Goal: Information Seeking & Learning: Learn about a topic

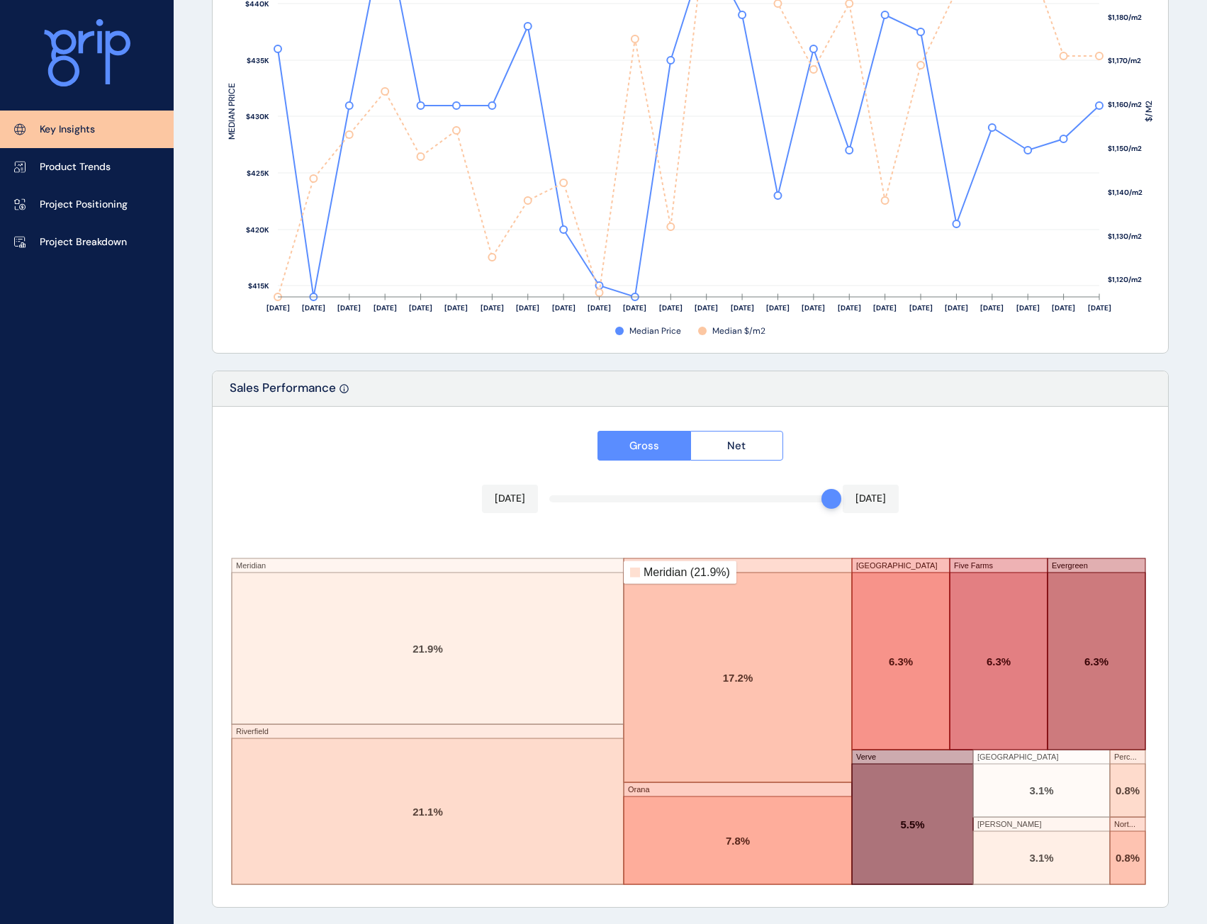
scroll to position [2059, 0]
click at [745, 444] on span "Net" at bounding box center [736, 445] width 18 height 14
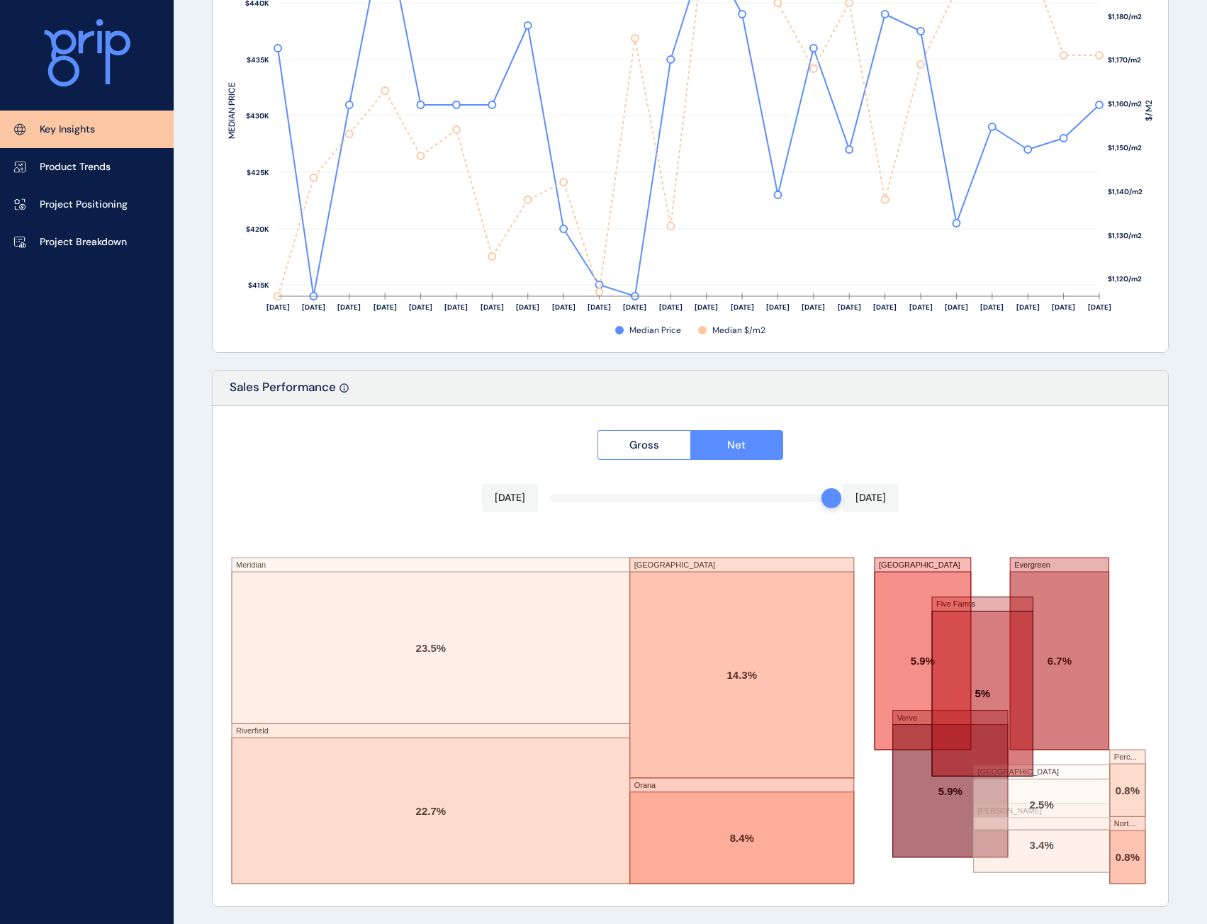
click at [671, 444] on button "Gross" at bounding box center [643, 445] width 93 height 30
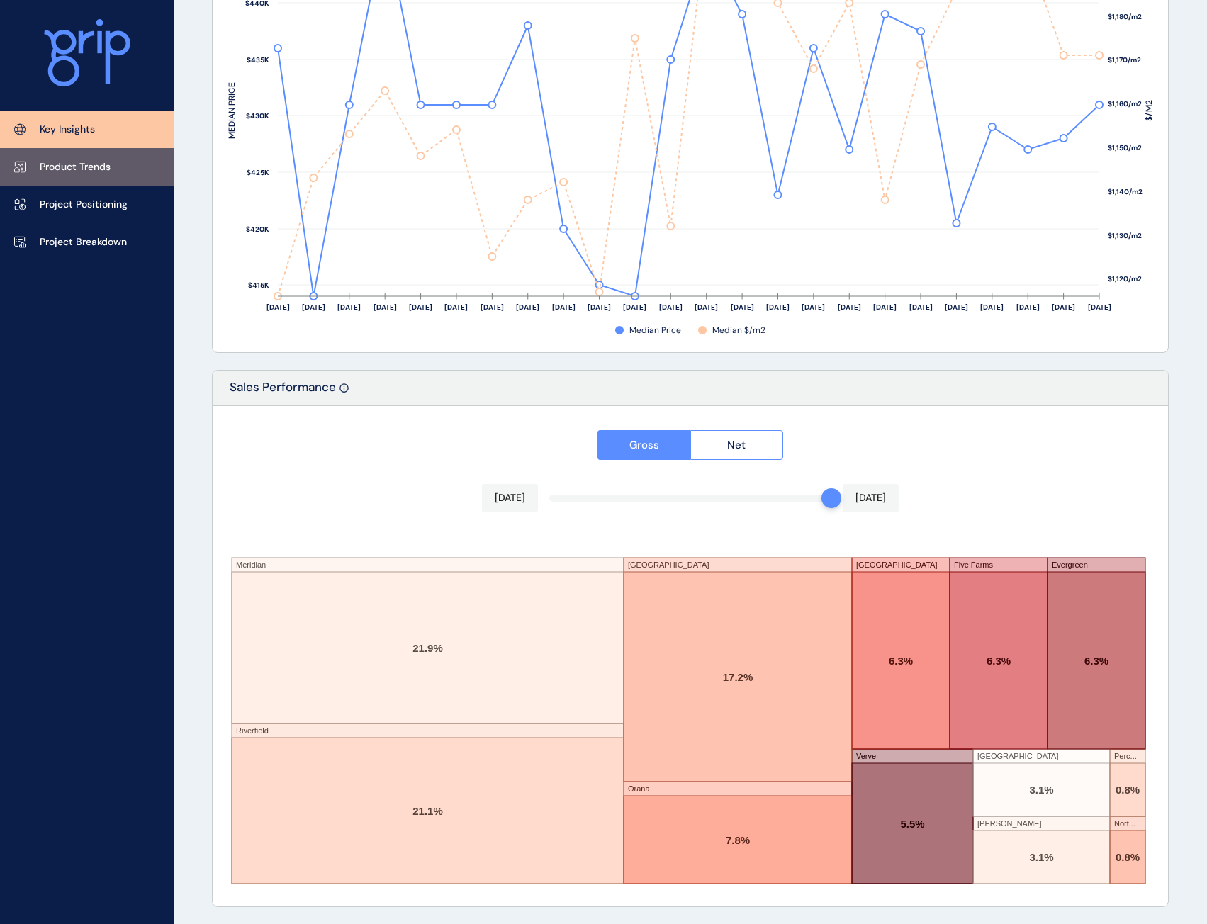
click at [99, 176] on link "Product Trends" at bounding box center [87, 167] width 174 height 38
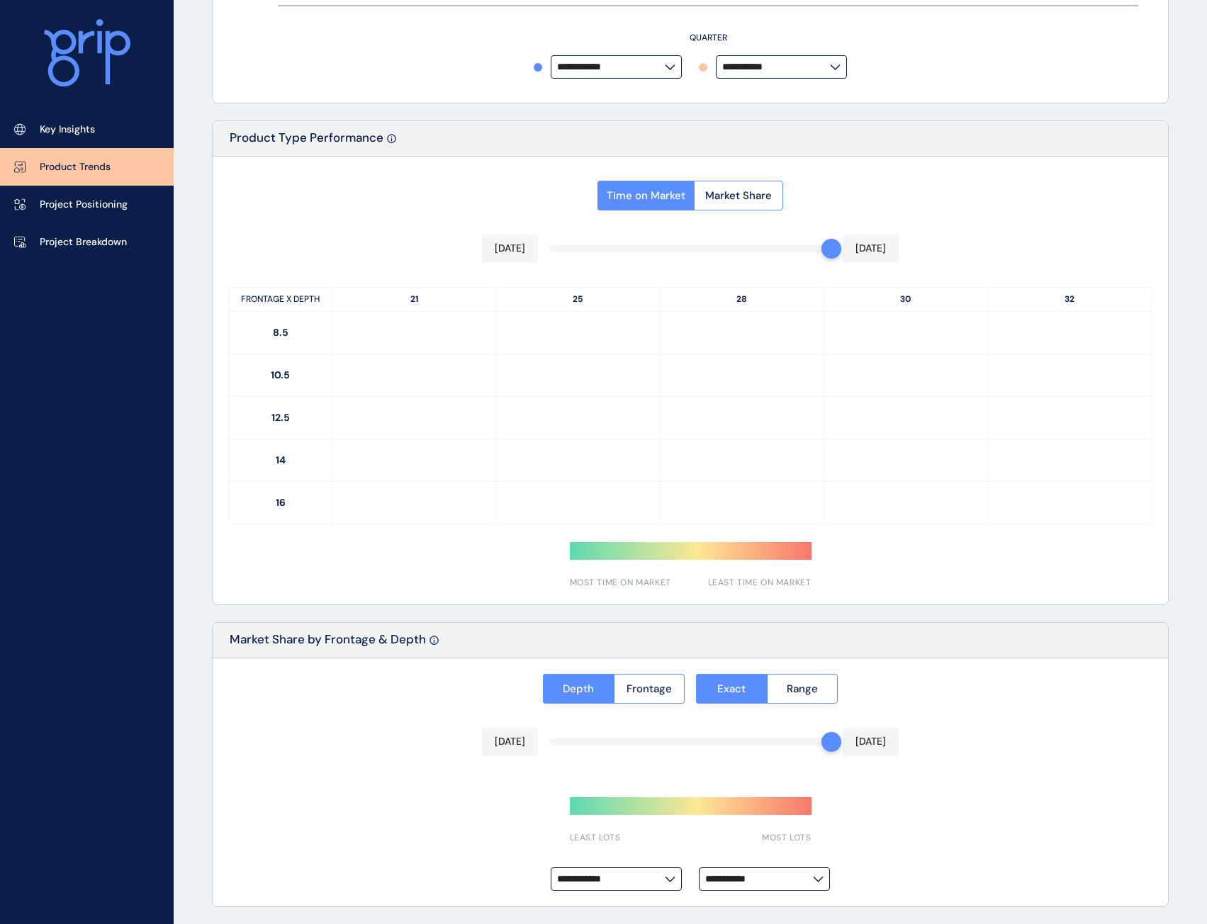
type input "**********"
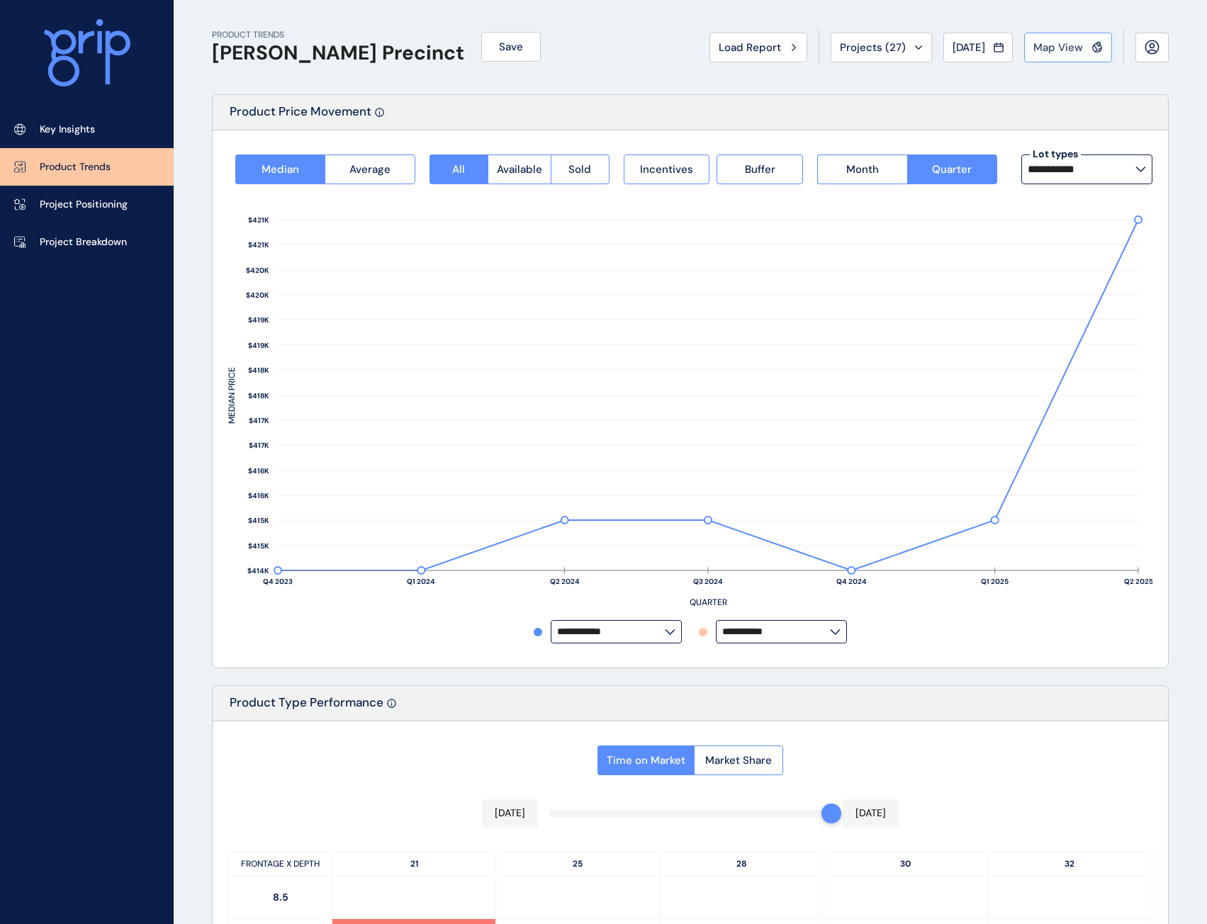
click at [1079, 45] on span "Map View" at bounding box center [1058, 47] width 50 height 14
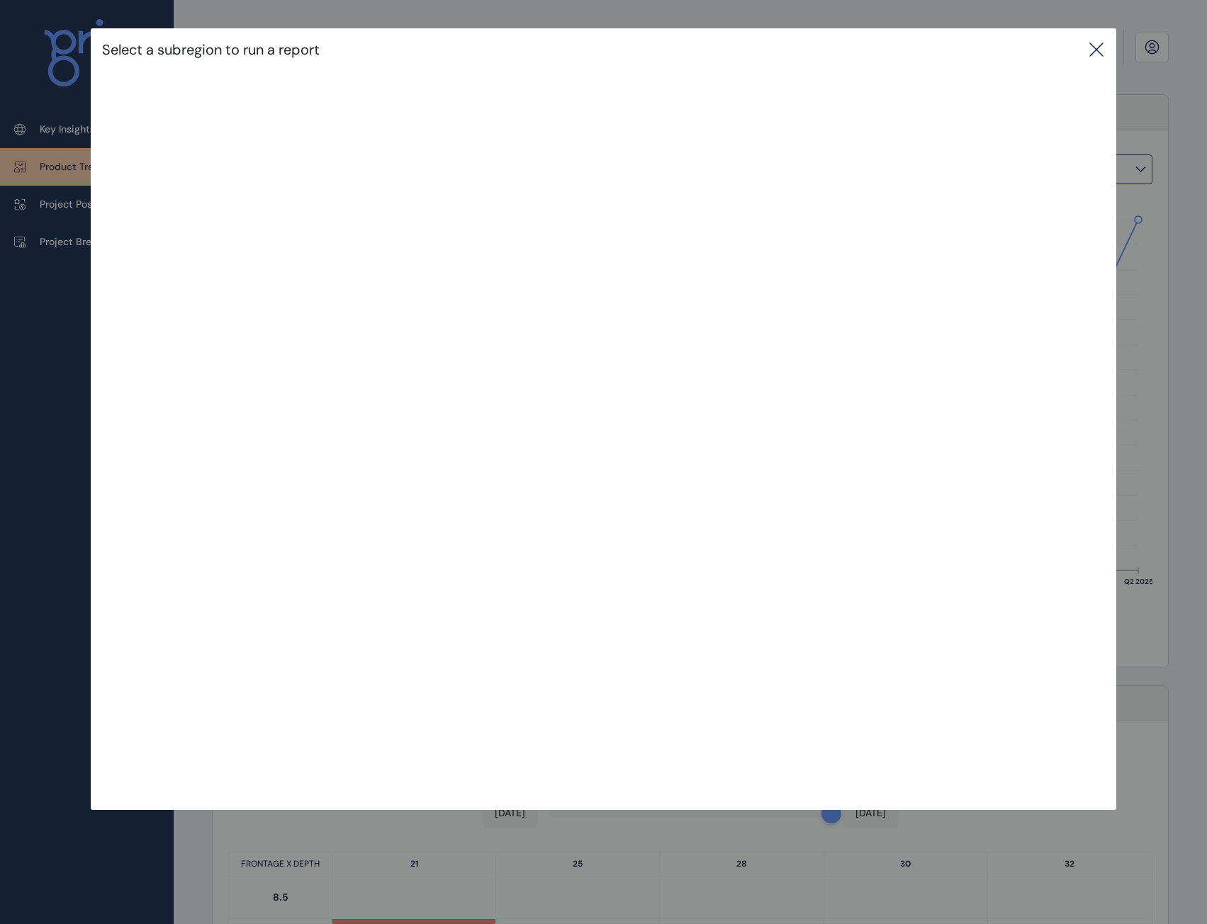
click at [1088, 49] on div "Select a subregion to run a report" at bounding box center [604, 49] width 1026 height 43
click at [1105, 49] on icon at bounding box center [1096, 49] width 17 height 17
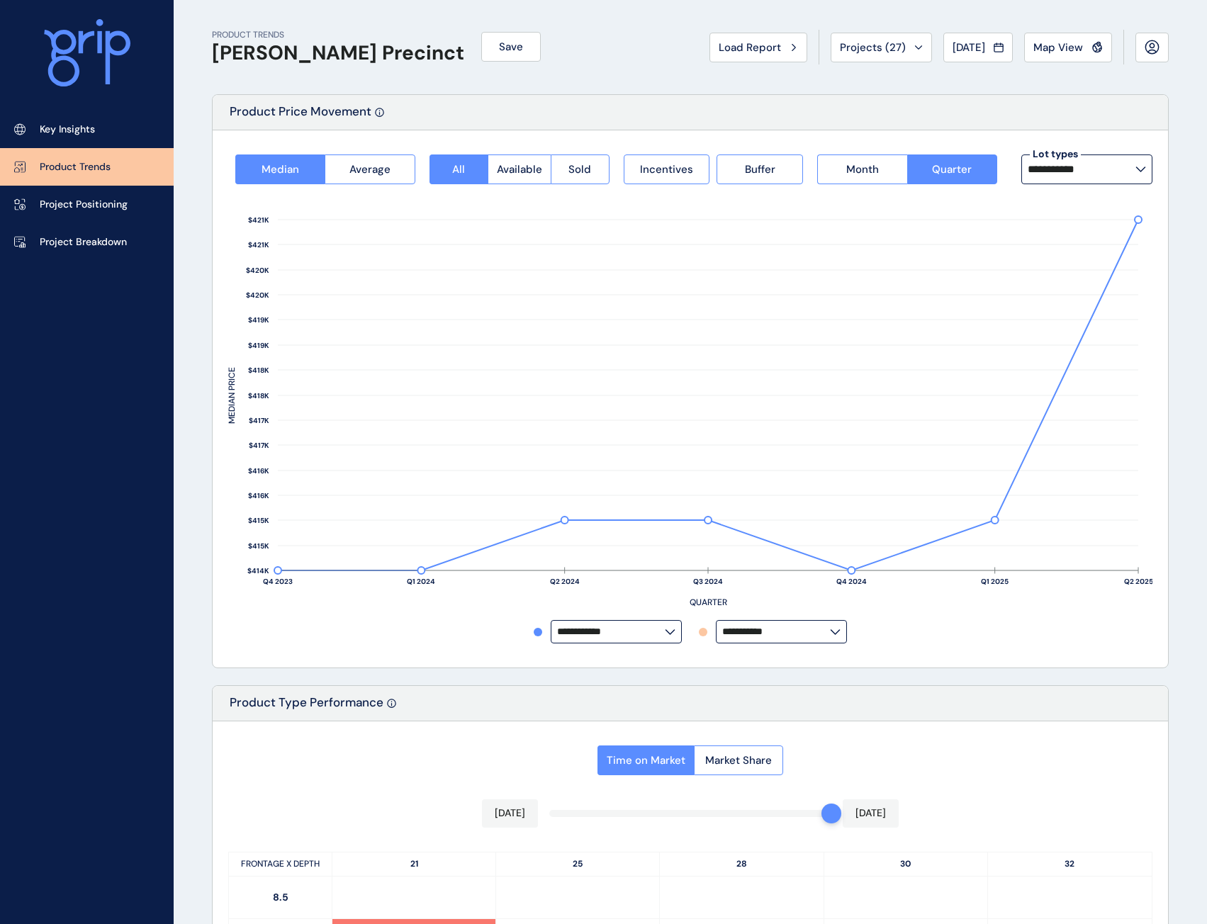
click at [996, 605] on rect at bounding box center [690, 402] width 924 height 436
click at [1093, 167] on input "**********" at bounding box center [1082, 169] width 108 height 11
click at [874, 104] on div "Product Price Movement" at bounding box center [690, 112] width 955 height 35
click at [1013, 648] on div "**********" at bounding box center [690, 399] width 924 height 506
click at [654, 634] on input "**********" at bounding box center [611, 631] width 108 height 11
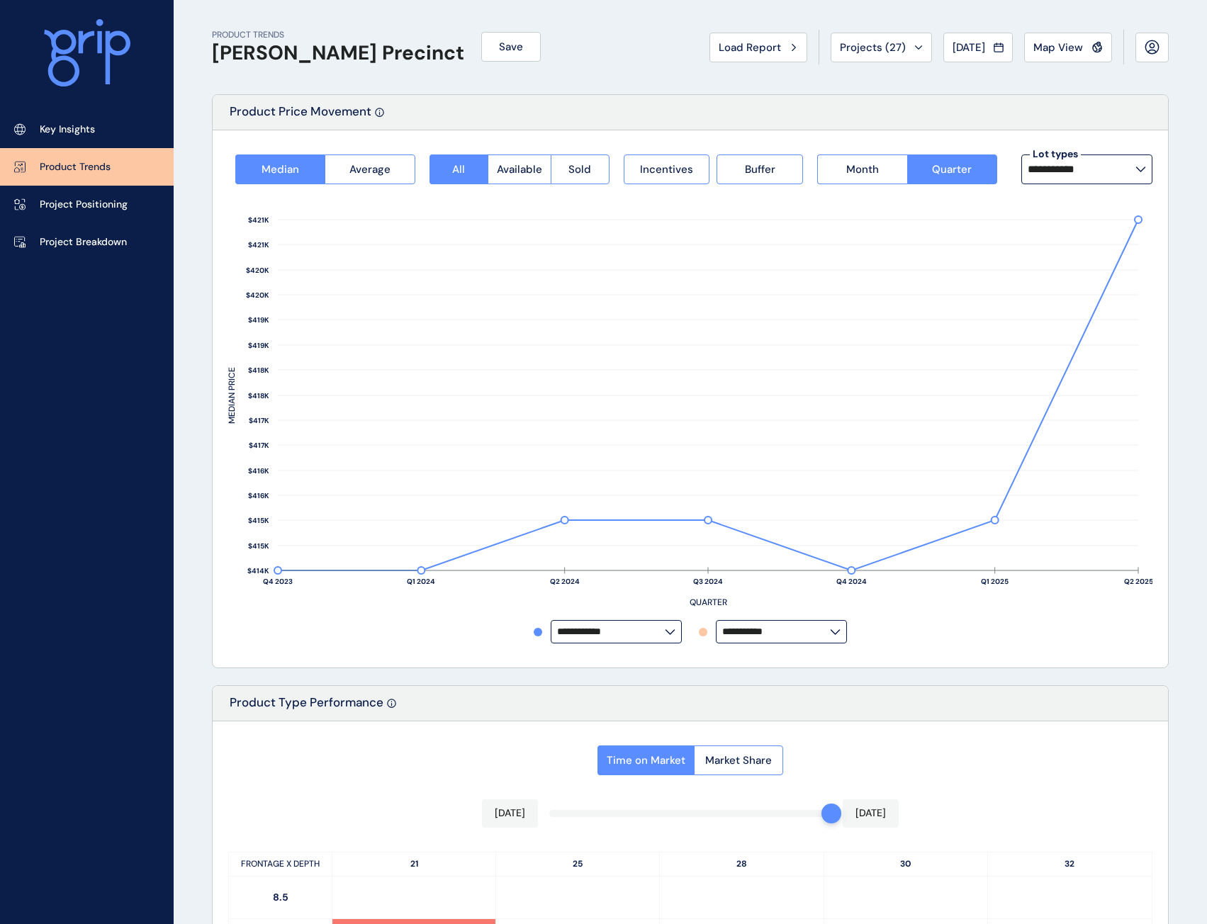
click at [1013, 633] on div "**********" at bounding box center [690, 631] width 924 height 23
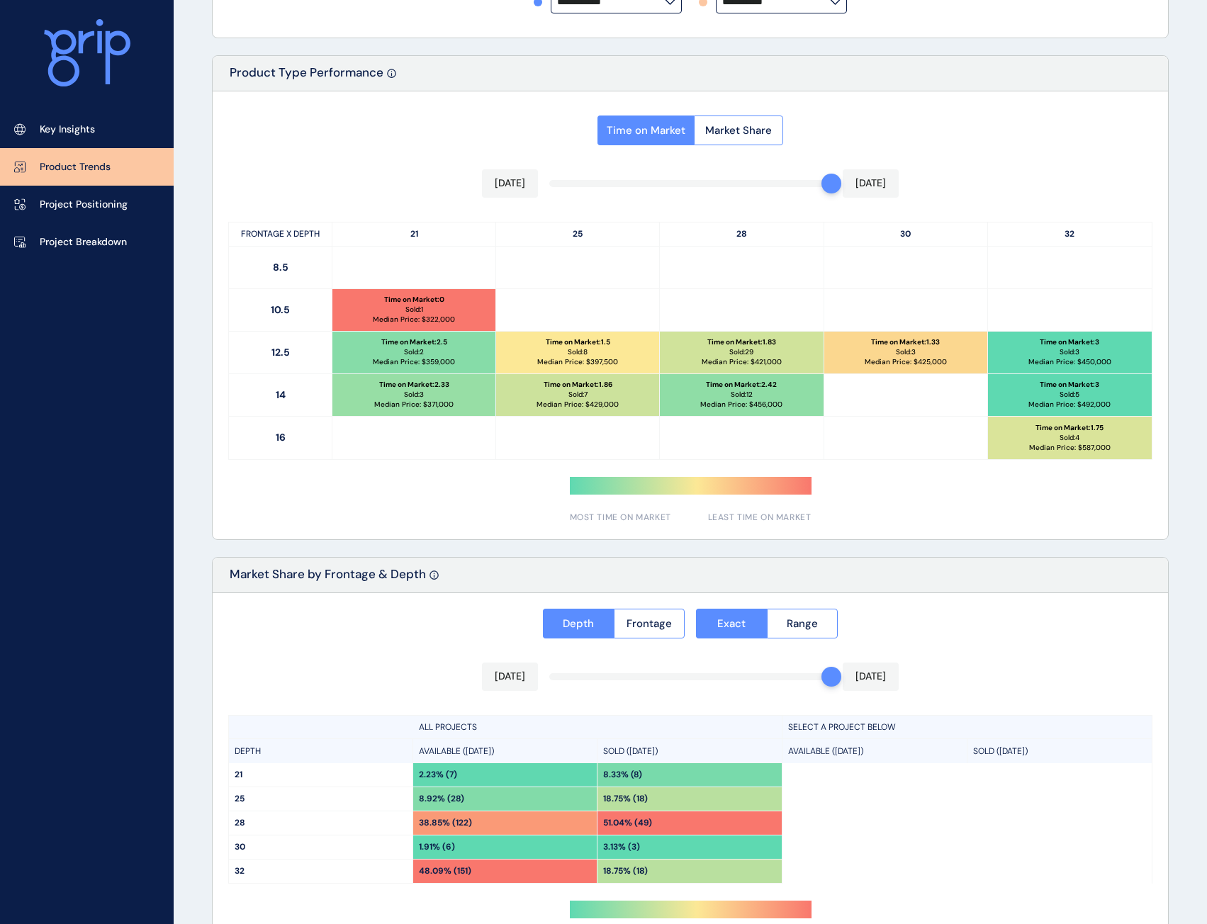
scroll to position [638, 0]
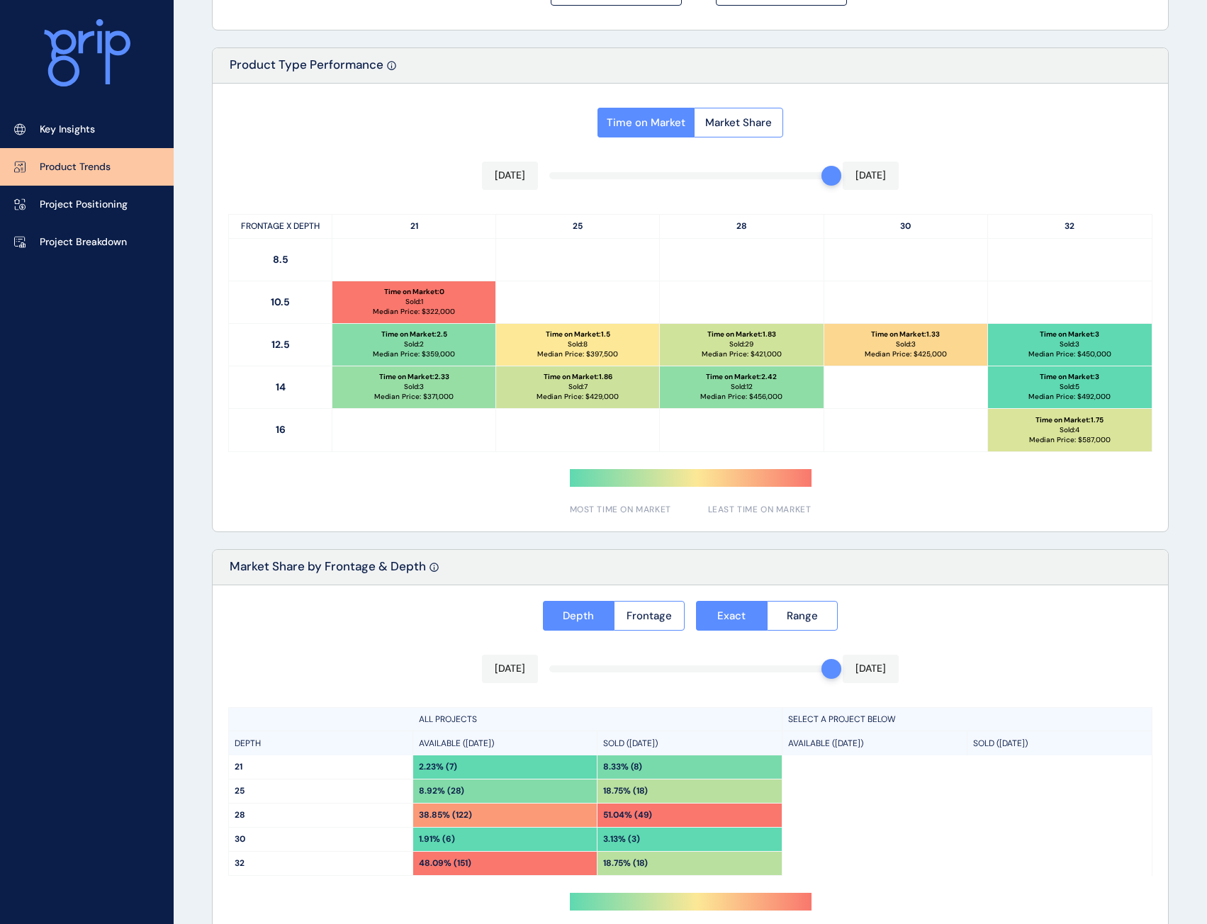
click at [1086, 517] on div "Time on Market Market Share [DATE] [DATE] FRONTAGE X DEPTH 21 25 28 30 32 8.5 1…" at bounding box center [690, 308] width 955 height 448
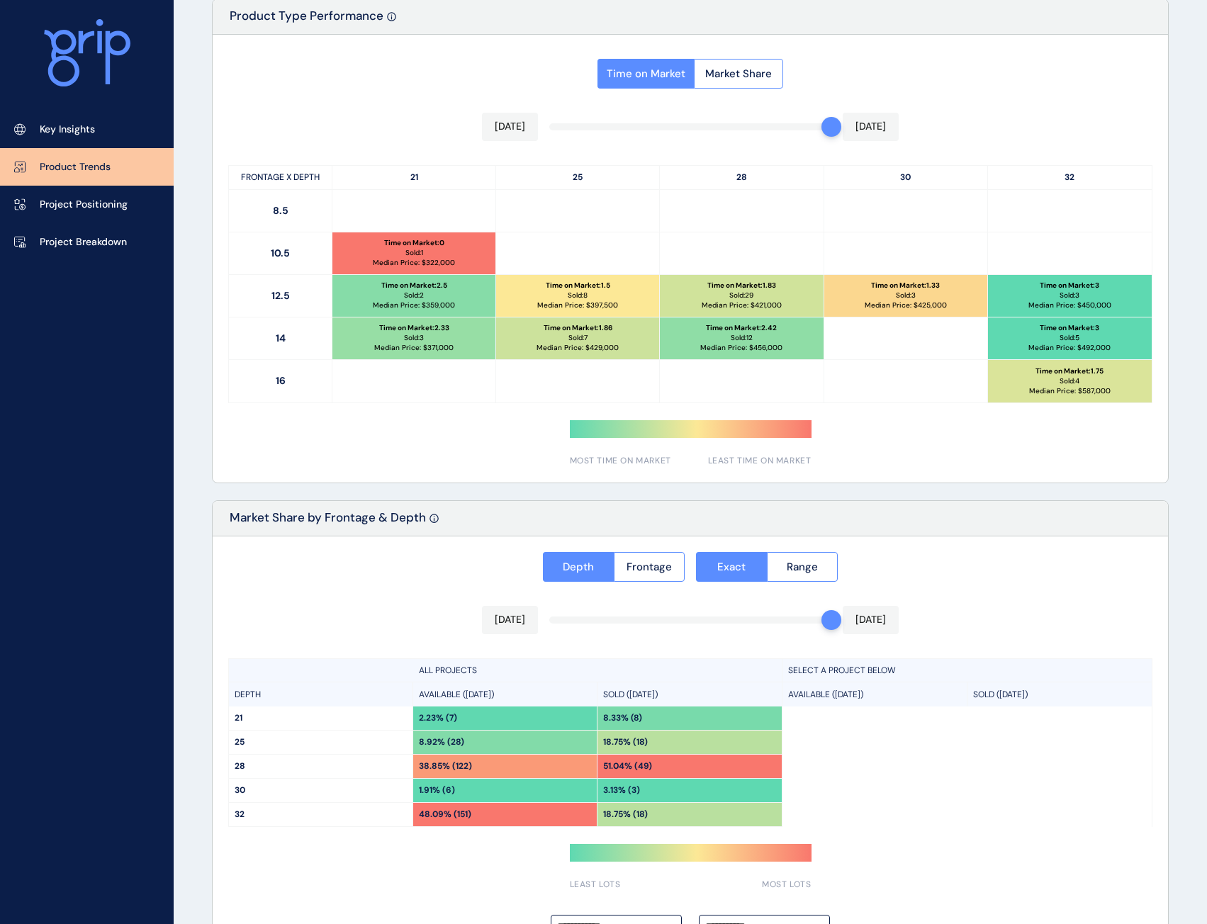
scroll to position [734, 0]
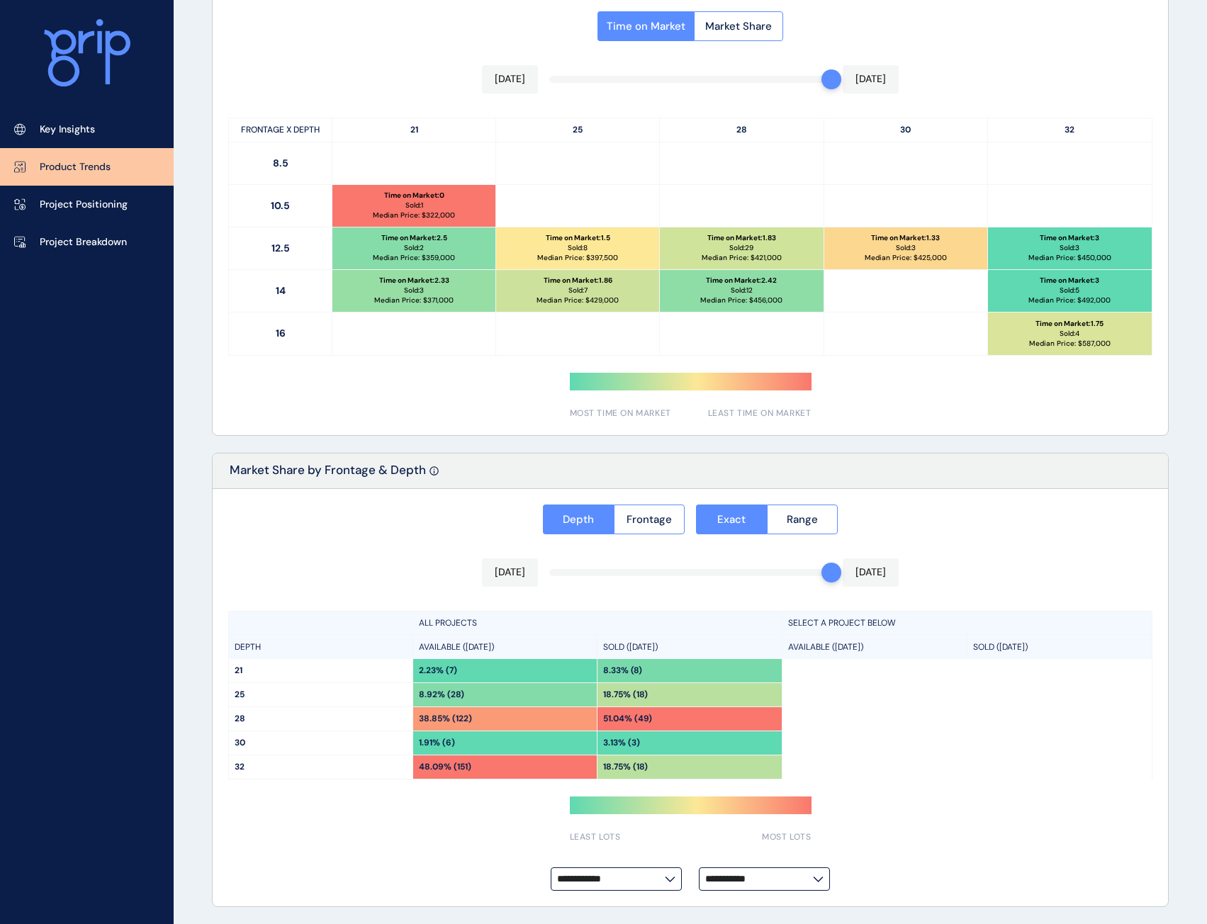
click at [1055, 484] on div "Market Share by Frontage & Depth" at bounding box center [690, 471] width 955 height 35
click at [653, 514] on span "Frontage" at bounding box center [648, 519] width 45 height 14
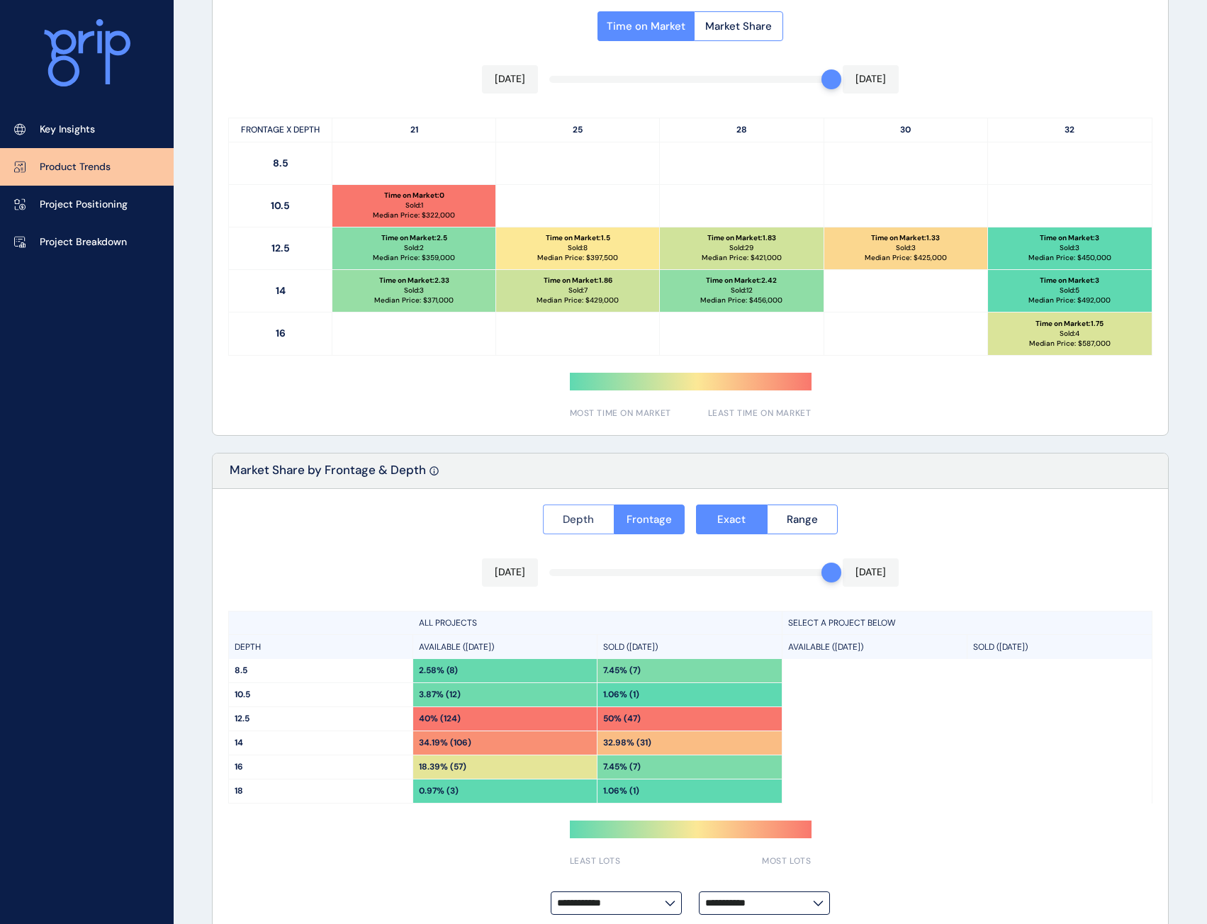
click at [604, 522] on button "Depth" at bounding box center [578, 520] width 71 height 30
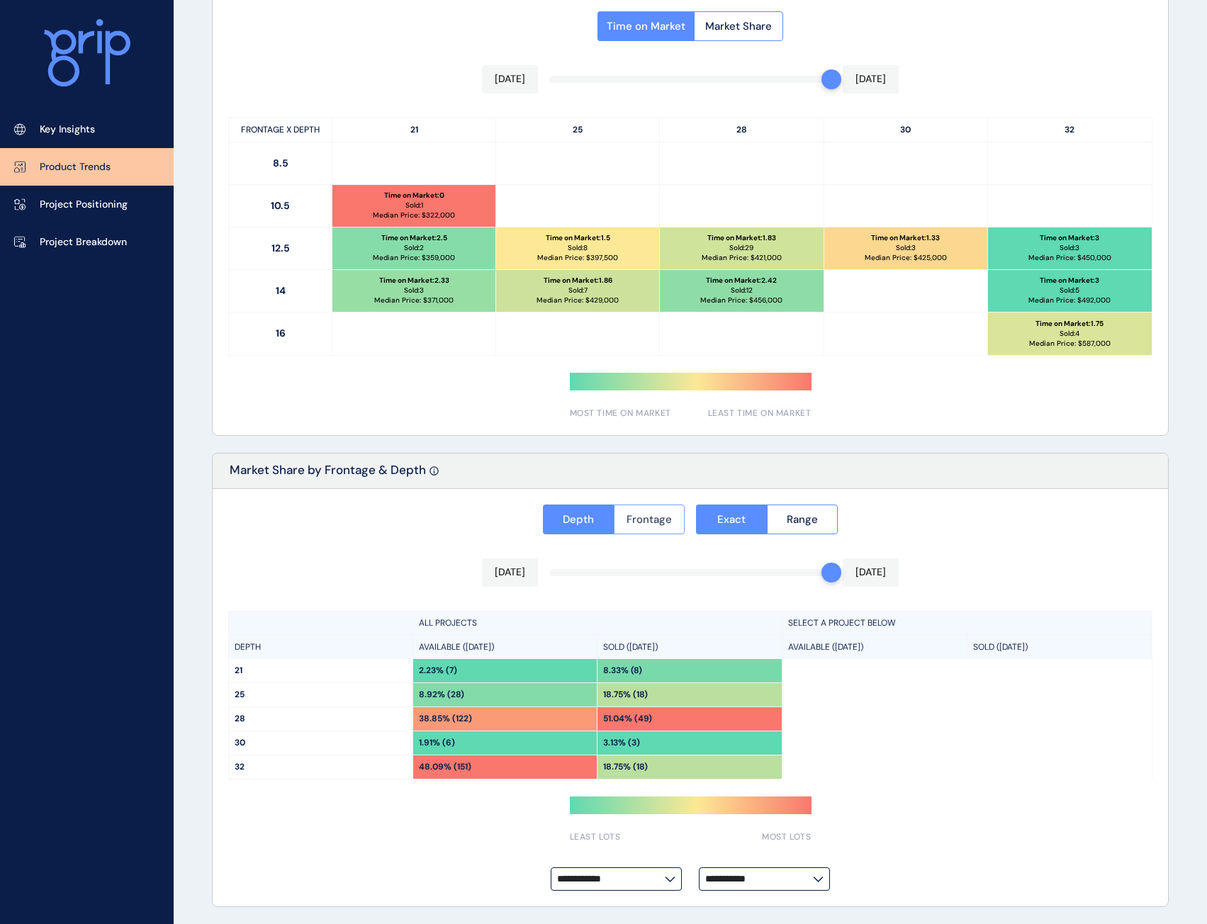
click at [655, 512] on span "Frontage" at bounding box center [648, 519] width 45 height 14
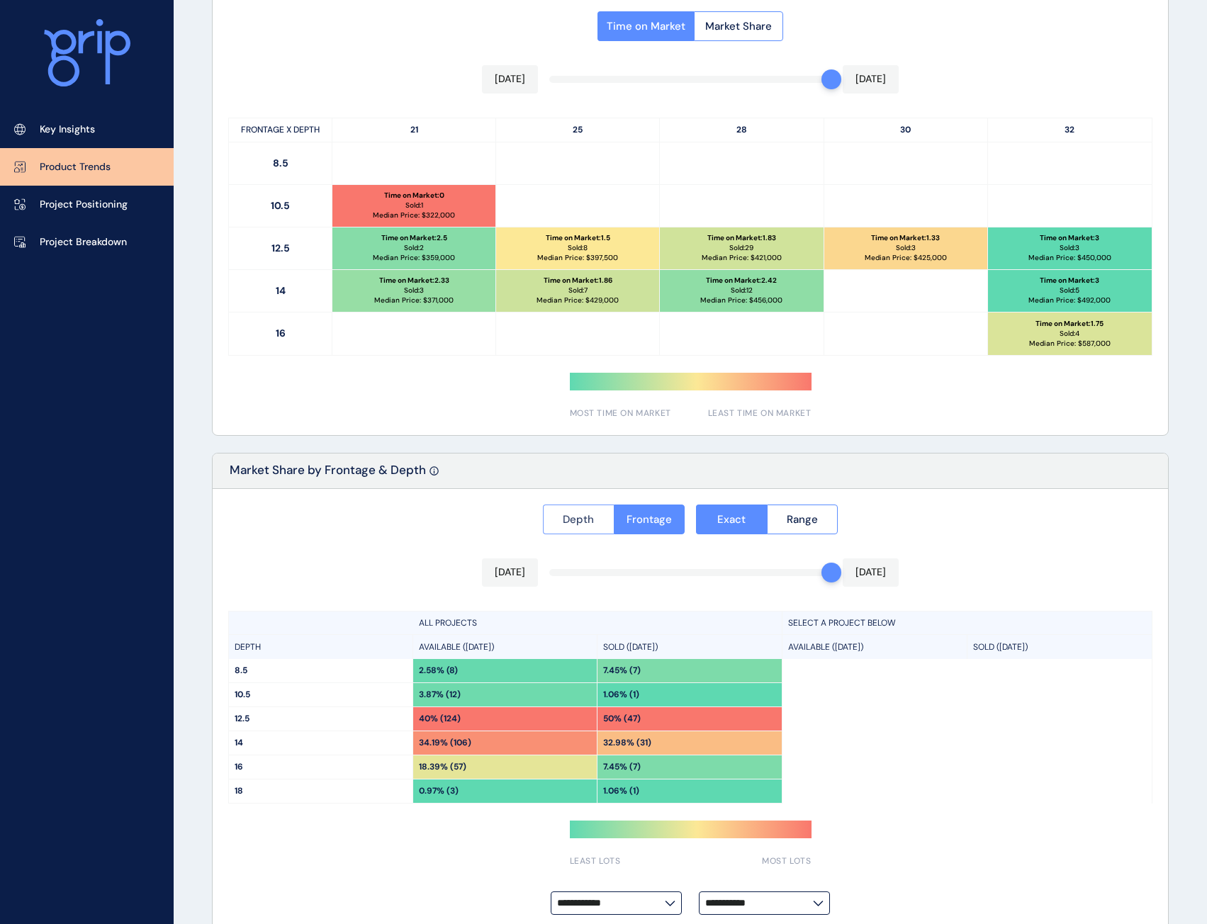
click at [594, 513] on button "Depth" at bounding box center [578, 520] width 71 height 30
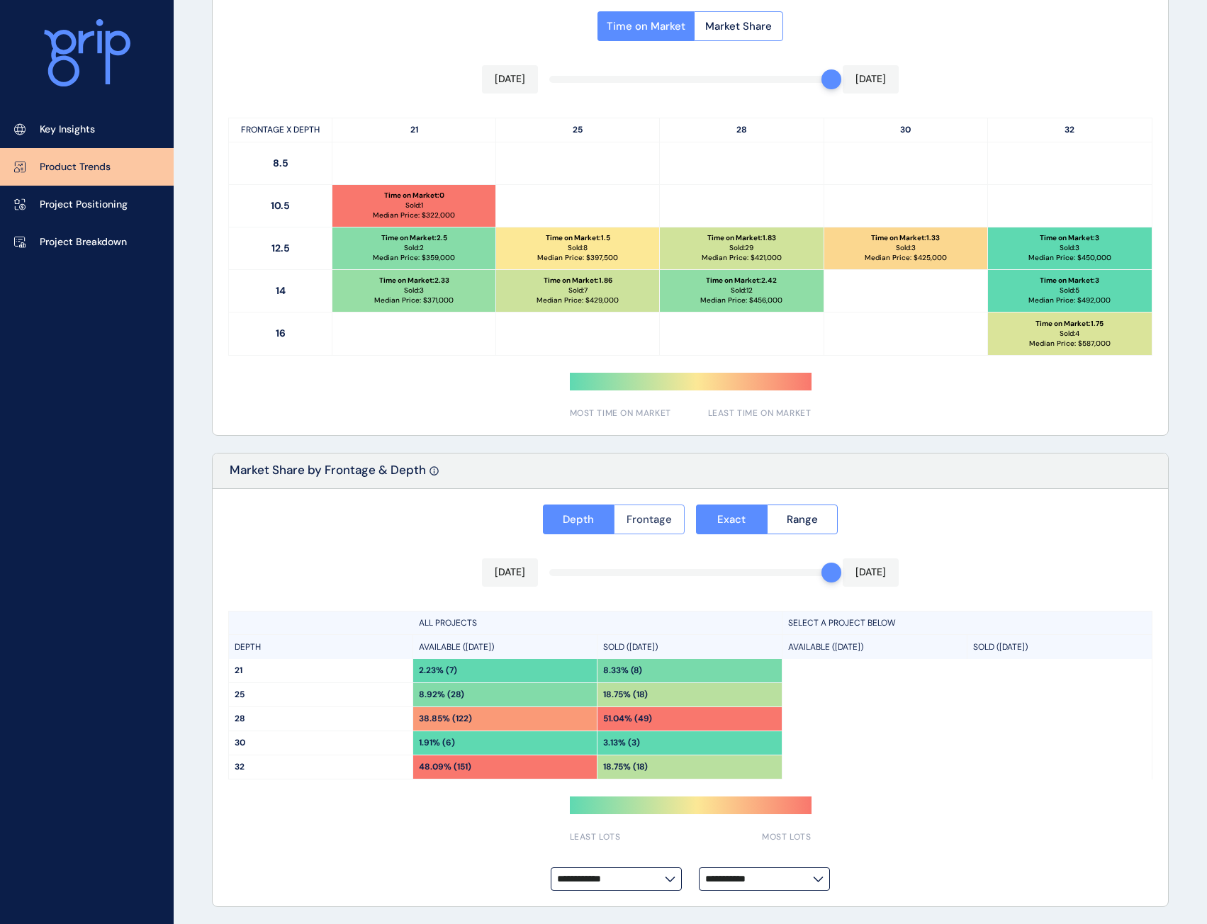
click at [666, 519] on span "Frontage" at bounding box center [648, 519] width 45 height 14
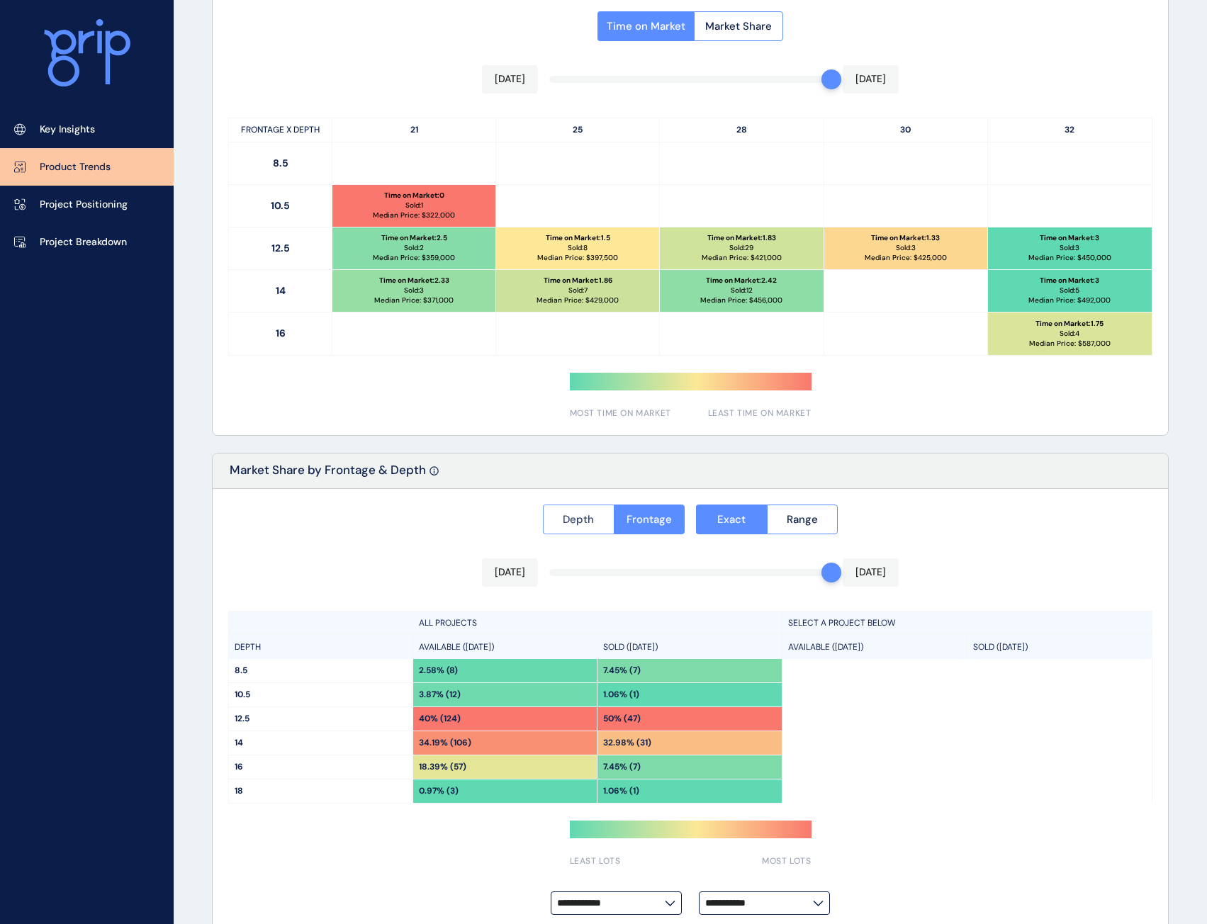
click at [566, 523] on span "Depth" at bounding box center [578, 519] width 31 height 14
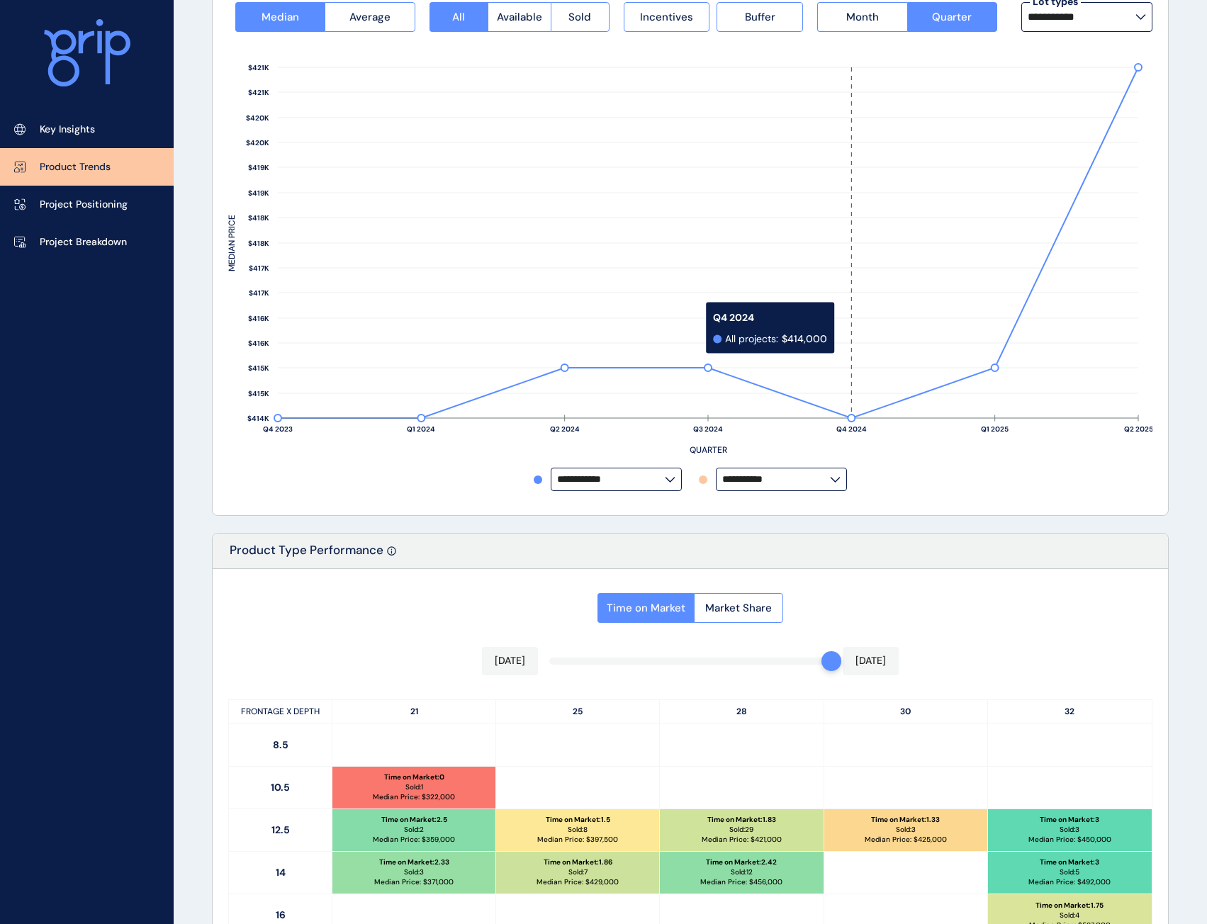
scroll to position [0, 0]
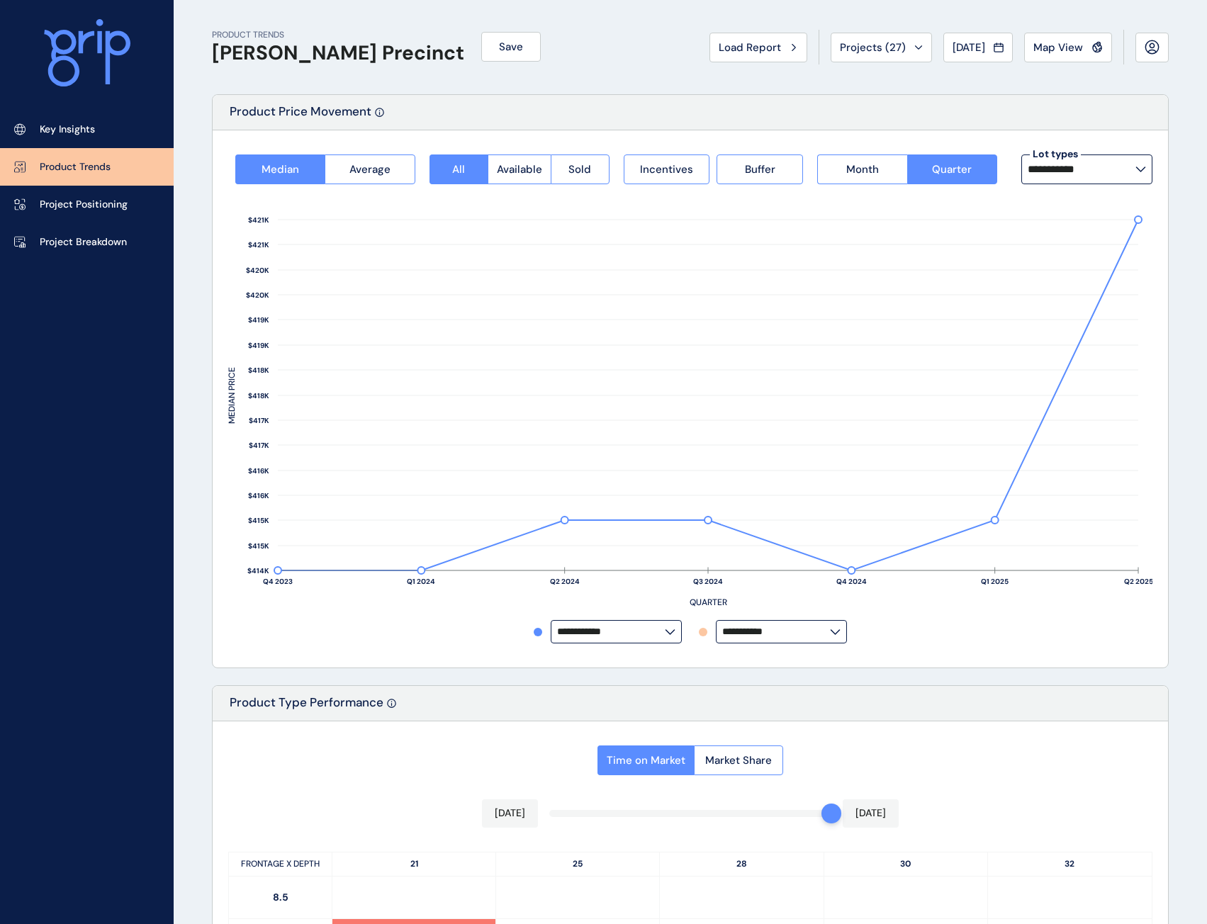
click at [791, 632] on input "**********" at bounding box center [776, 631] width 108 height 11
click at [787, 516] on div "Meridian" at bounding box center [780, 525] width 128 height 27
type input "********"
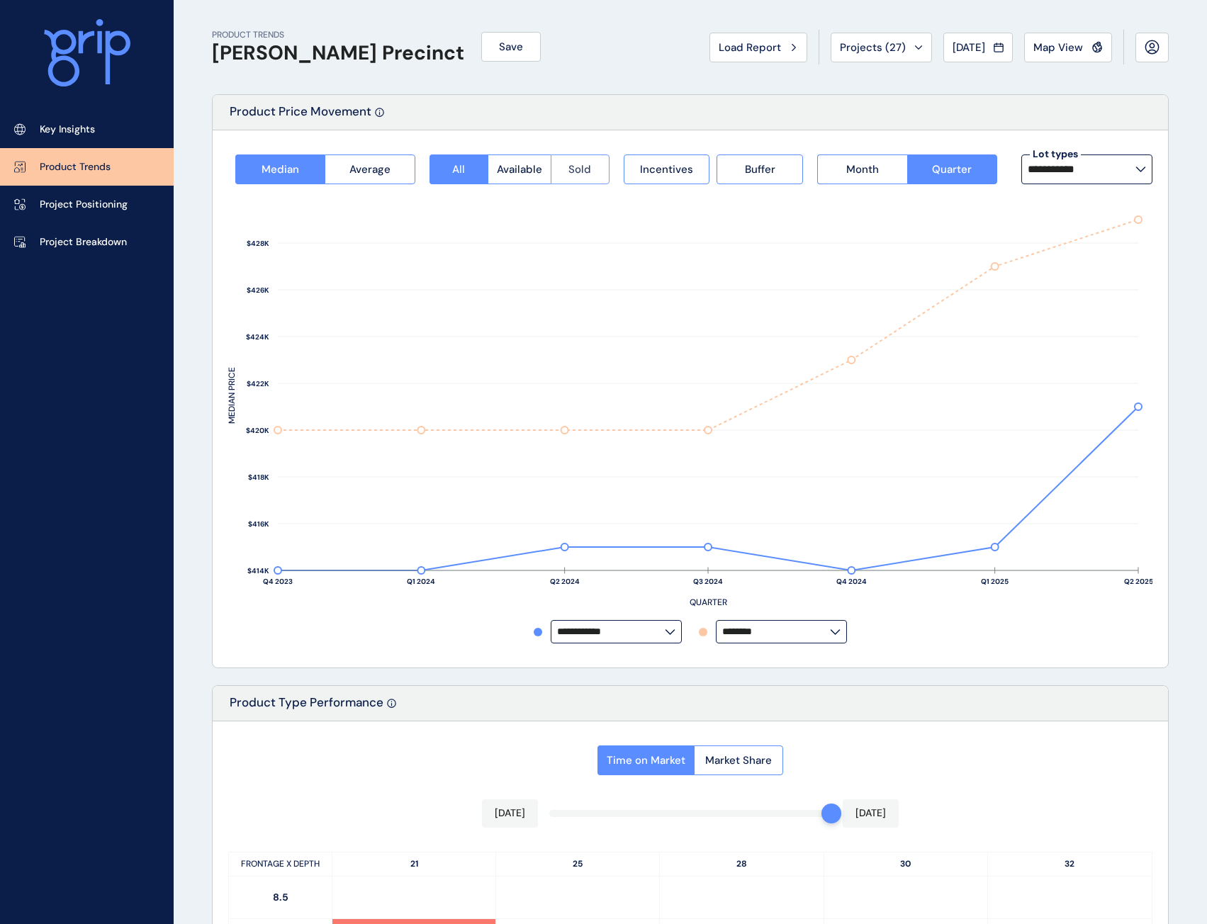
click at [580, 174] on span "Sold" at bounding box center [579, 169] width 23 height 14
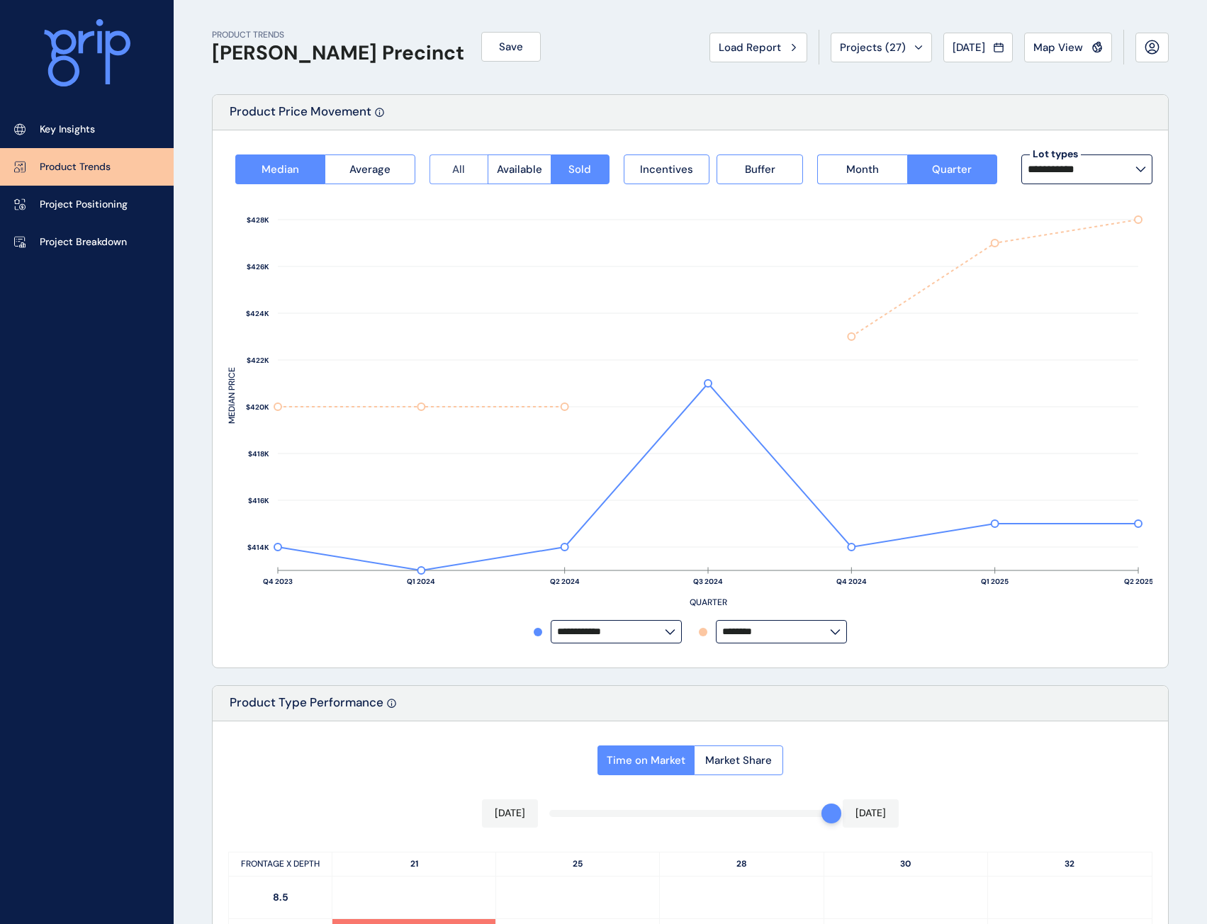
click at [471, 167] on button "All" at bounding box center [458, 169] width 58 height 30
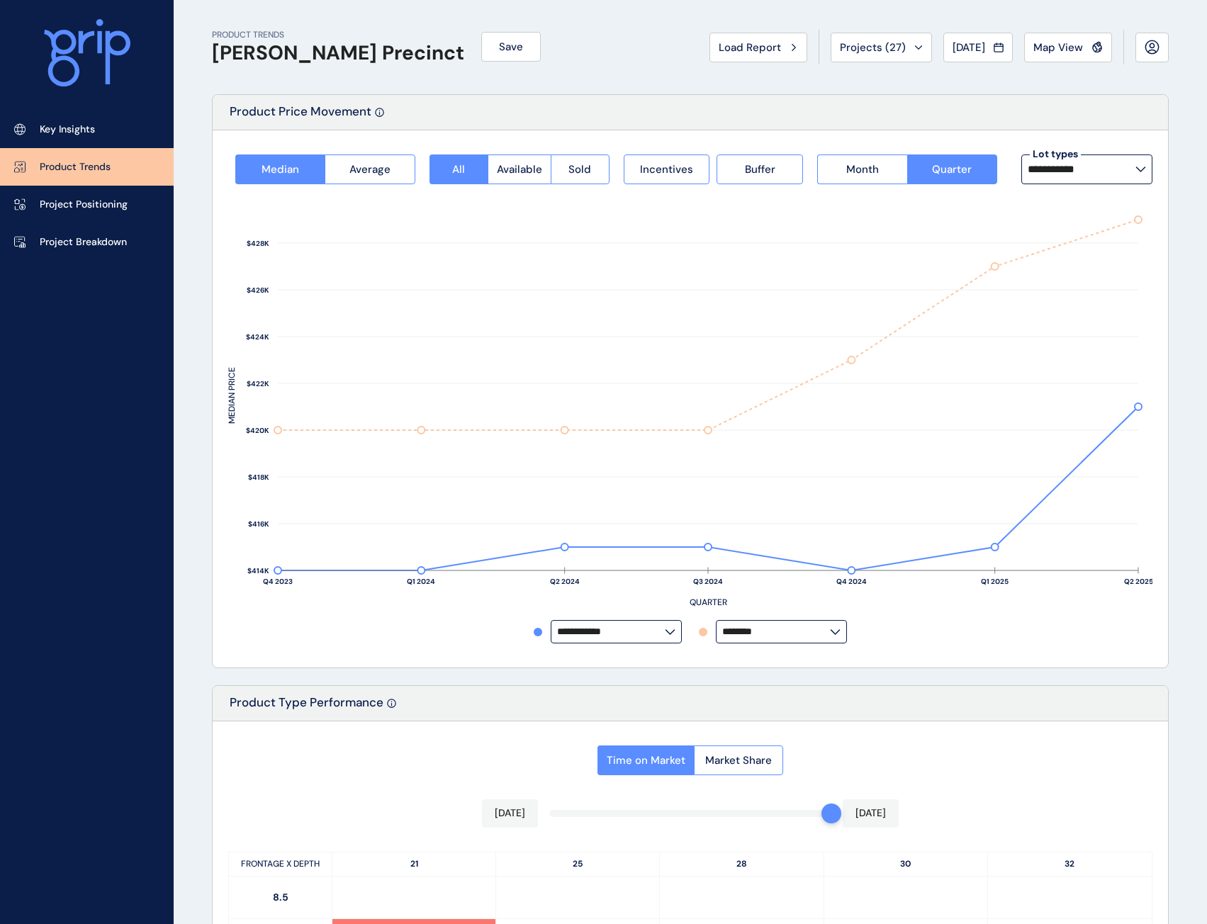
click at [838, 632] on icon at bounding box center [835, 631] width 9 height 4
click at [807, 554] on div "Highgrove" at bounding box center [780, 560] width 128 height 27
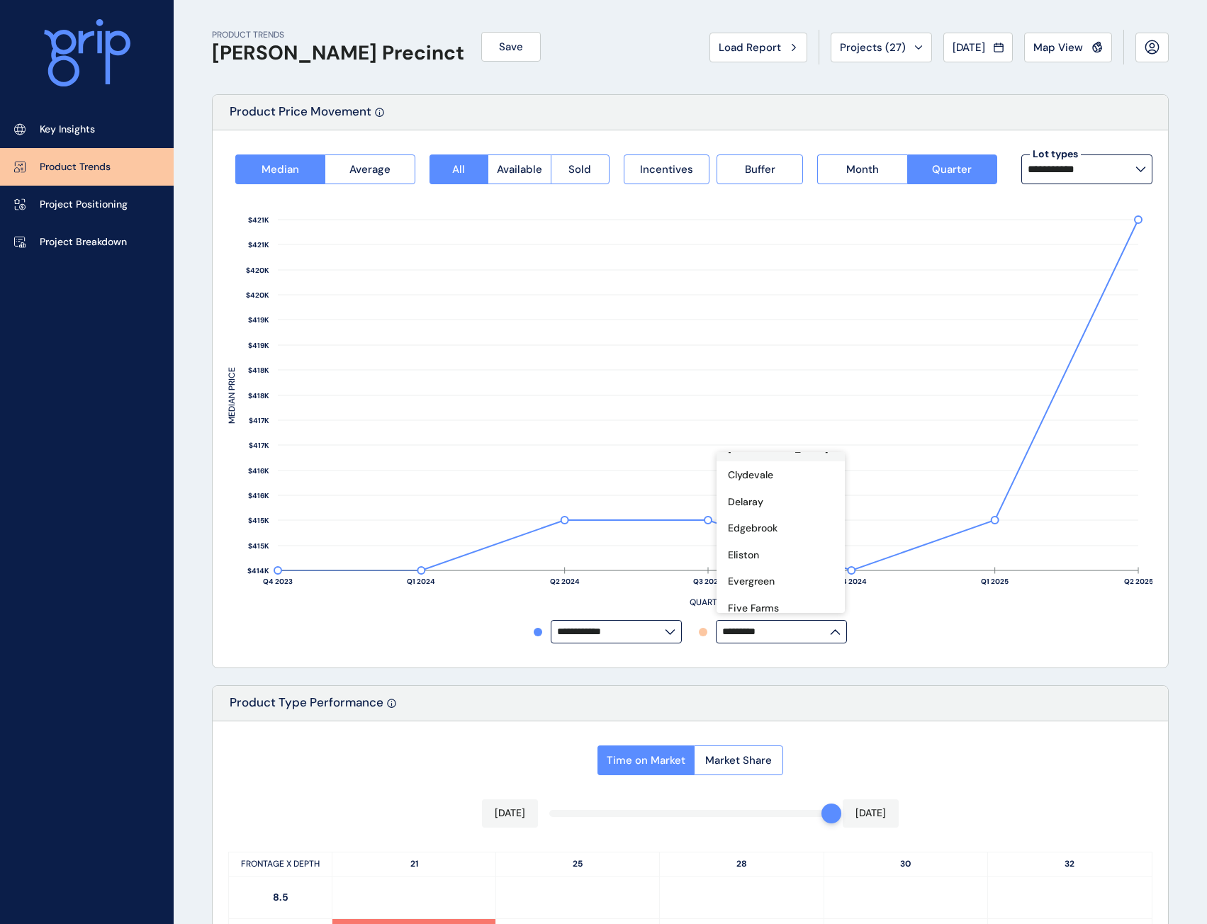
scroll to position [0, 0]
click at [790, 473] on div "No projects" at bounding box center [780, 466] width 128 height 27
type input "**********"
click at [1047, 639] on div "**********" at bounding box center [690, 631] width 924 height 23
drag, startPoint x: 933, startPoint y: 103, endPoint x: 852, endPoint y: 121, distance: 83.5
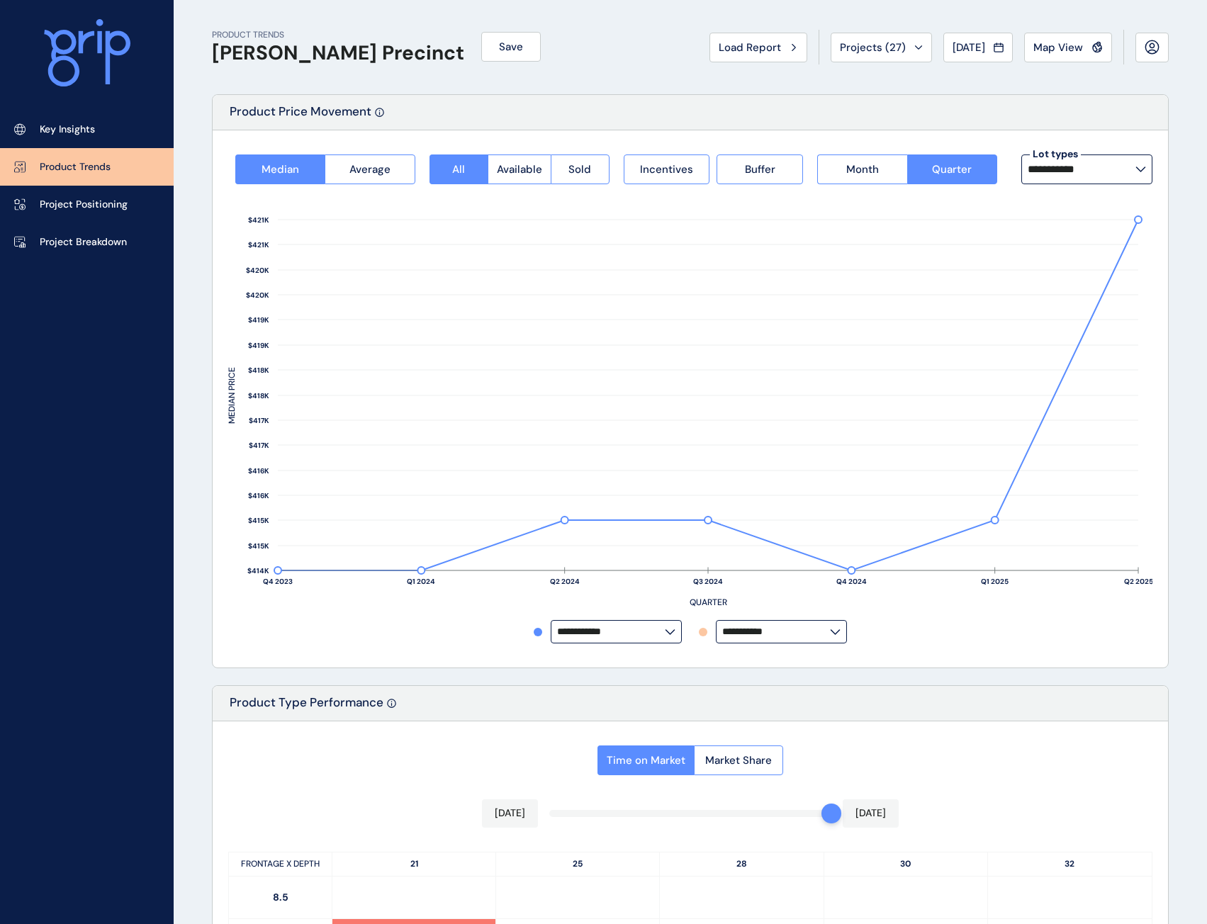
click at [929, 103] on div "Product Price Movement" at bounding box center [690, 112] width 955 height 35
click at [682, 171] on span "Incentives" at bounding box center [666, 169] width 53 height 14
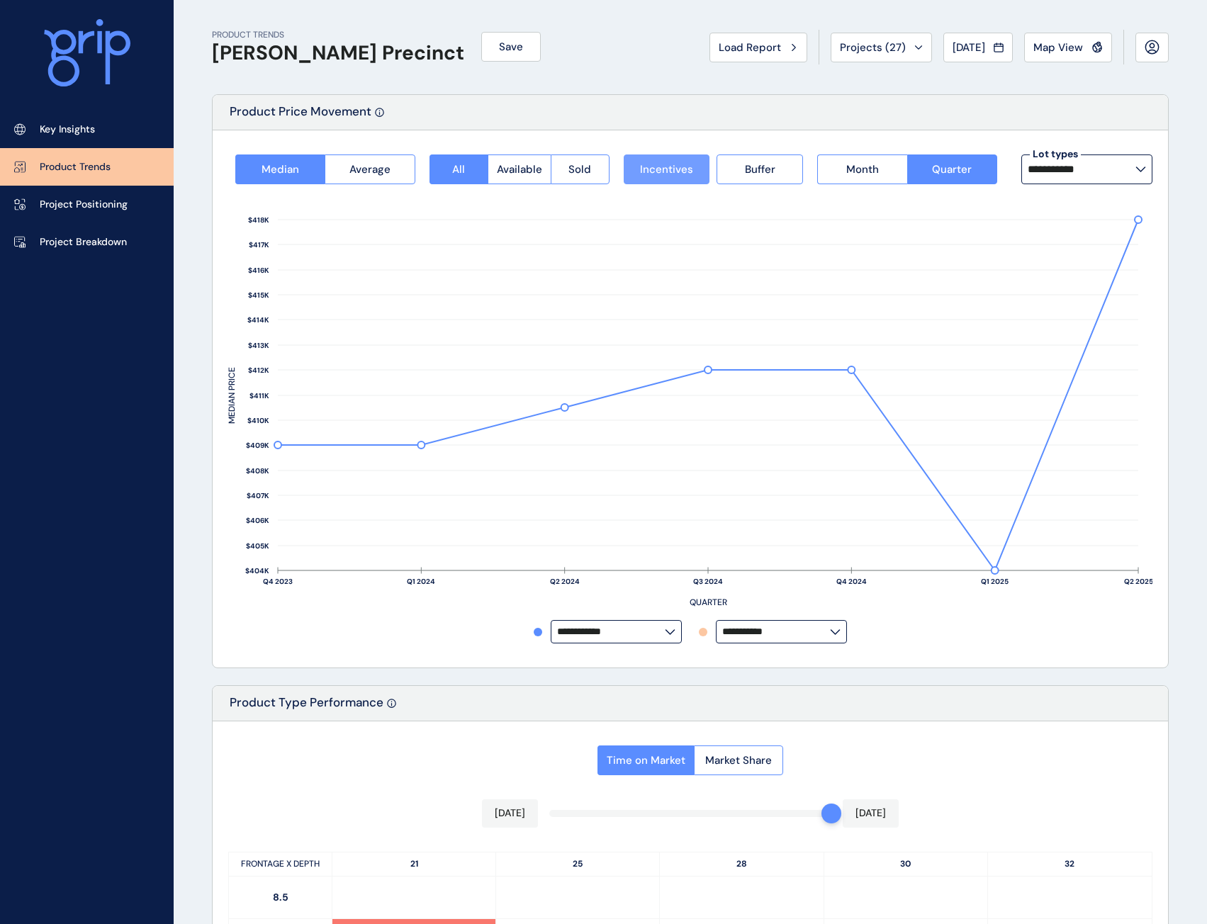
click at [682, 169] on span "Incentives" at bounding box center [666, 169] width 53 height 14
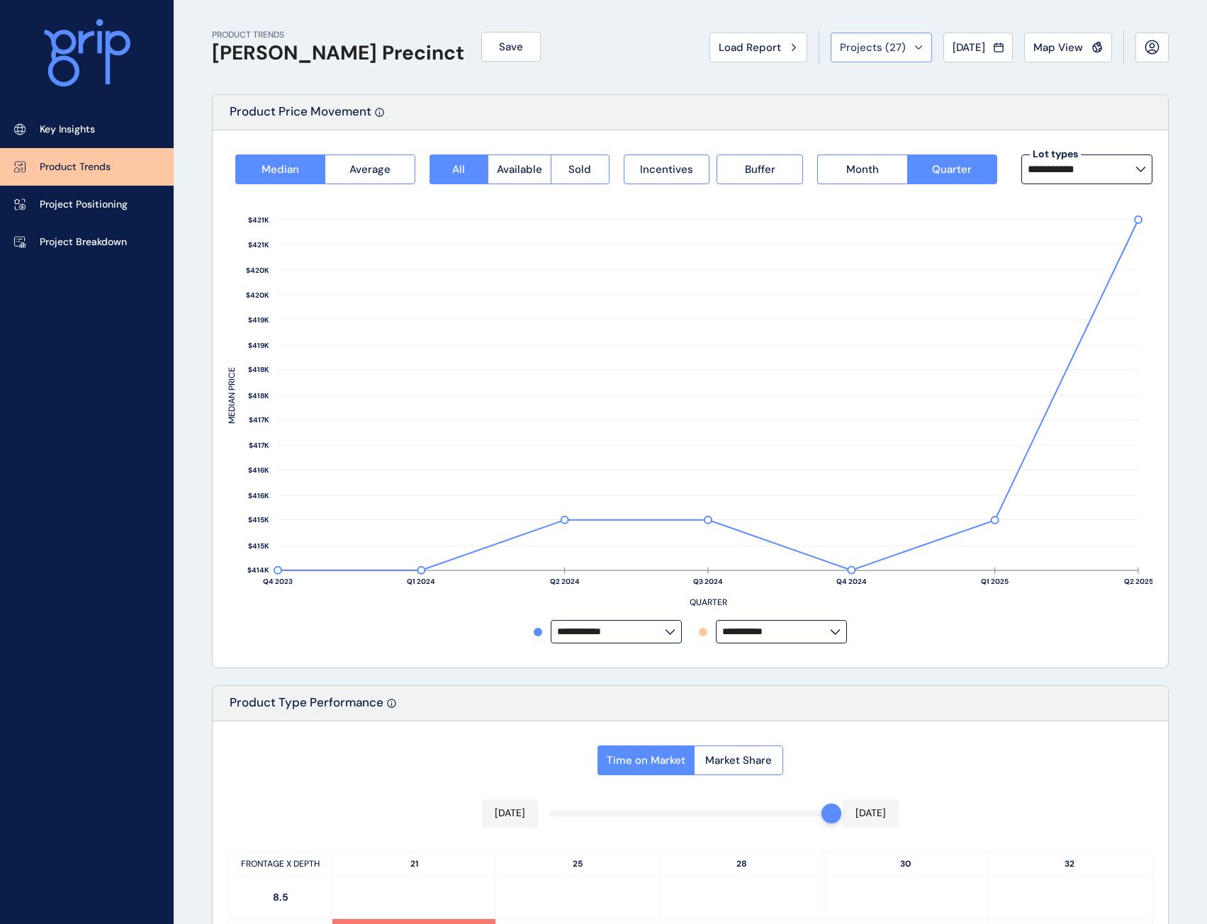
click at [900, 41] on div "Projects ( 27 )" at bounding box center [881, 47] width 83 height 14
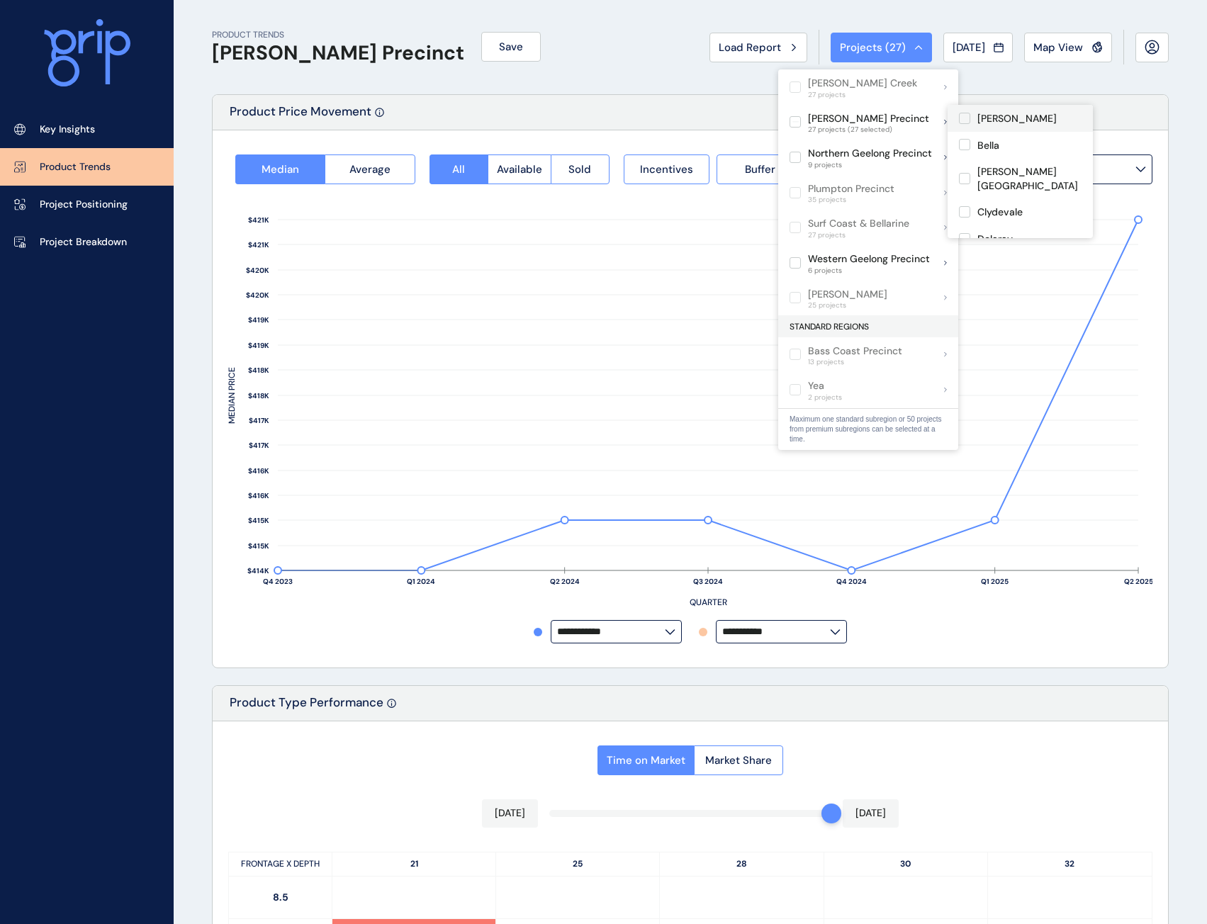
click at [965, 120] on label at bounding box center [964, 118] width 11 height 11
click at [967, 148] on label at bounding box center [964, 144] width 11 height 11
click at [961, 173] on label at bounding box center [964, 178] width 11 height 11
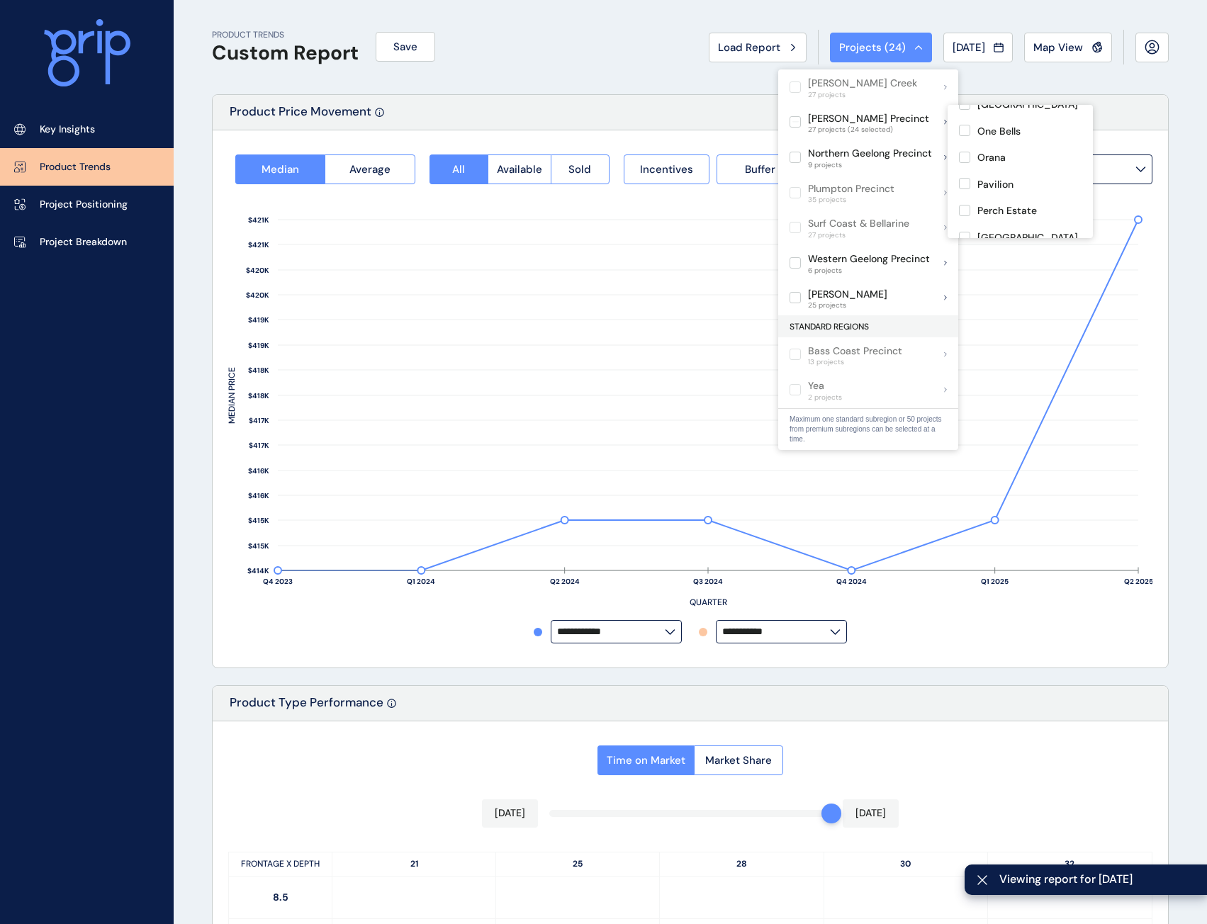
scroll to position [425, 0]
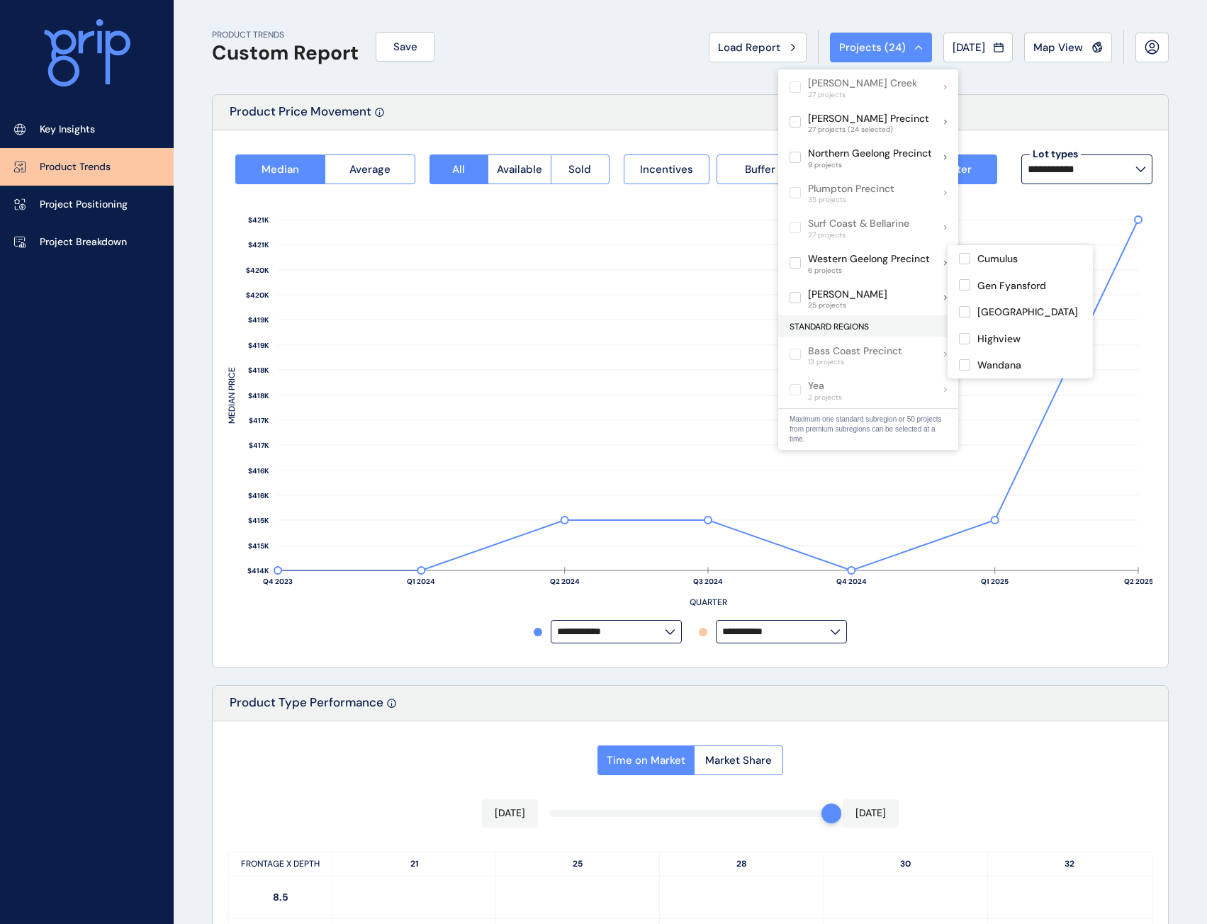
click at [902, 621] on div "Q4 2023 Q1 2024 Q2 2024 Q3 2024 Q4 2024 Q1 2025 Q2 2025 QUARTER $414K $415K $41…" at bounding box center [690, 404] width 924 height 440
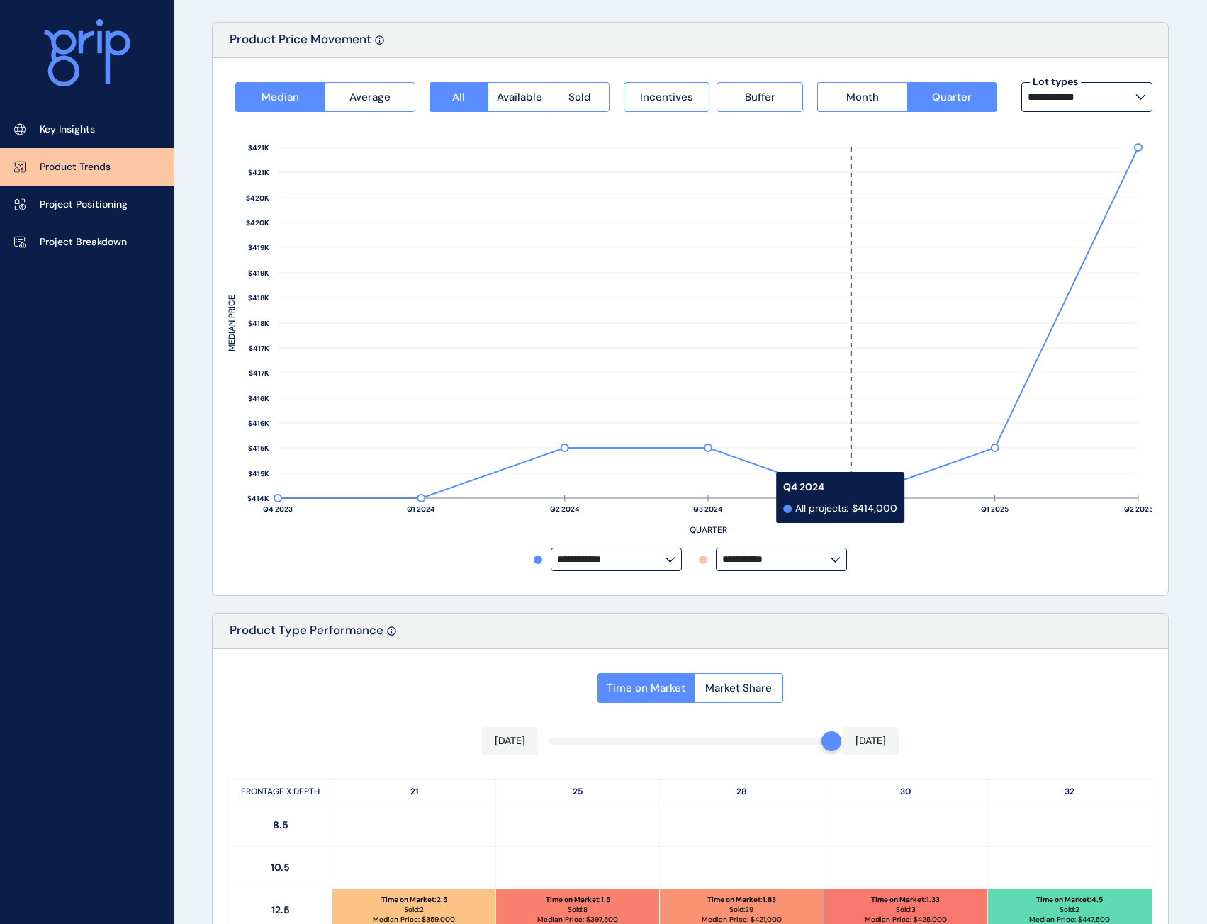
scroll to position [0, 0]
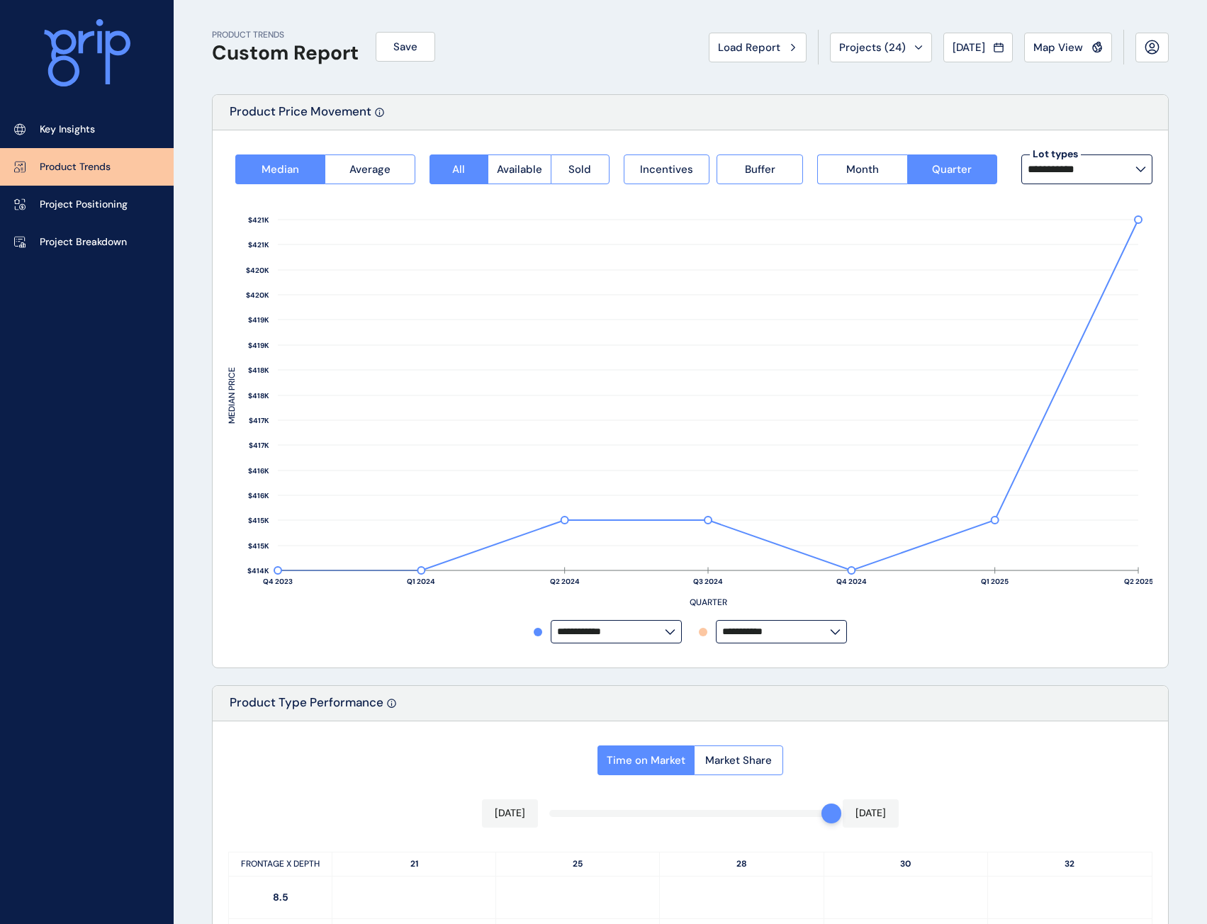
click at [889, 627] on div "**********" at bounding box center [690, 631] width 924 height 23
click at [76, 213] on link "Project Positioning" at bounding box center [87, 205] width 174 height 38
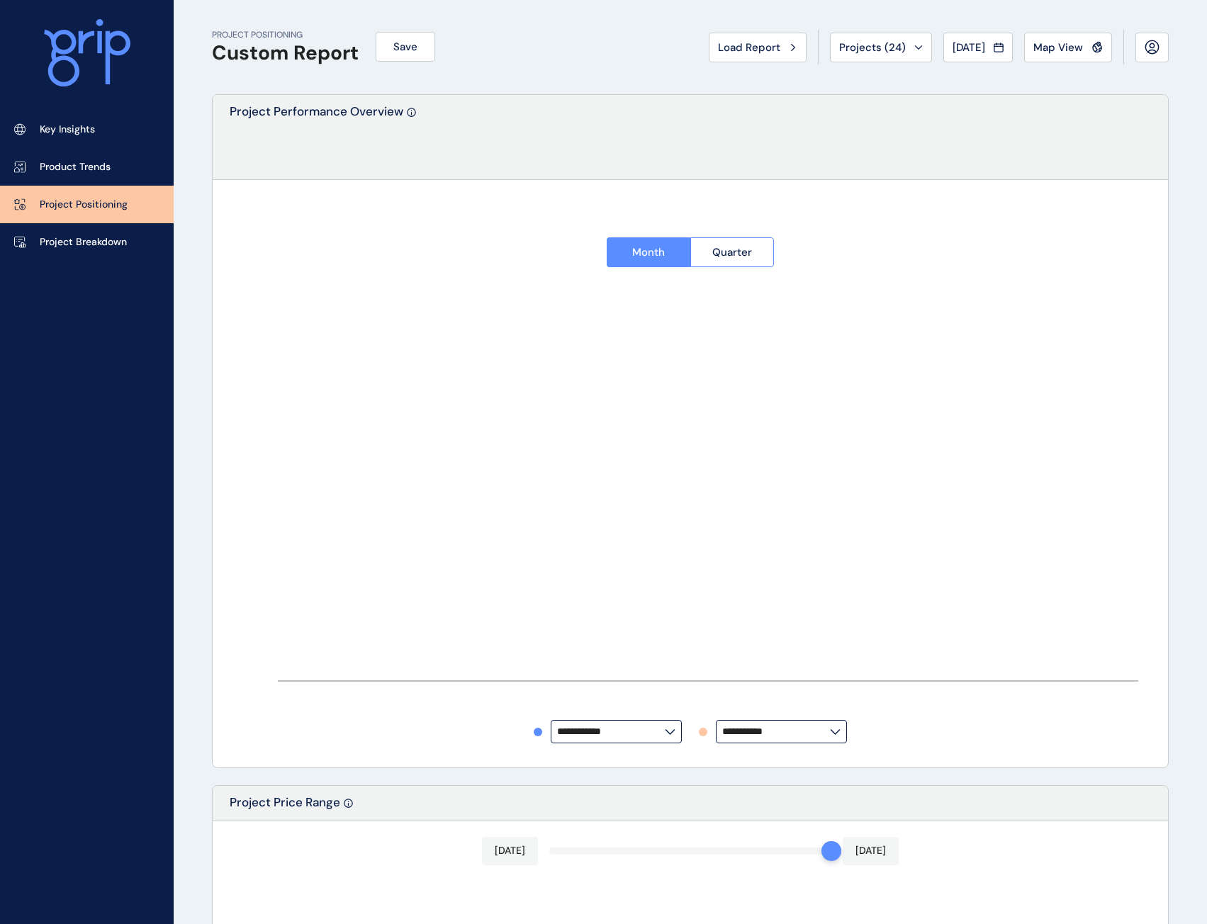
type input "********"
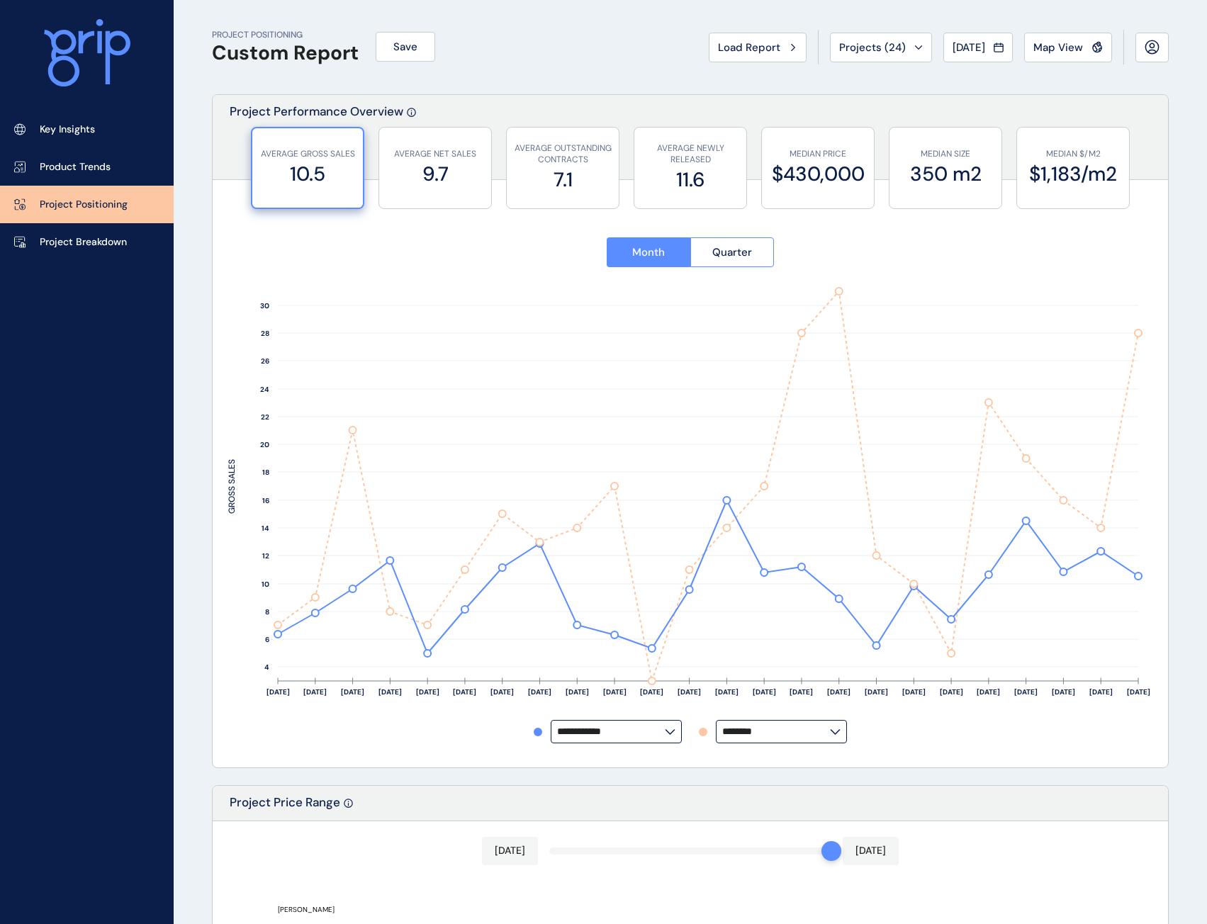
click at [1064, 246] on div "Month Quarter" at bounding box center [690, 253] width 924 height 62
click at [715, 753] on div "**********" at bounding box center [690, 483] width 955 height 570
click at [530, 80] on div "PROJECT POSITIONING Custom Report Save Load Report Projects ( 24 ) [DATE] 2025 …" at bounding box center [690, 47] width 957 height 94
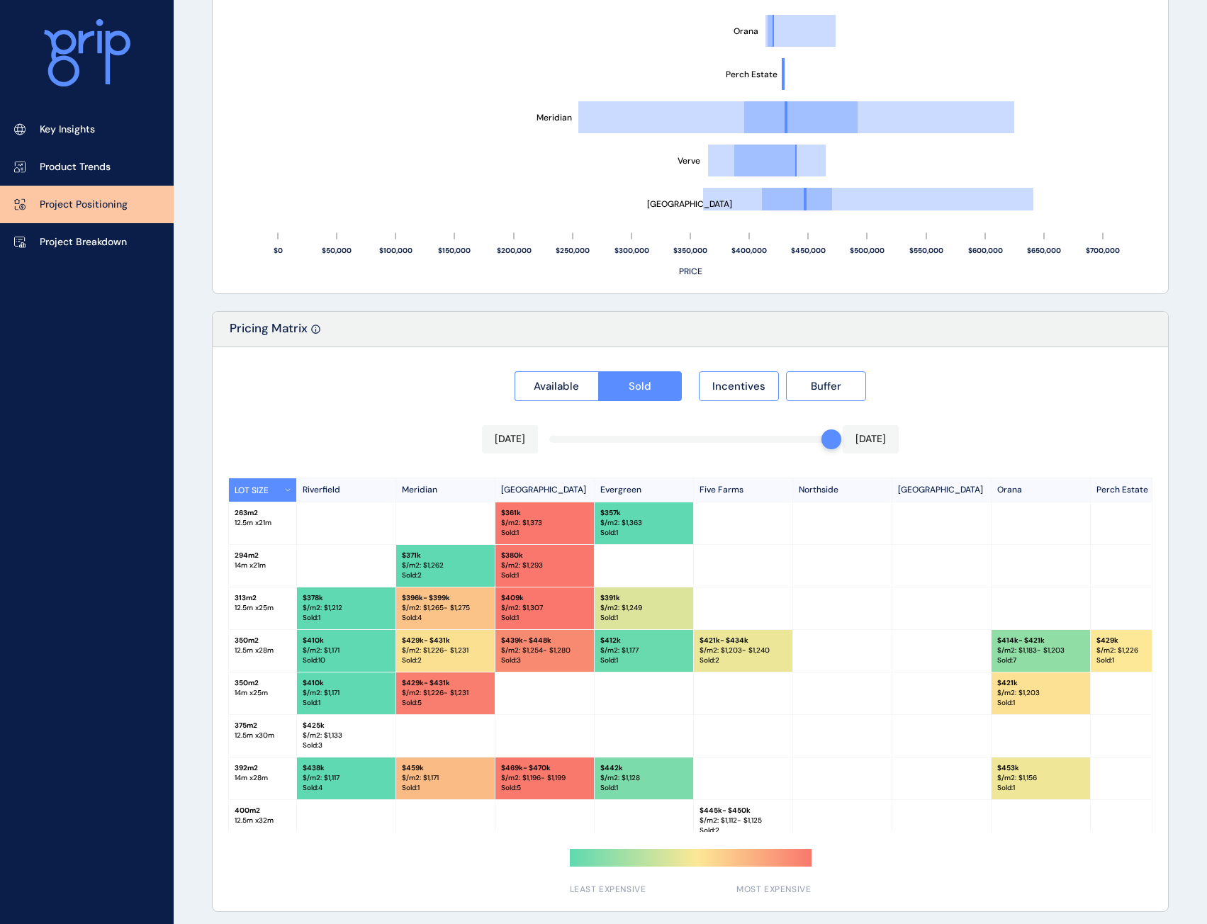
scroll to position [1038, 0]
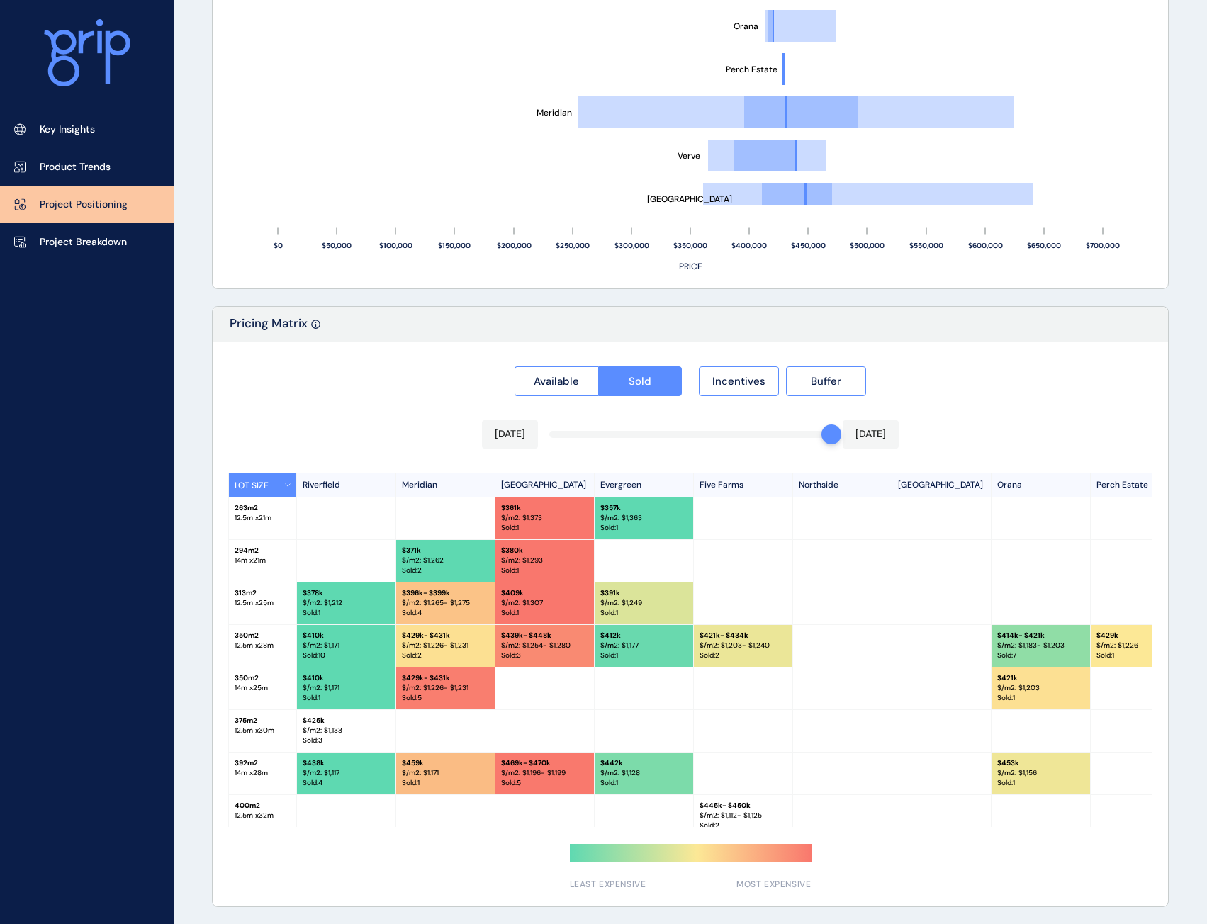
click at [982, 395] on div "Available Sold Incentives Buffer" at bounding box center [690, 377] width 924 height 38
click at [1022, 397] on div "Available Sold Incentives Buffer [DATE] [DATE] LOT SIZE [GEOGRAPHIC_DATA] [GEOG…" at bounding box center [690, 624] width 955 height 564
click at [582, 527] on p "Sold : 1" at bounding box center [544, 528] width 87 height 10
click at [575, 580] on div "$ 380k $/m2: $ 1,293 Sold : 1" at bounding box center [544, 561] width 99 height 42
click at [554, 629] on div "$ 439k - $448k $/m2: $ 1,254 - $1,280 Sold : 3" at bounding box center [544, 646] width 99 height 42
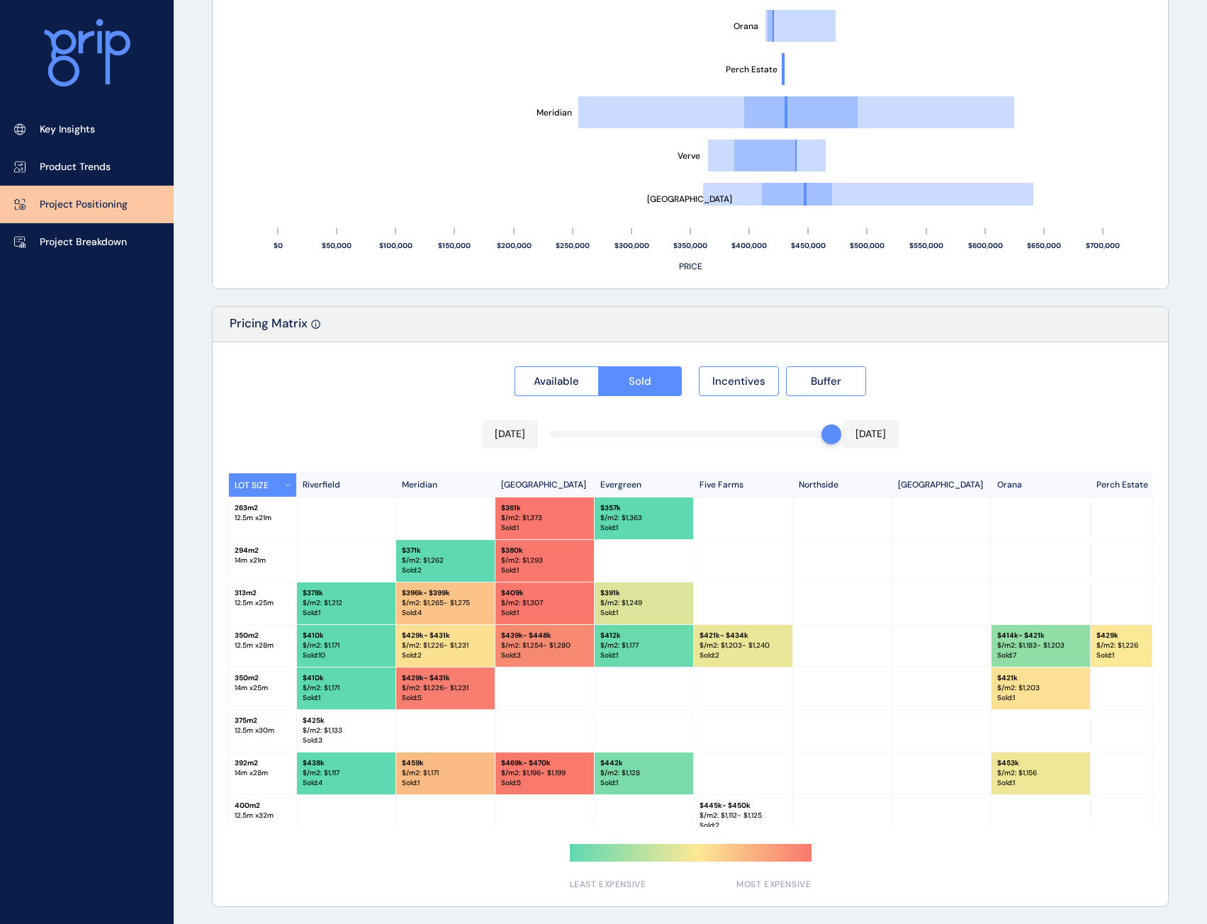
click at [564, 592] on p "$ 409k" at bounding box center [544, 593] width 87 height 10
click at [635, 531] on p "Sold : 1" at bounding box center [643, 528] width 87 height 10
click at [1035, 364] on div "Available Sold Incentives Buffer" at bounding box center [690, 377] width 924 height 38
click at [733, 372] on button "Incentives" at bounding box center [739, 381] width 80 height 30
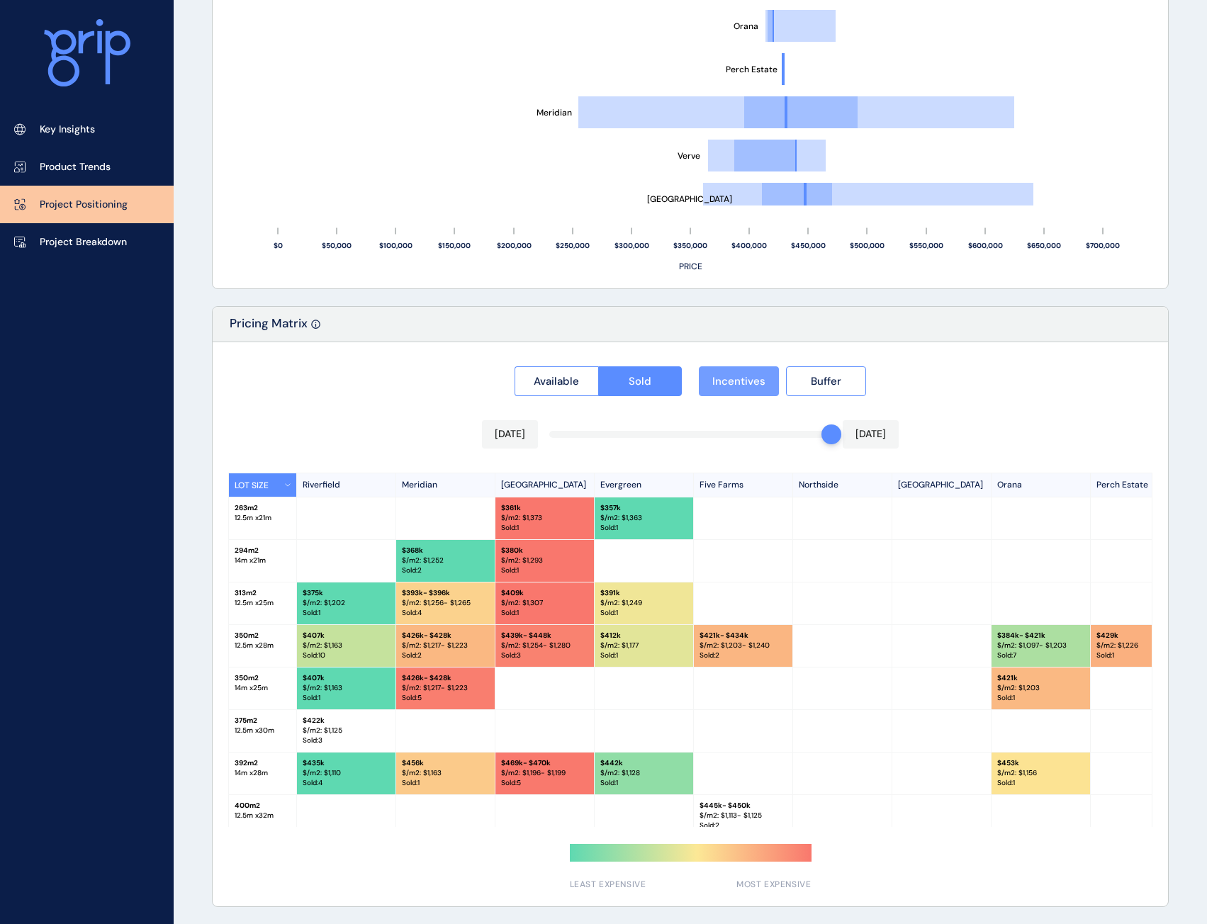
click at [733, 372] on button "Incentives" at bounding box center [739, 381] width 80 height 30
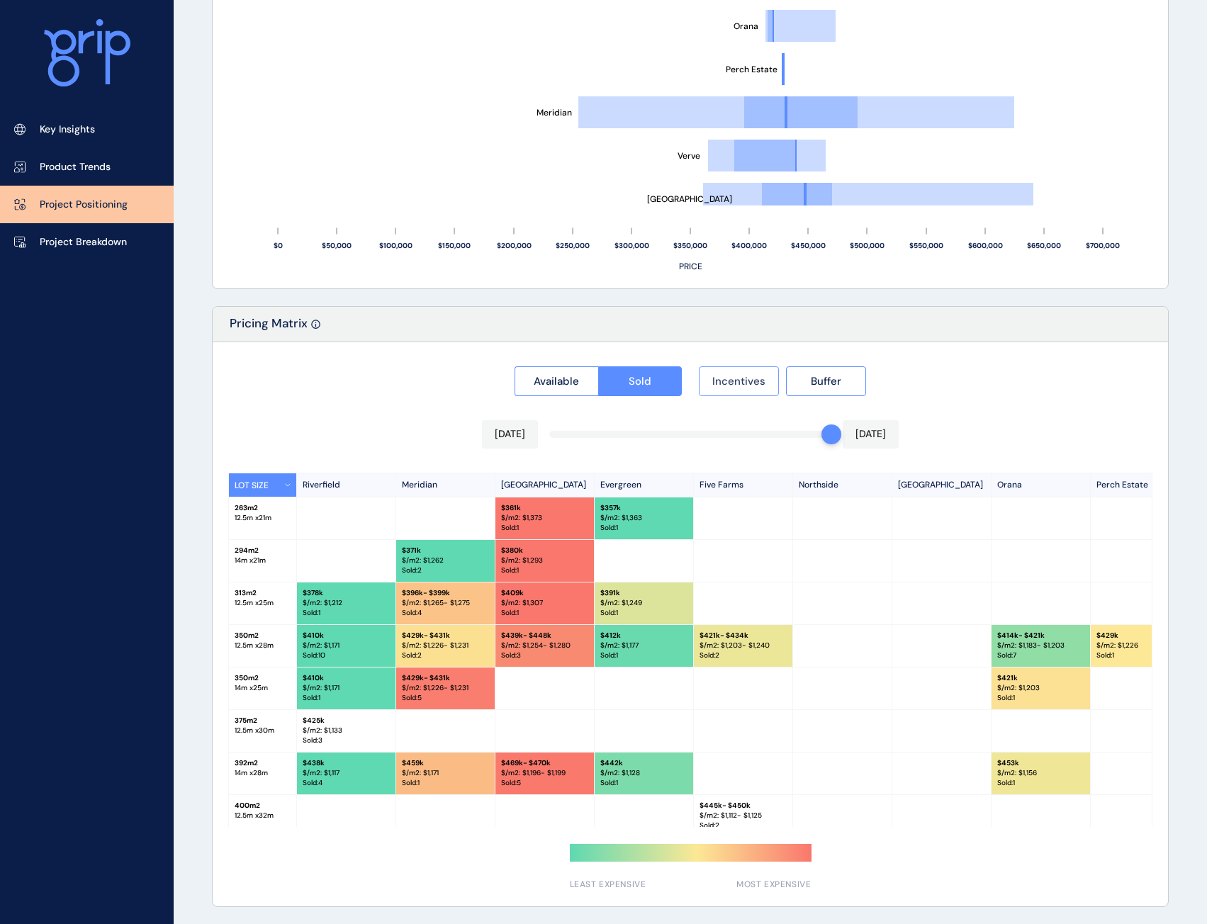
click at [733, 372] on button "Incentives" at bounding box center [739, 381] width 80 height 30
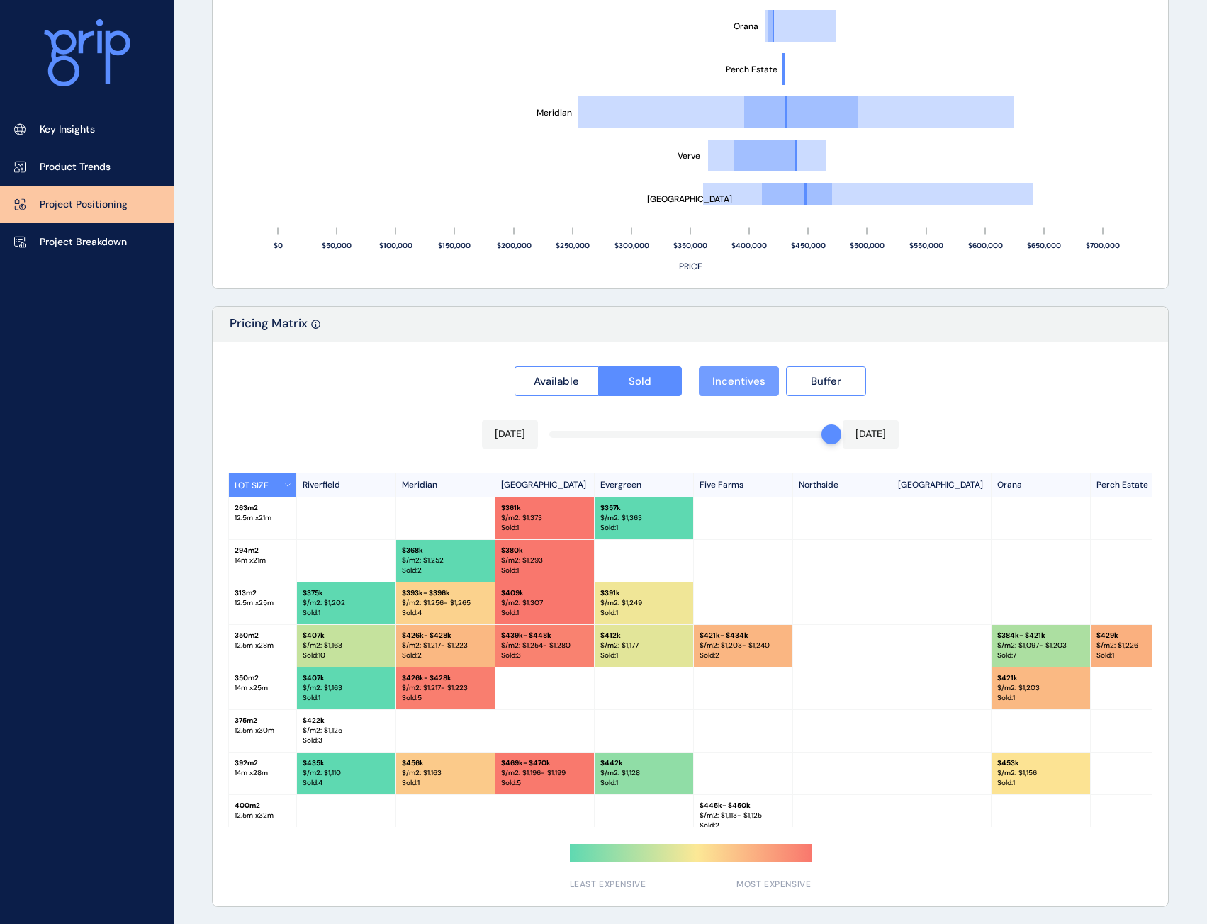
click at [733, 372] on button "Incentives" at bounding box center [739, 381] width 80 height 30
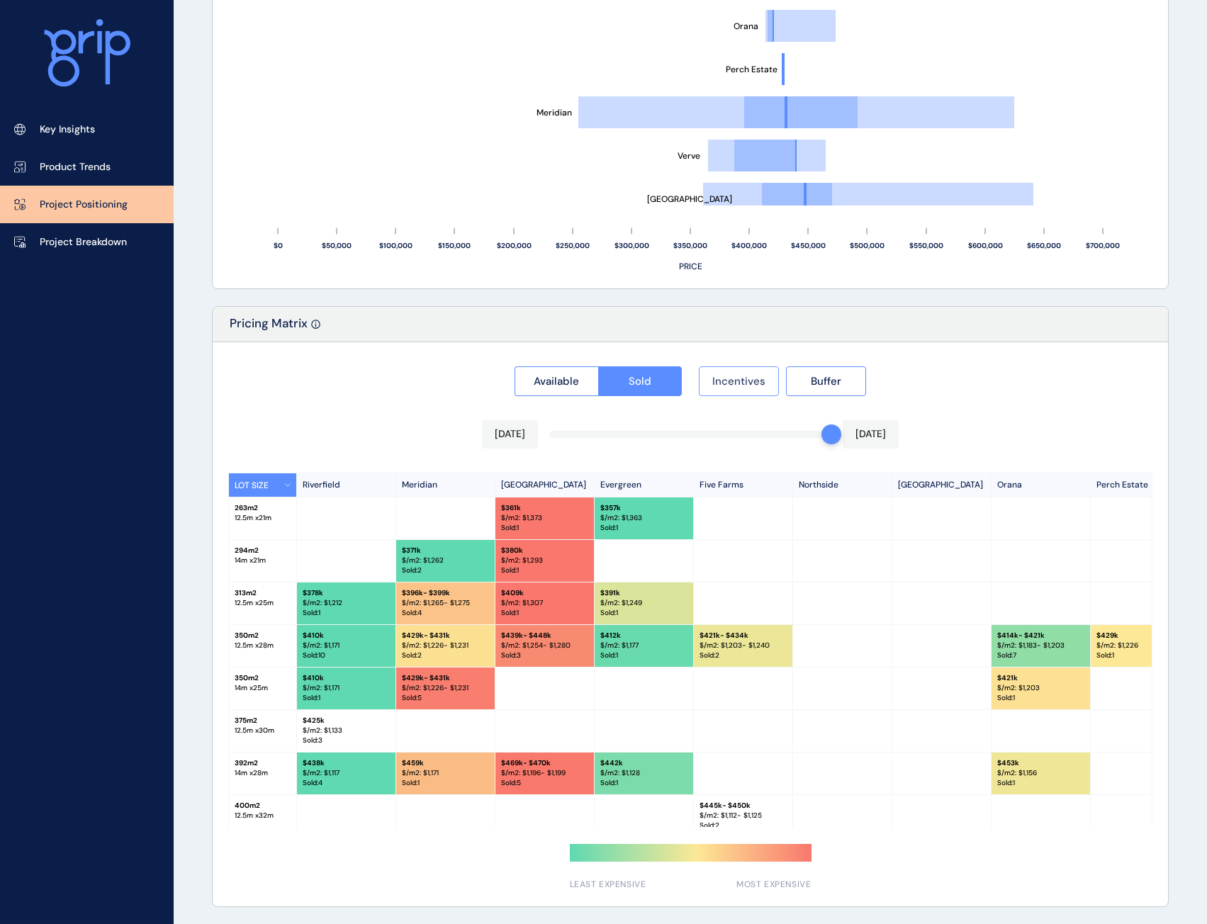
click at [733, 372] on button "Incentives" at bounding box center [739, 381] width 80 height 30
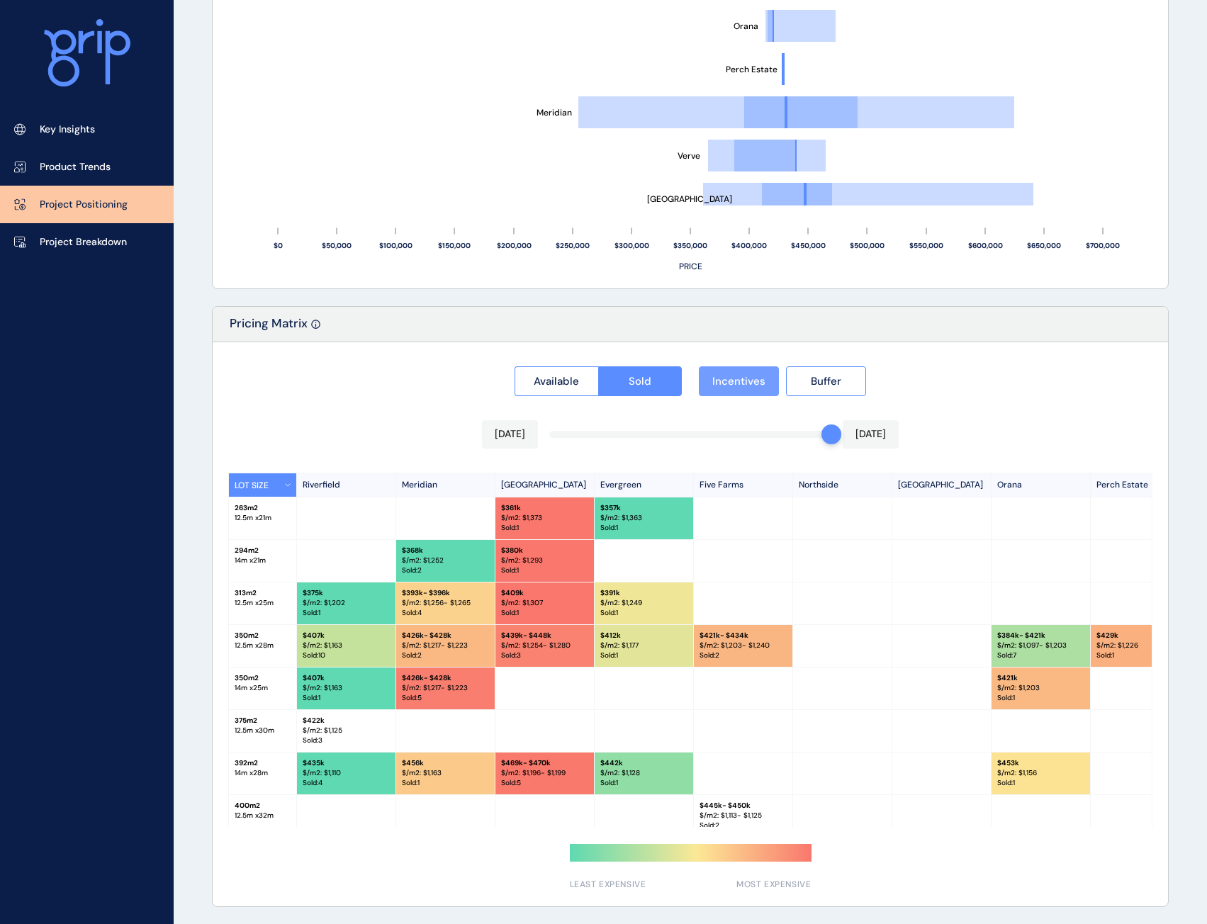
click at [733, 372] on button "Incentives" at bounding box center [739, 381] width 80 height 30
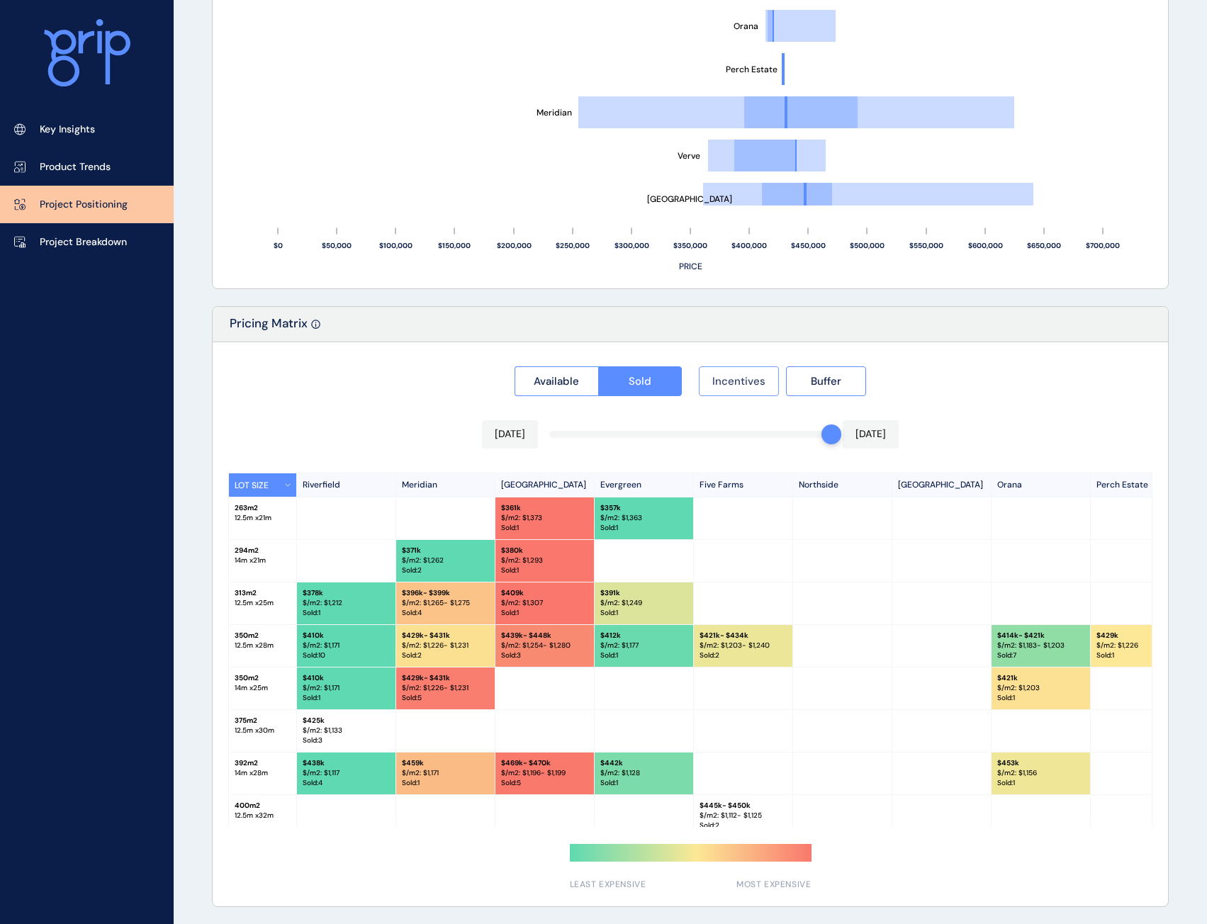
click at [733, 372] on button "Incentives" at bounding box center [739, 381] width 80 height 30
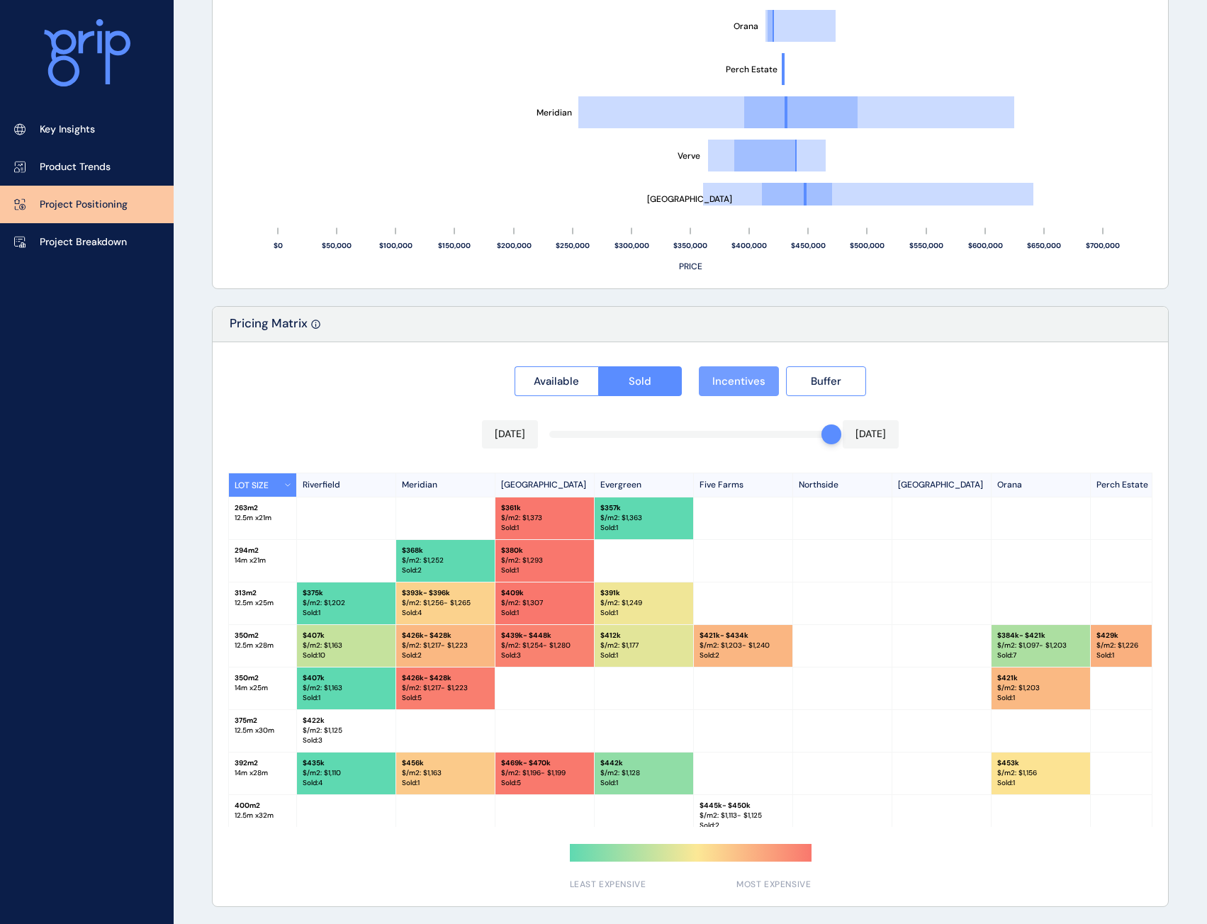
click at [733, 372] on button "Incentives" at bounding box center [739, 381] width 80 height 30
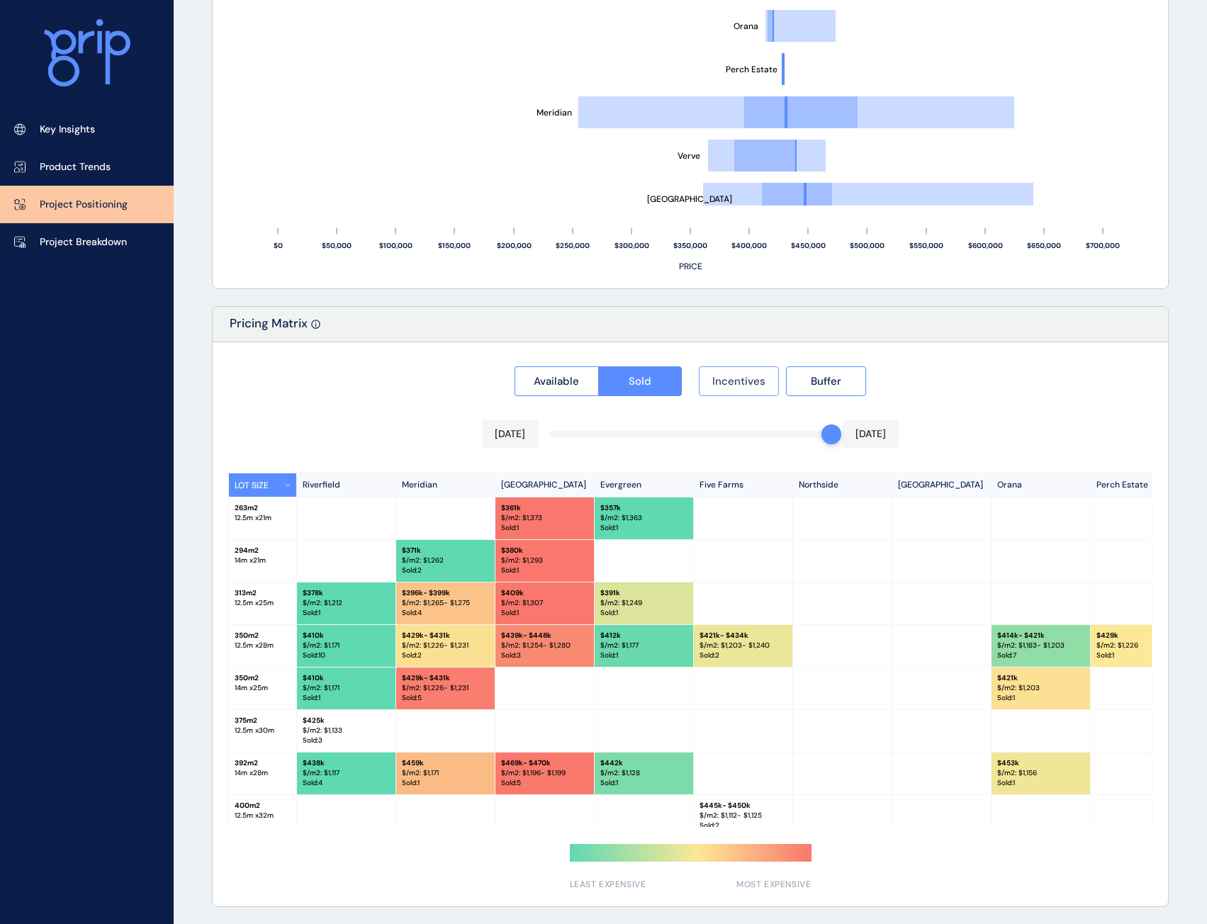
click at [733, 372] on button "Incentives" at bounding box center [739, 381] width 80 height 30
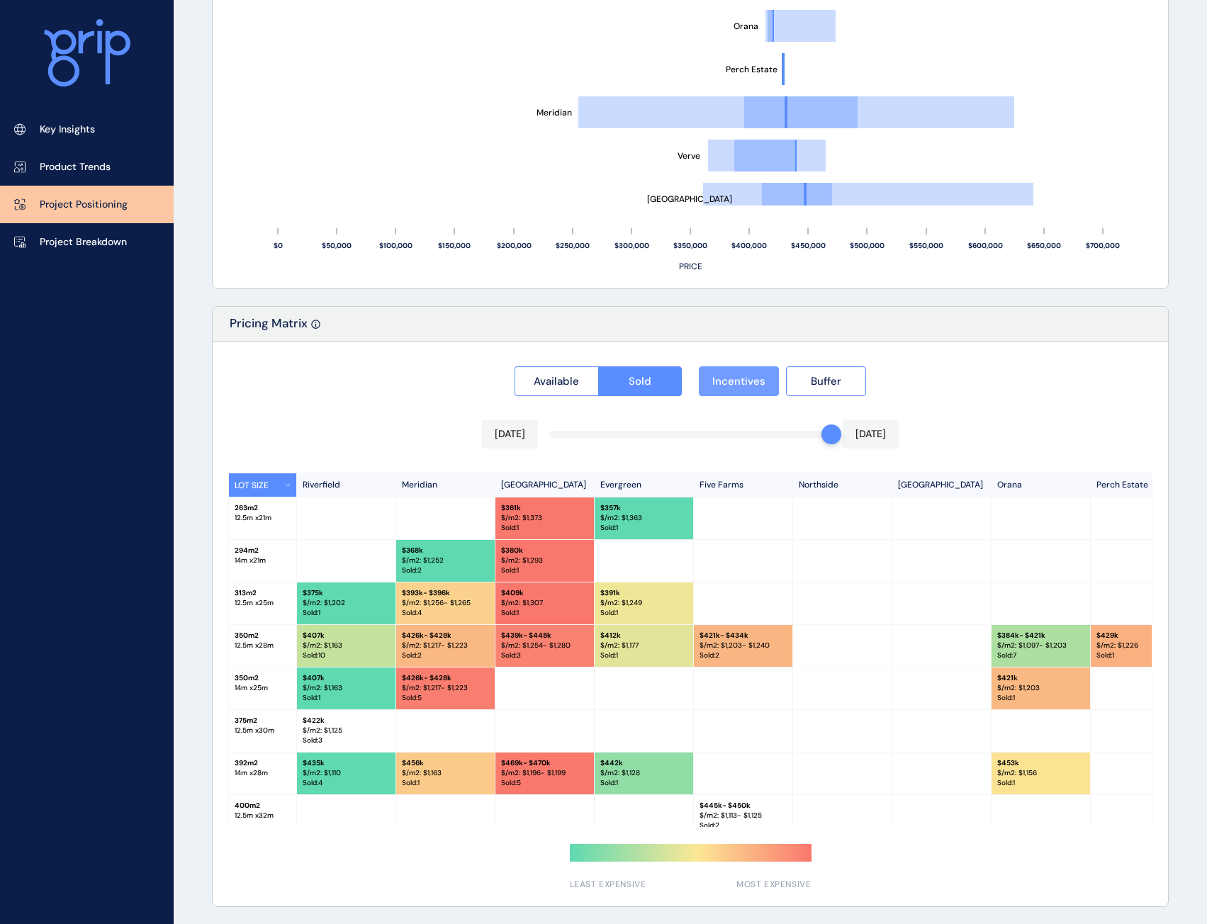
click at [733, 372] on button "Incentives" at bounding box center [739, 381] width 80 height 30
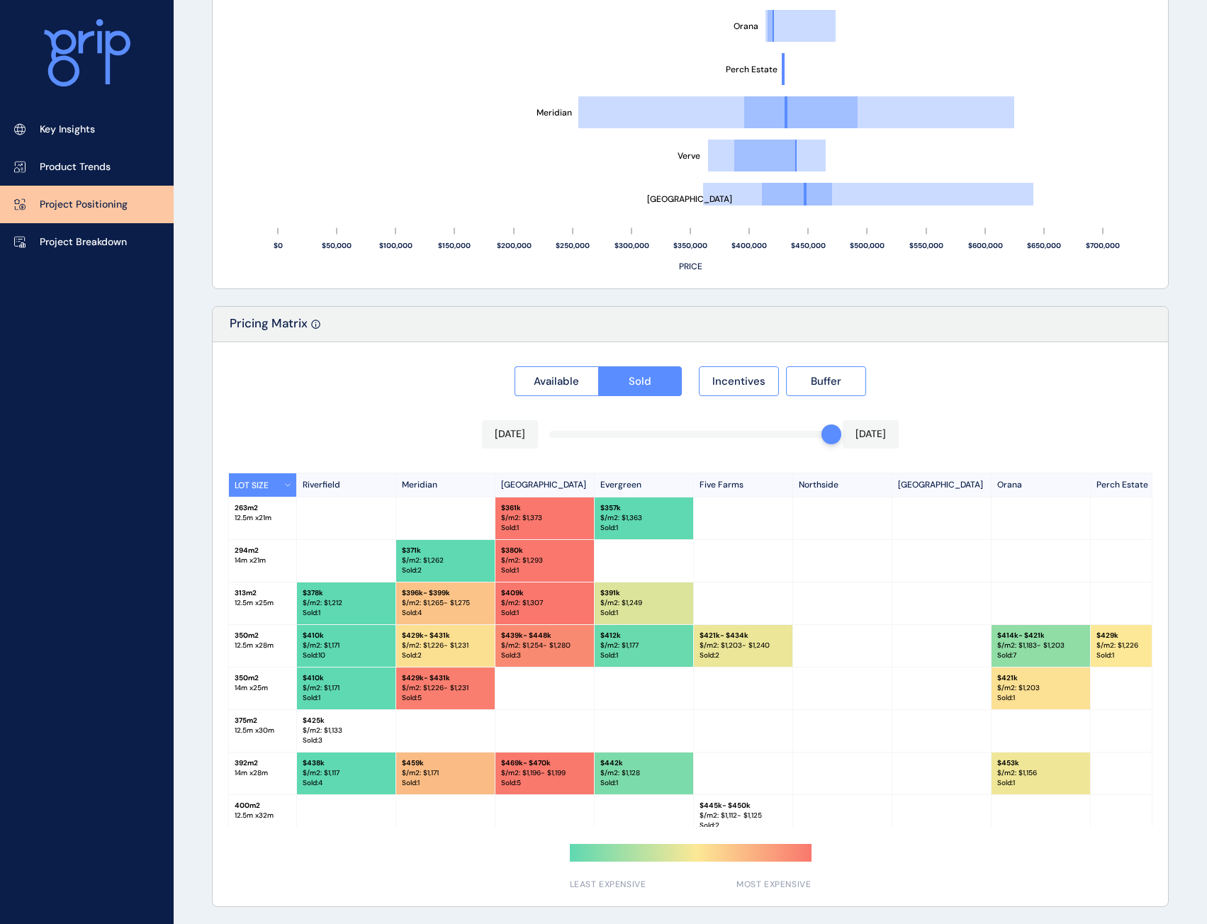
click at [846, 356] on div "Available Sold Incentives Buffer [DATE] [DATE] LOT SIZE [GEOGRAPHIC_DATA] [GEOG…" at bounding box center [690, 624] width 955 height 564
click at [838, 367] on button "Buffer" at bounding box center [826, 381] width 80 height 30
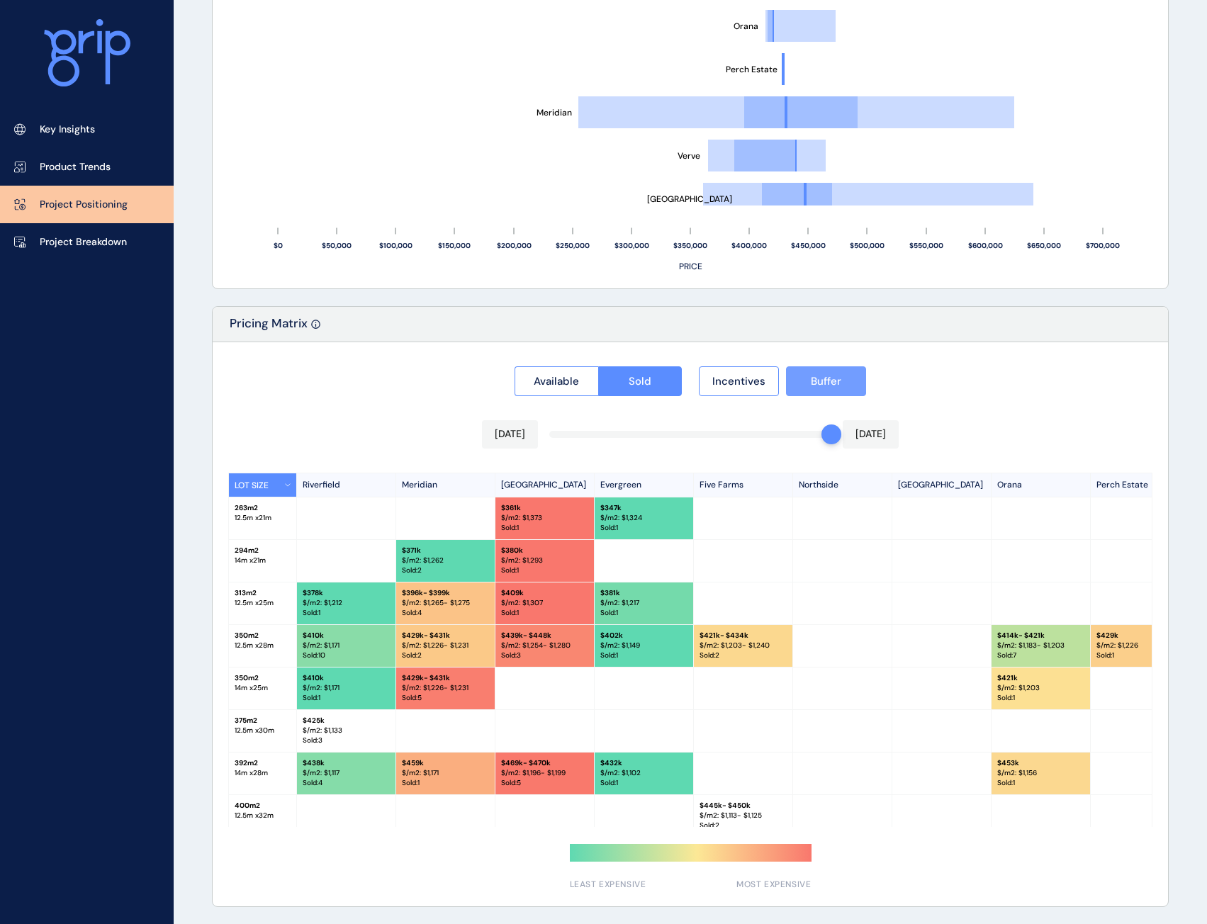
click at [838, 367] on button "Buffer" at bounding box center [826, 381] width 80 height 30
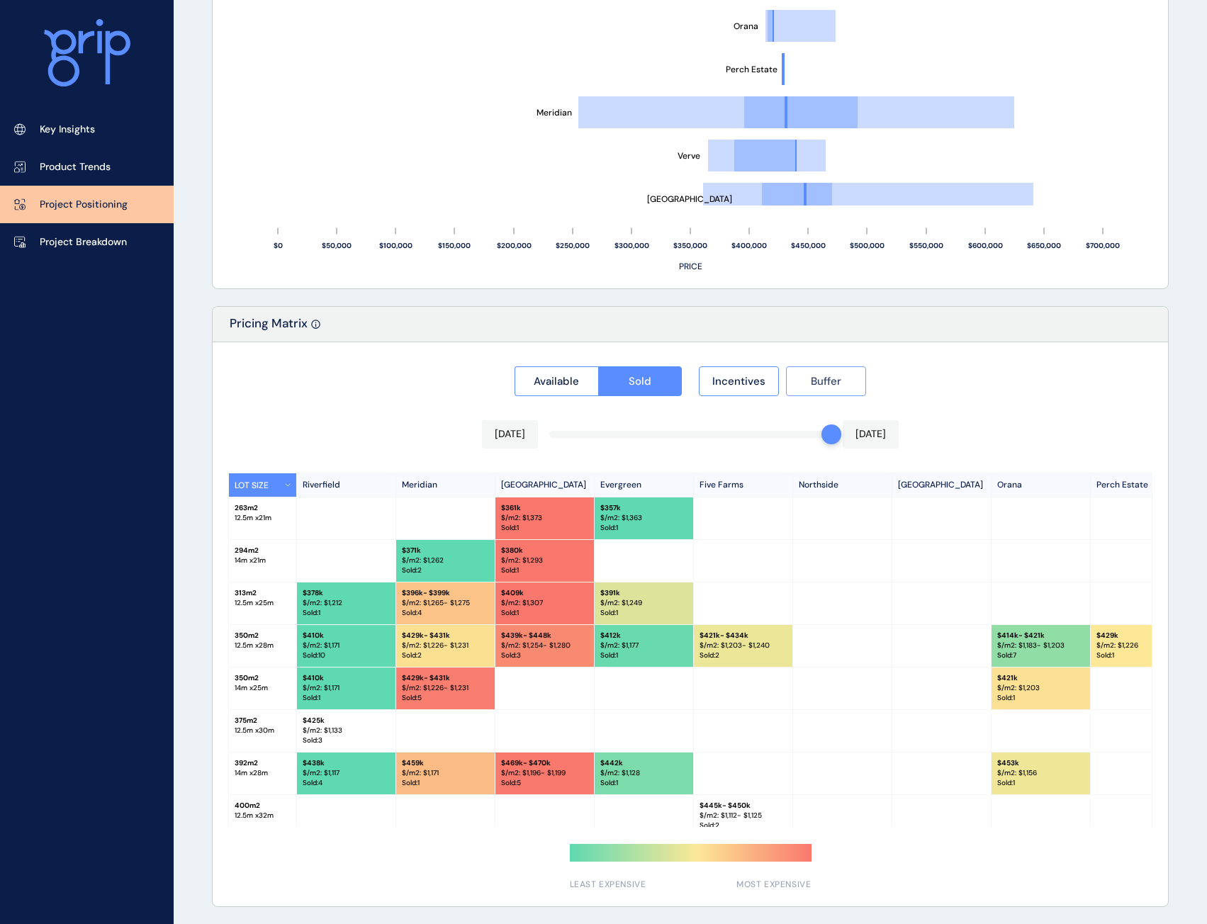
click at [838, 367] on button "Buffer" at bounding box center [826, 381] width 80 height 30
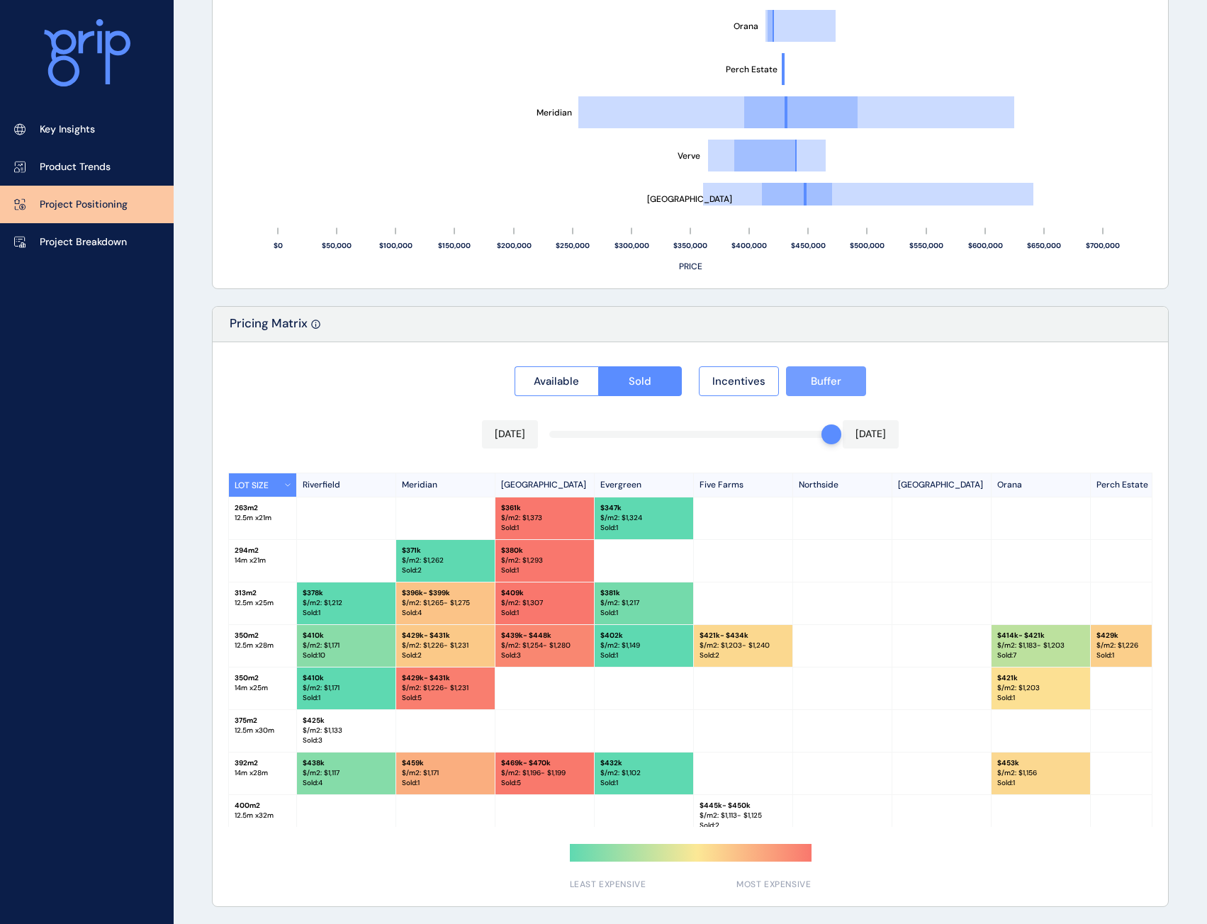
click at [838, 367] on button "Buffer" at bounding box center [826, 381] width 80 height 30
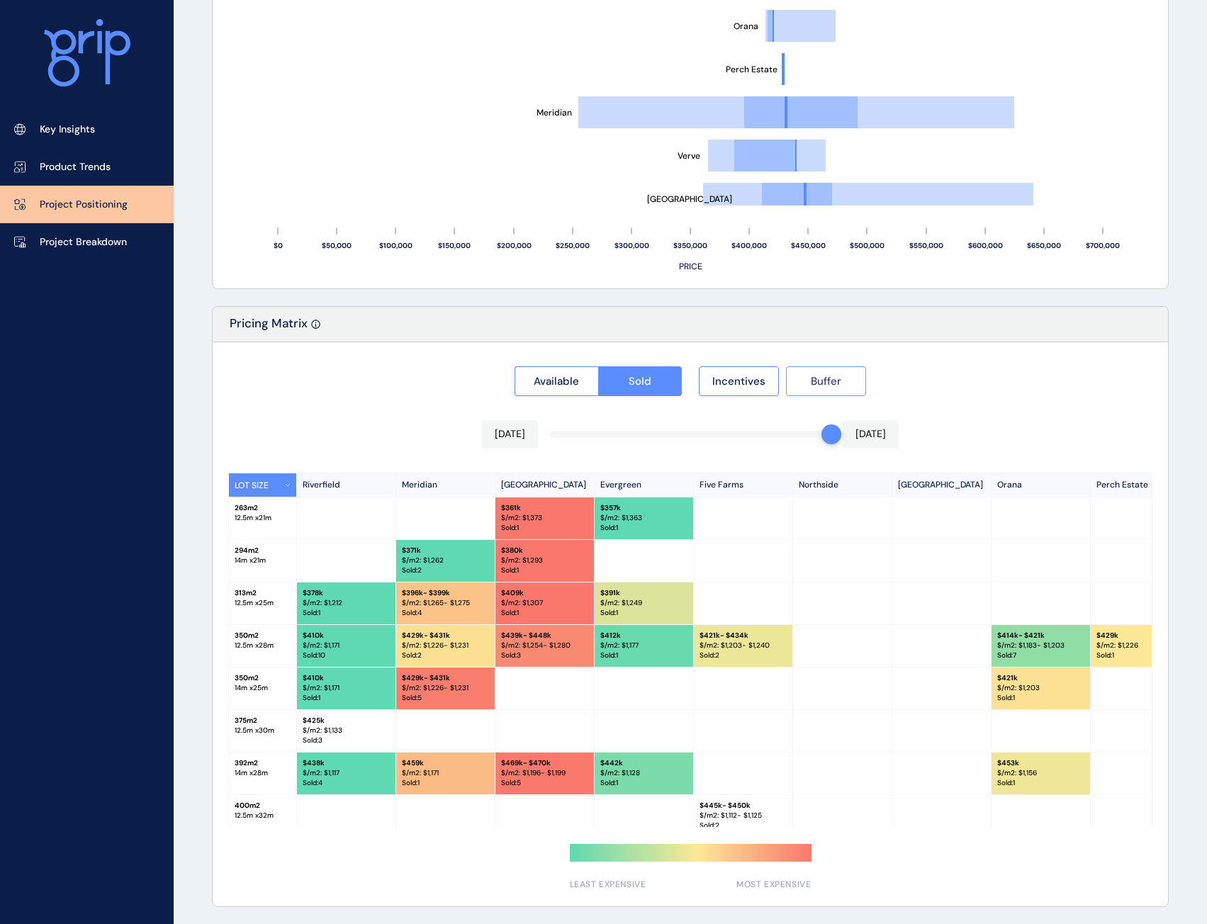
click at [838, 367] on button "Buffer" at bounding box center [826, 381] width 80 height 30
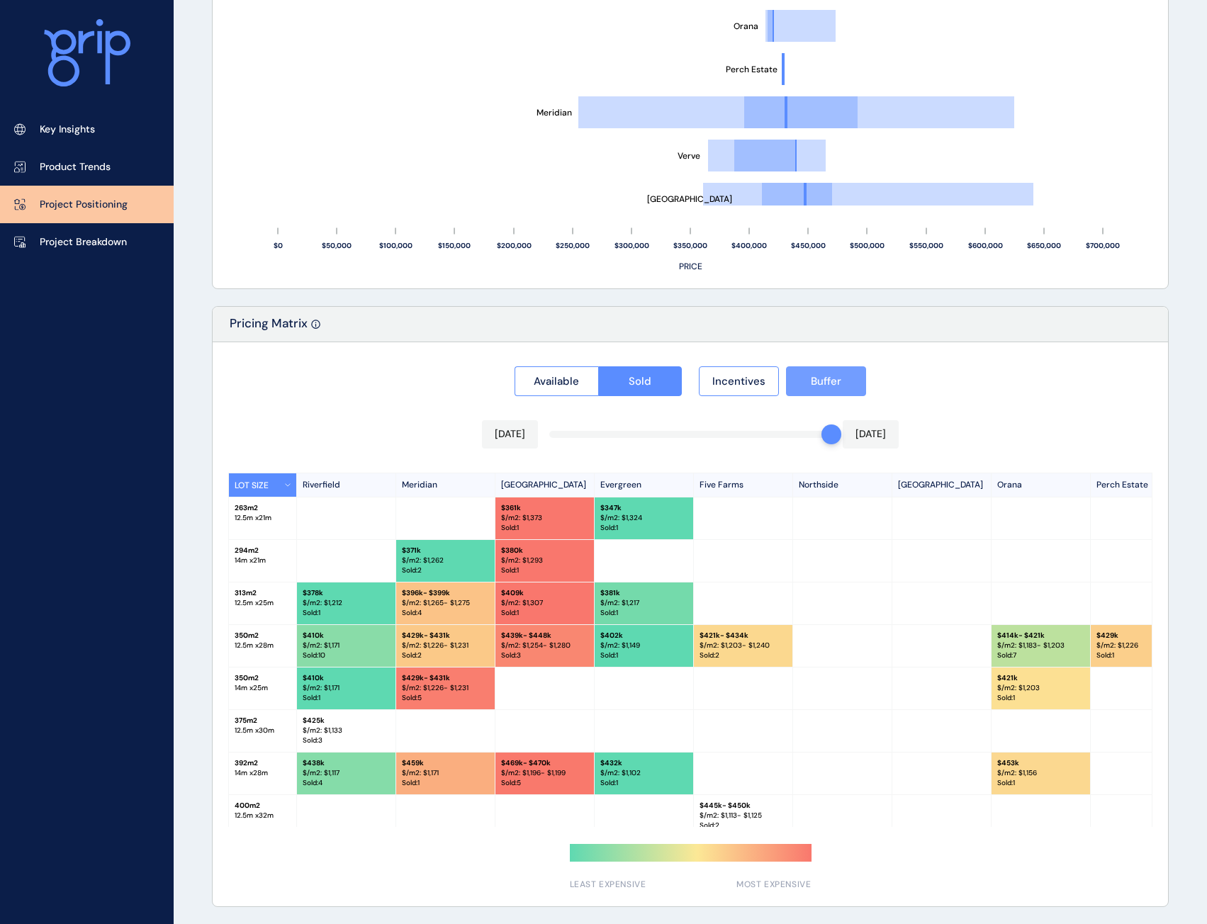
click at [838, 367] on button "Buffer" at bounding box center [826, 381] width 80 height 30
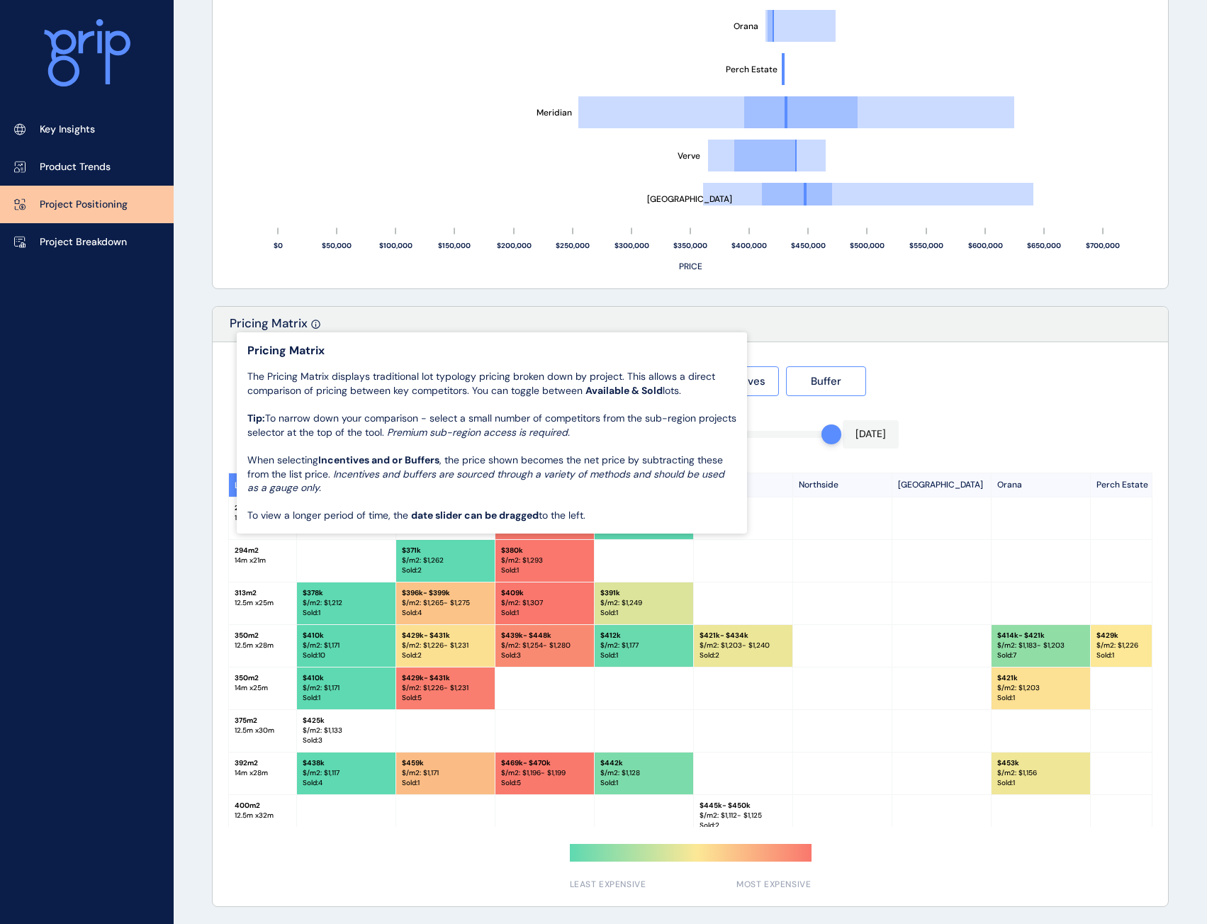
click at [843, 347] on div "Available Sold Incentives Buffer [DATE] [DATE] LOT SIZE [GEOGRAPHIC_DATA] [GEOG…" at bounding box center [690, 624] width 955 height 564
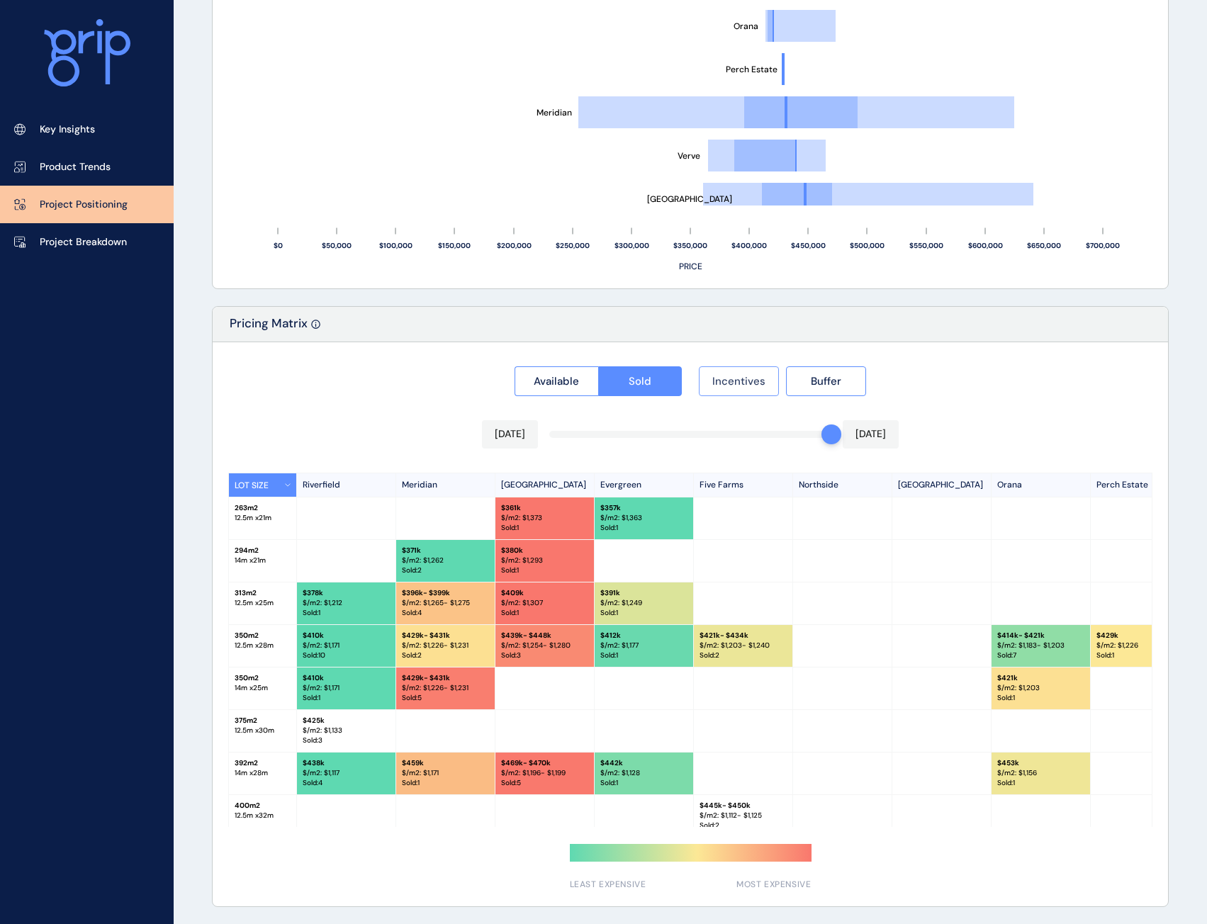
click at [750, 382] on span "Incentives" at bounding box center [738, 381] width 53 height 14
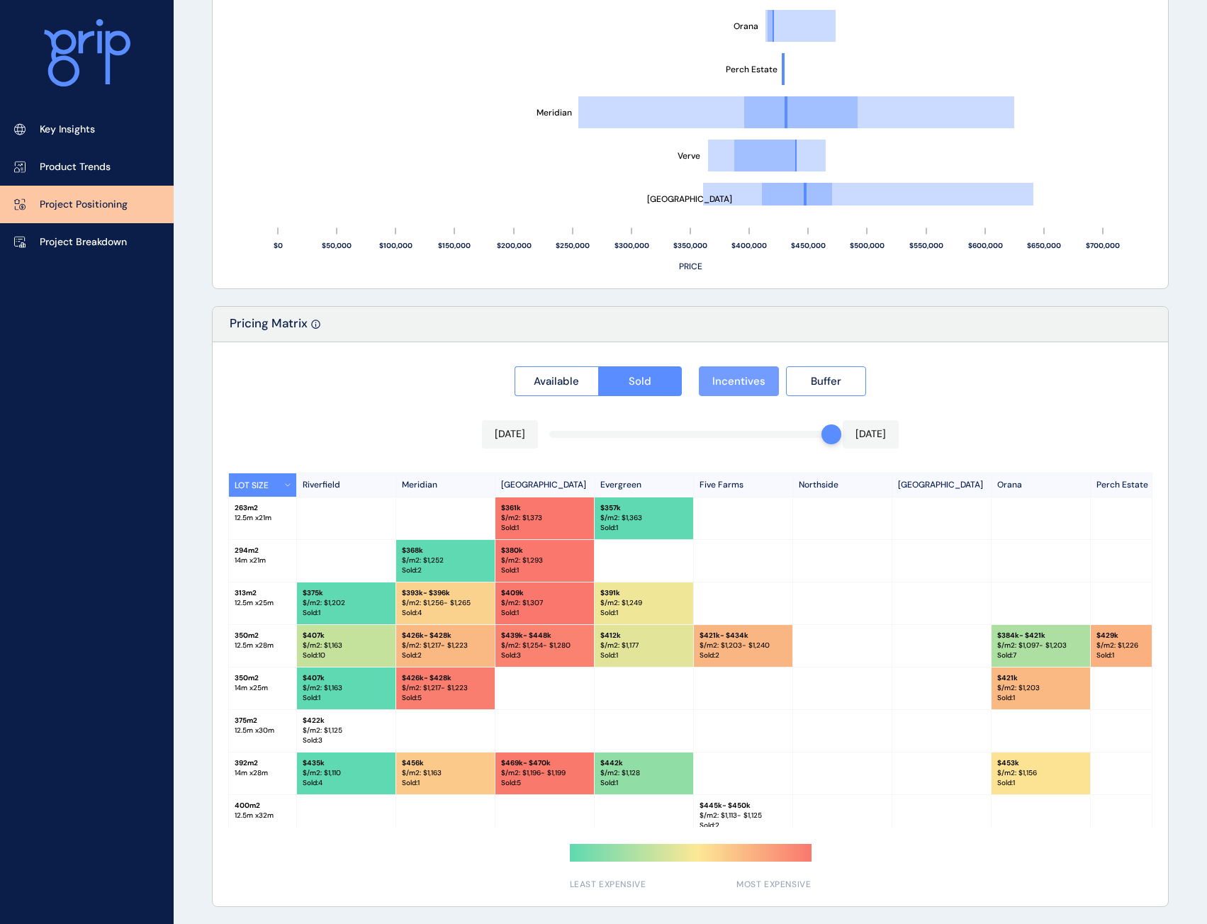
click at [750, 382] on span "Incentives" at bounding box center [738, 381] width 53 height 14
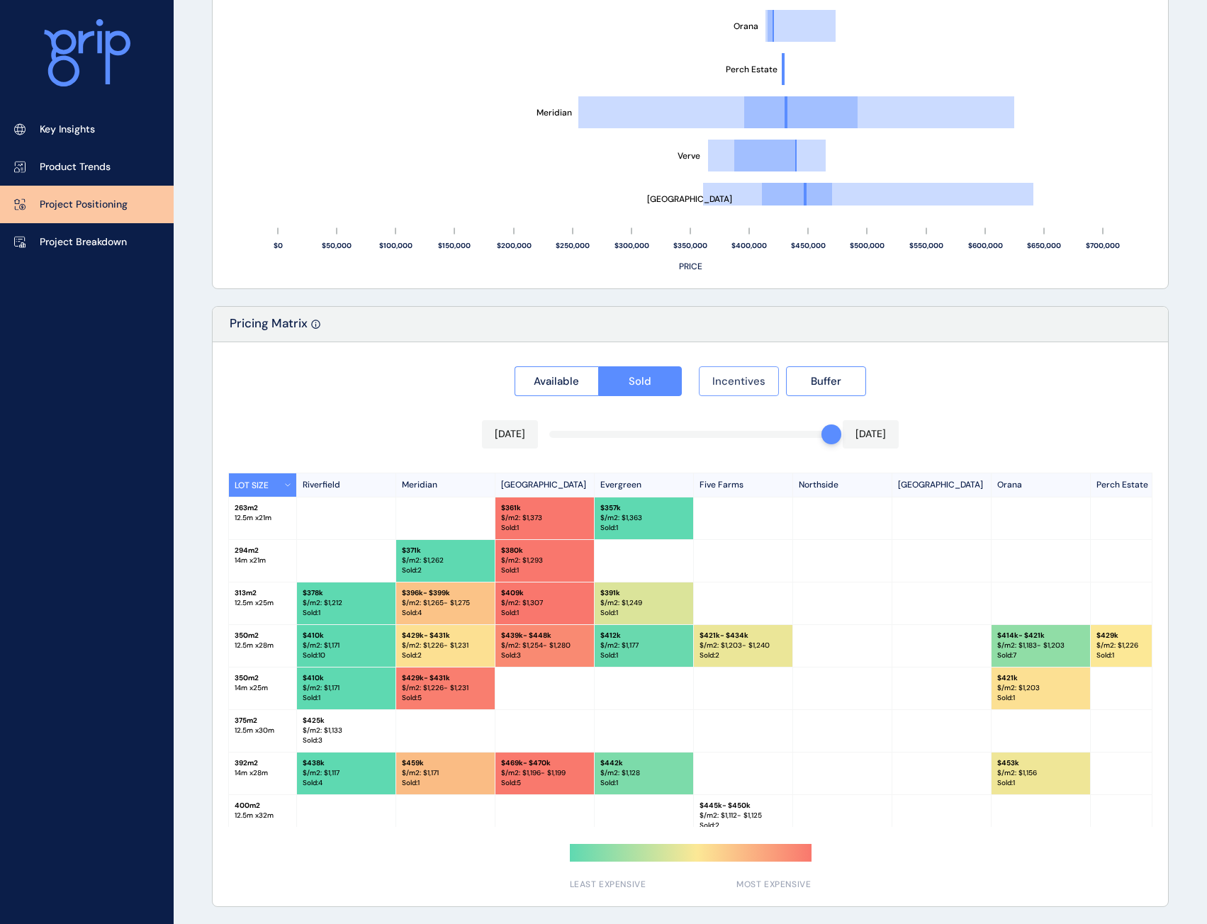
click at [750, 382] on span "Incentives" at bounding box center [738, 381] width 53 height 14
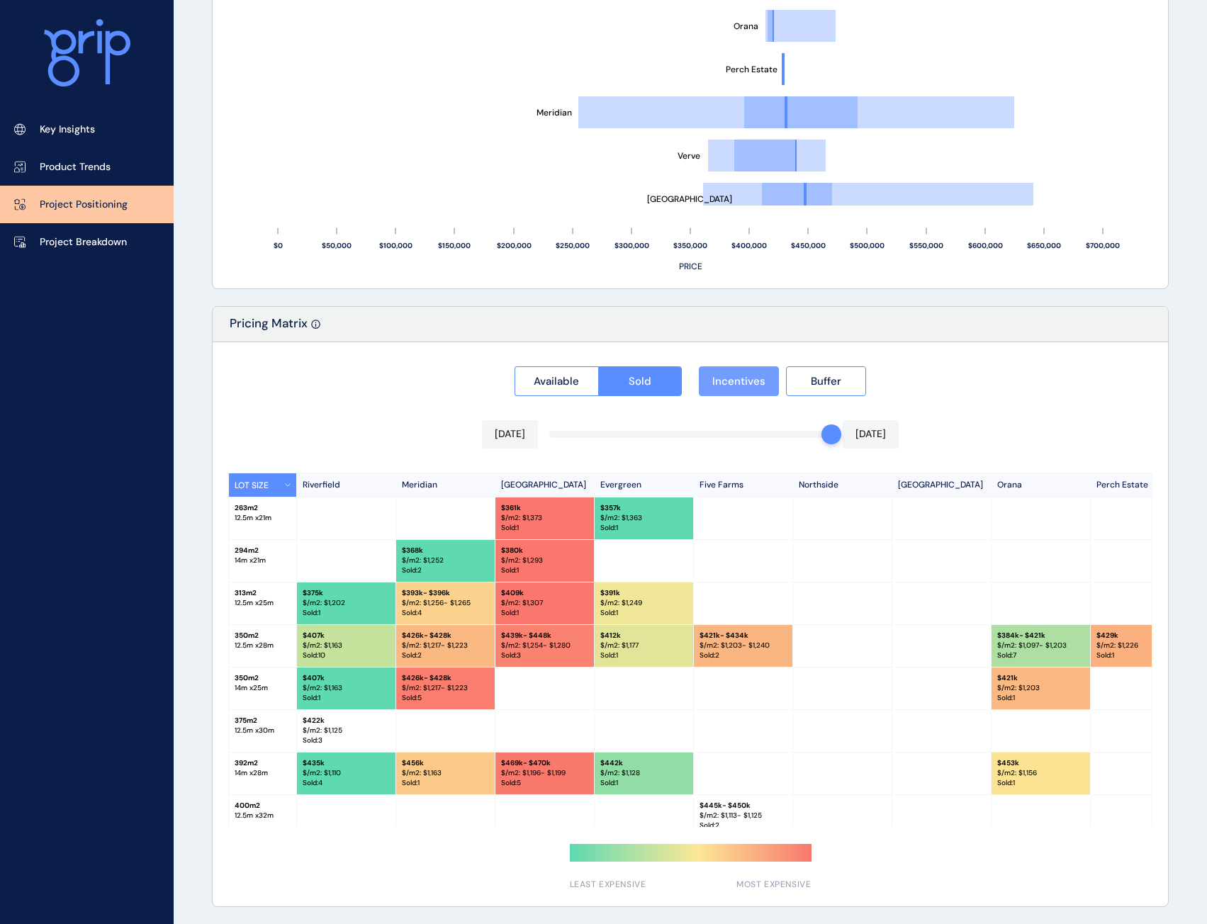
click at [750, 382] on span "Incentives" at bounding box center [738, 381] width 53 height 14
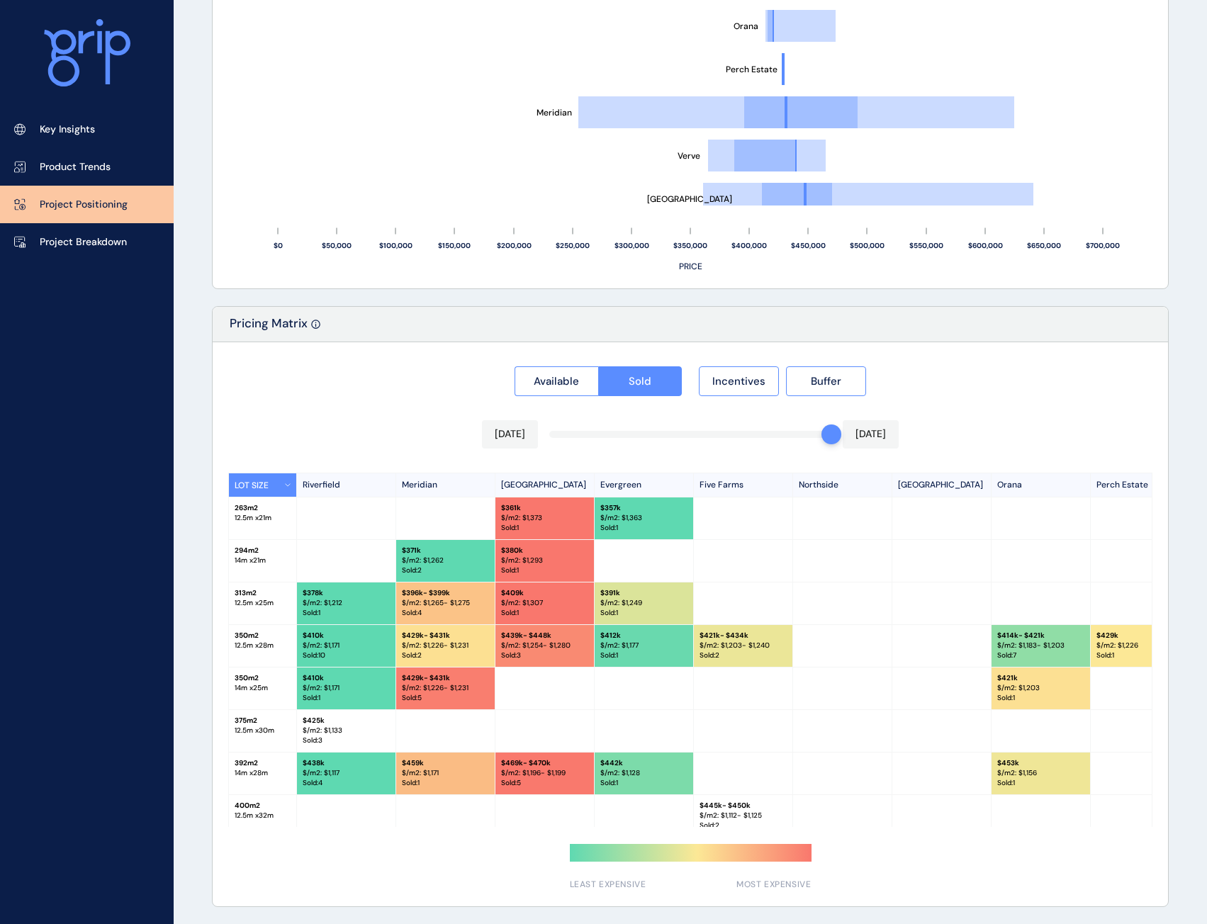
click at [909, 390] on div "Available Sold Incentives Buffer" at bounding box center [690, 377] width 924 height 38
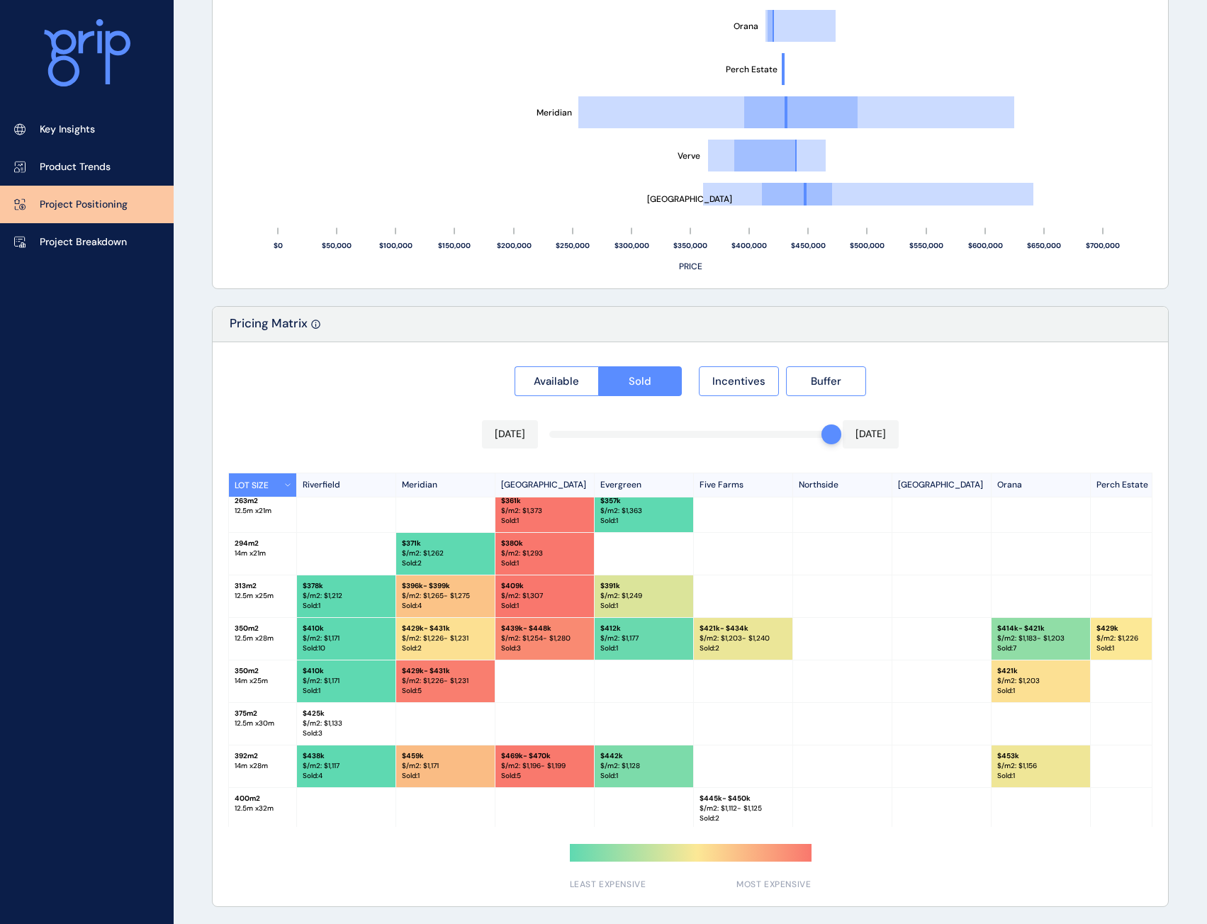
scroll to position [0, 0]
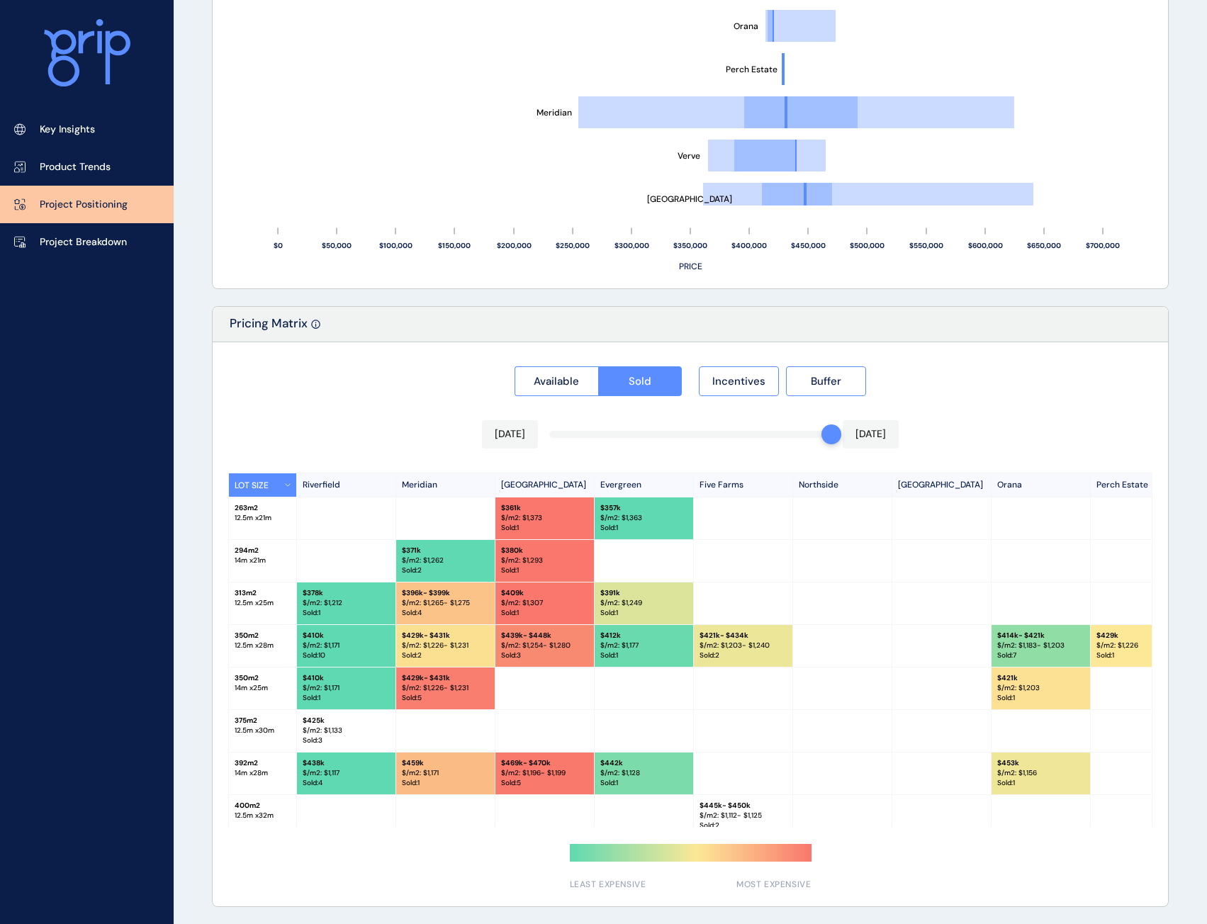
click at [539, 643] on p "$/m2: $ 1,254 - $1,280" at bounding box center [544, 646] width 87 height 10
click at [535, 604] on p "$/m2: $ 1,307" at bounding box center [544, 603] width 87 height 10
click at [541, 560] on p "$/m2: $ 1,293" at bounding box center [544, 561] width 87 height 10
click at [539, 516] on p "$/m2: $ 1,373" at bounding box center [544, 518] width 87 height 10
click at [545, 515] on p "$/m2: $ 1,373" at bounding box center [544, 518] width 87 height 10
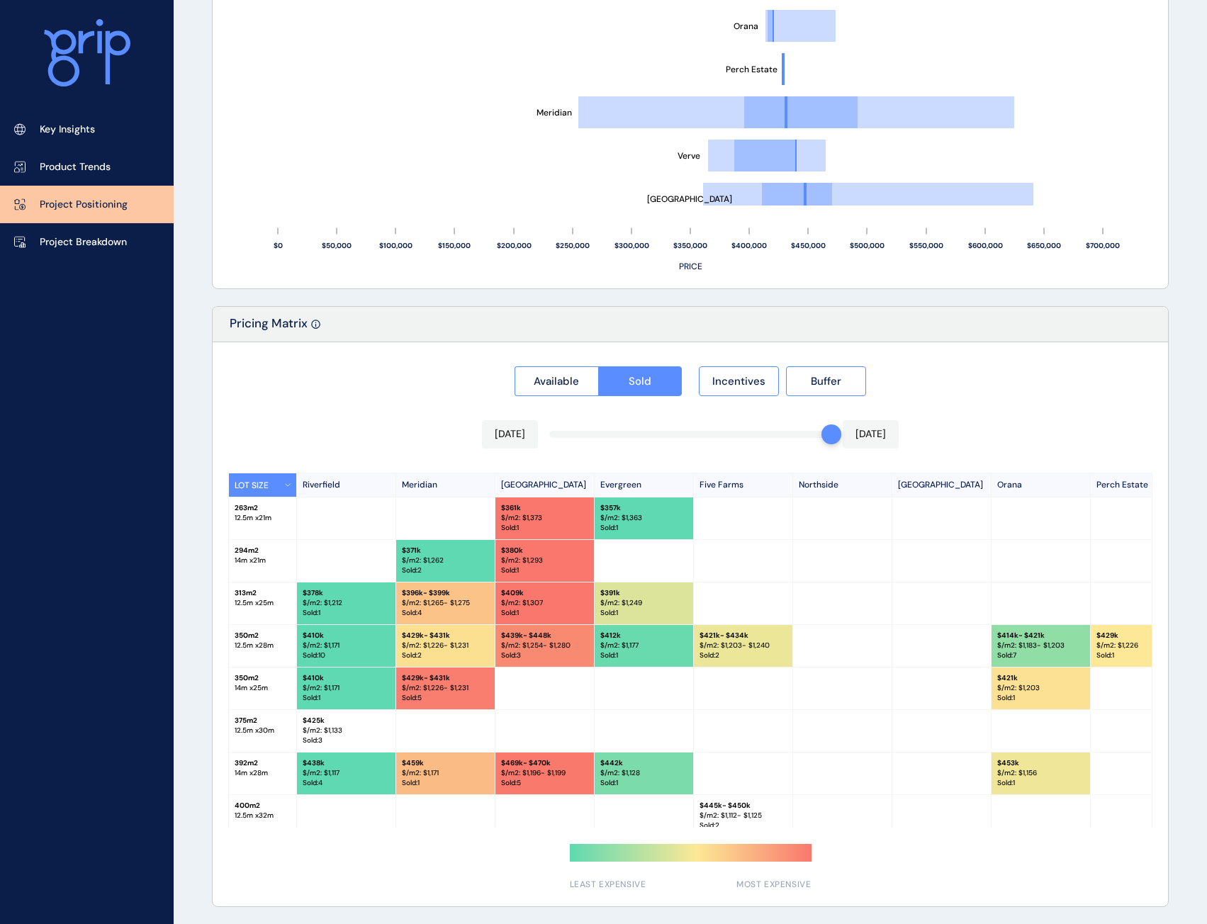
click at [549, 558] on p "$/m2: $ 1,293" at bounding box center [544, 561] width 87 height 10
click at [548, 596] on p "$ 409k" at bounding box center [544, 593] width 87 height 10
click at [1154, 514] on div "Available Sold Incentives Buffer [DATE] [DATE] LOT SIZE [GEOGRAPHIC_DATA] [GEOG…" at bounding box center [690, 624] width 955 height 564
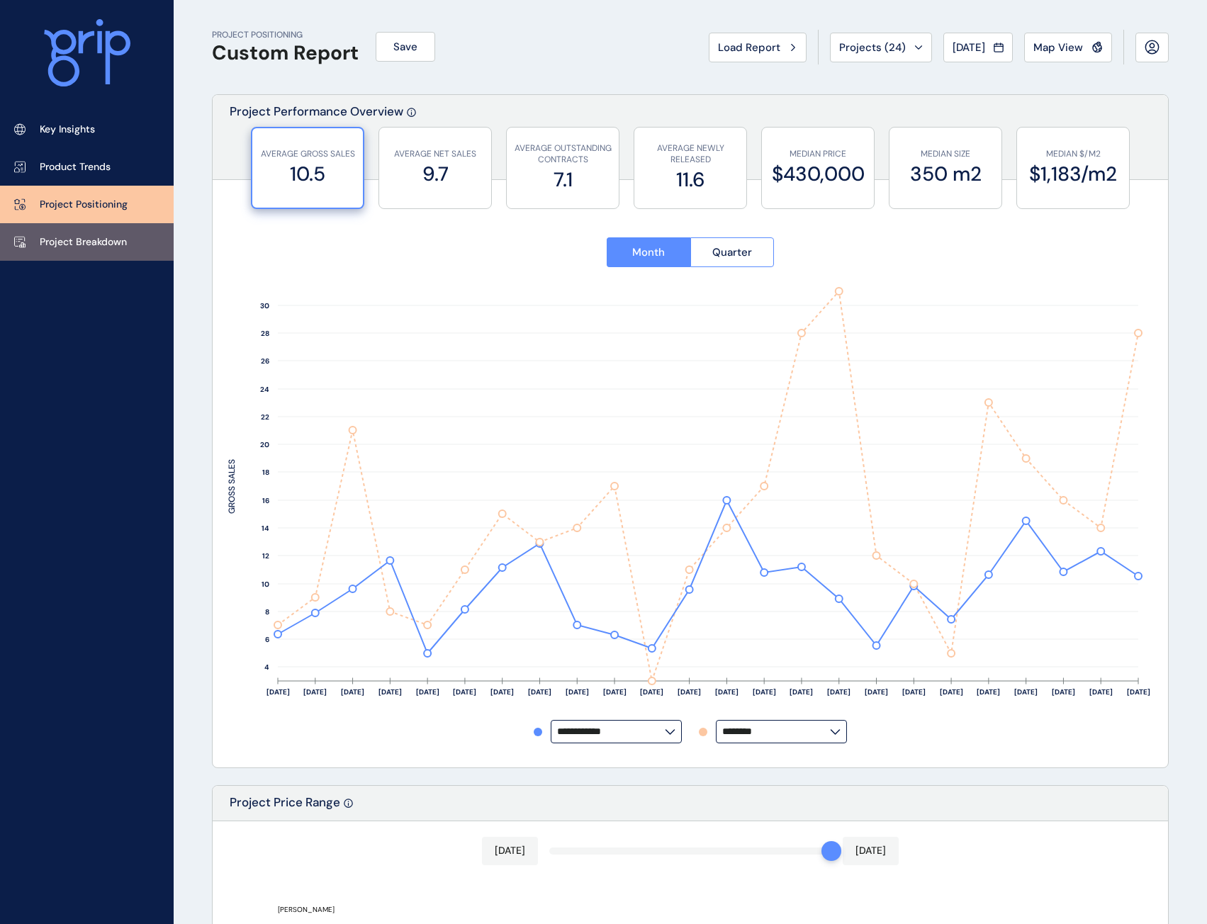
click at [64, 232] on link "Project Breakdown" at bounding box center [87, 242] width 174 height 38
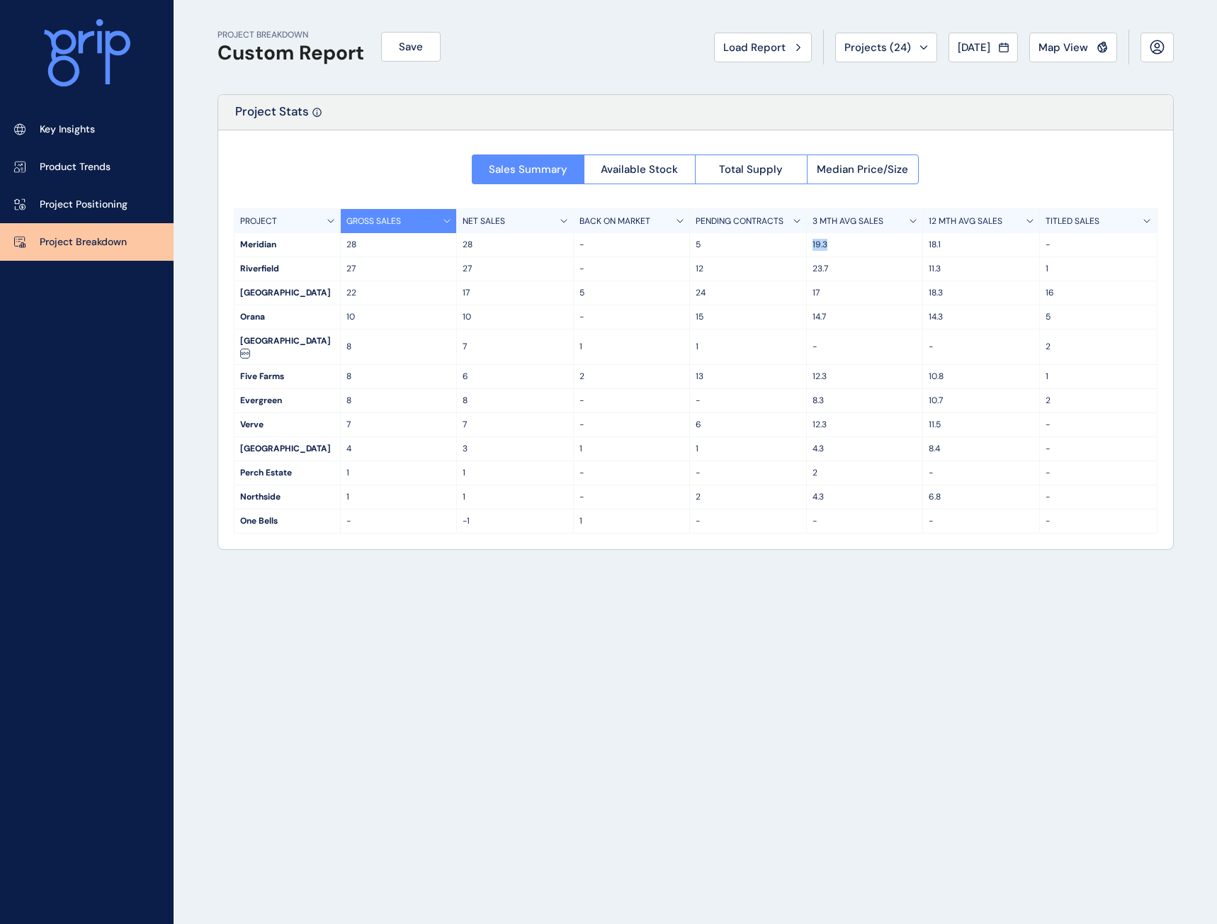
drag, startPoint x: 826, startPoint y: 244, endPoint x: 807, endPoint y: 242, distance: 18.6
click at [807, 242] on div "19.3" at bounding box center [865, 244] width 117 height 23
drag, startPoint x: 844, startPoint y: 270, endPoint x: 818, endPoint y: 266, distance: 26.6
click at [818, 266] on p "23.7" at bounding box center [865, 269] width 105 height 12
click at [840, 268] on p "23.7" at bounding box center [865, 269] width 105 height 12
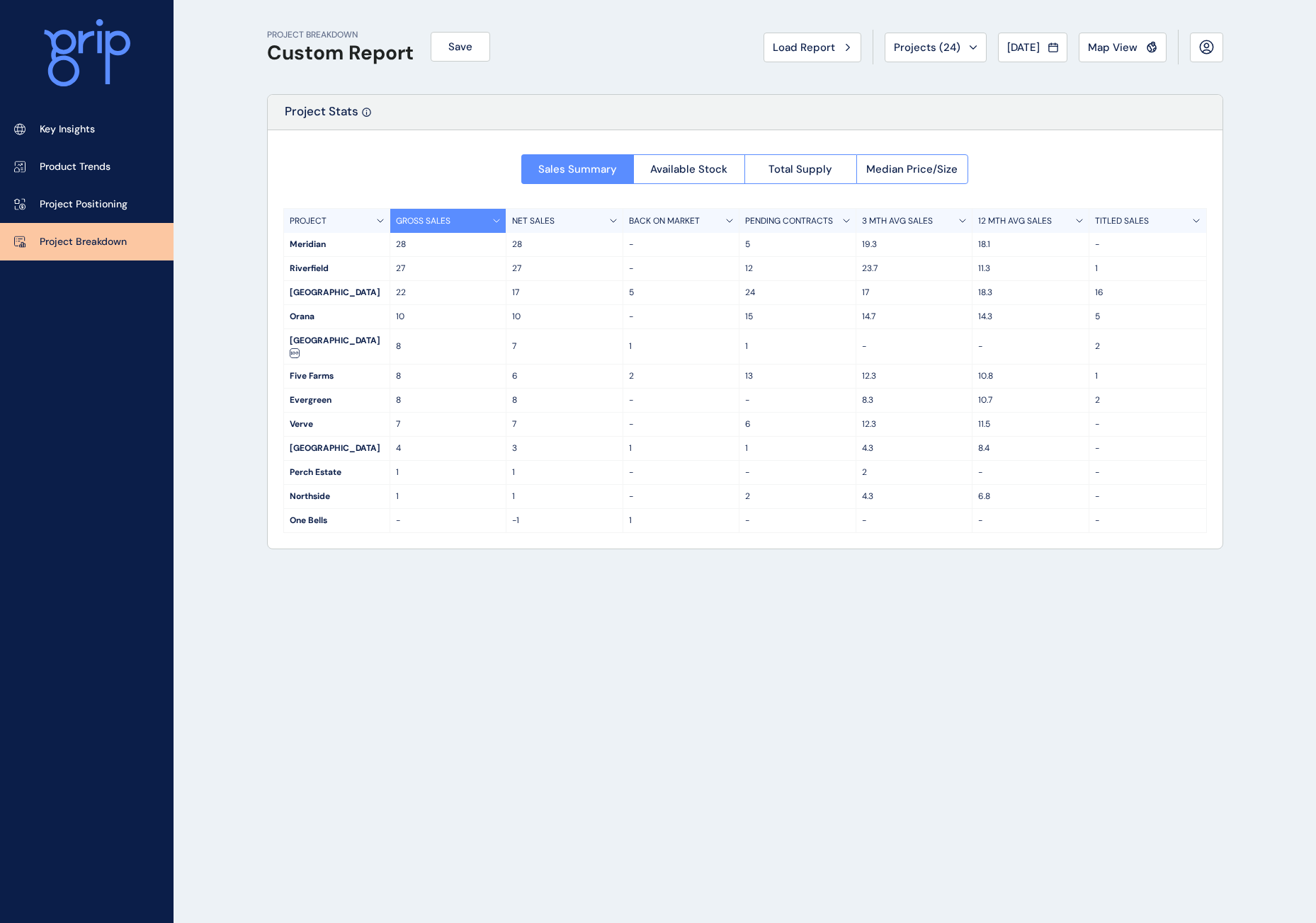
click at [704, 581] on div "PROJECT BREAKDOWN Custom Report Save Load Report Projects ( 24 ) [DATE] 2025 < …" at bounding box center [744, 462] width 991 height 923
click at [138, 211] on link "Project Positioning" at bounding box center [87, 205] width 174 height 38
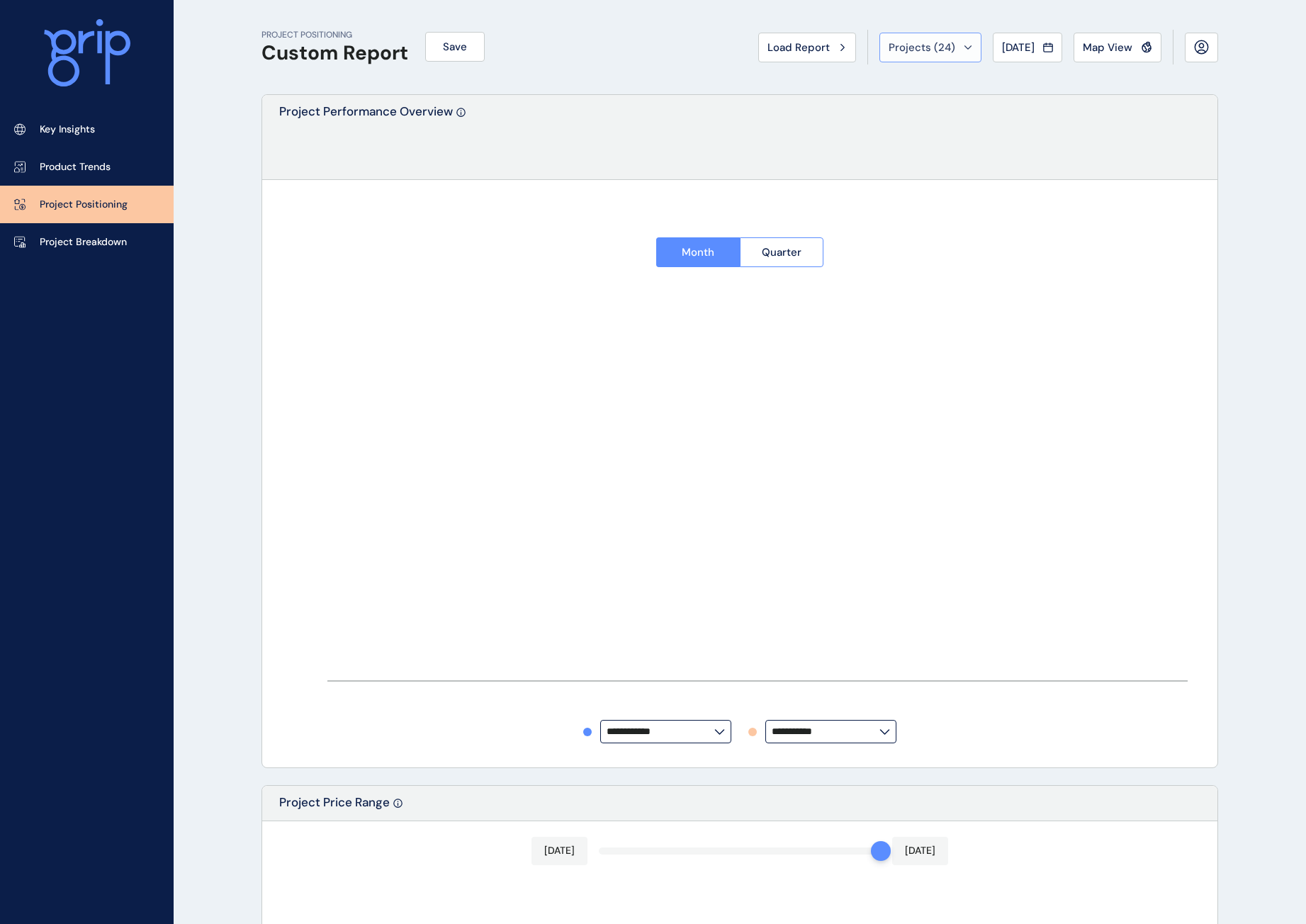
type input "********"
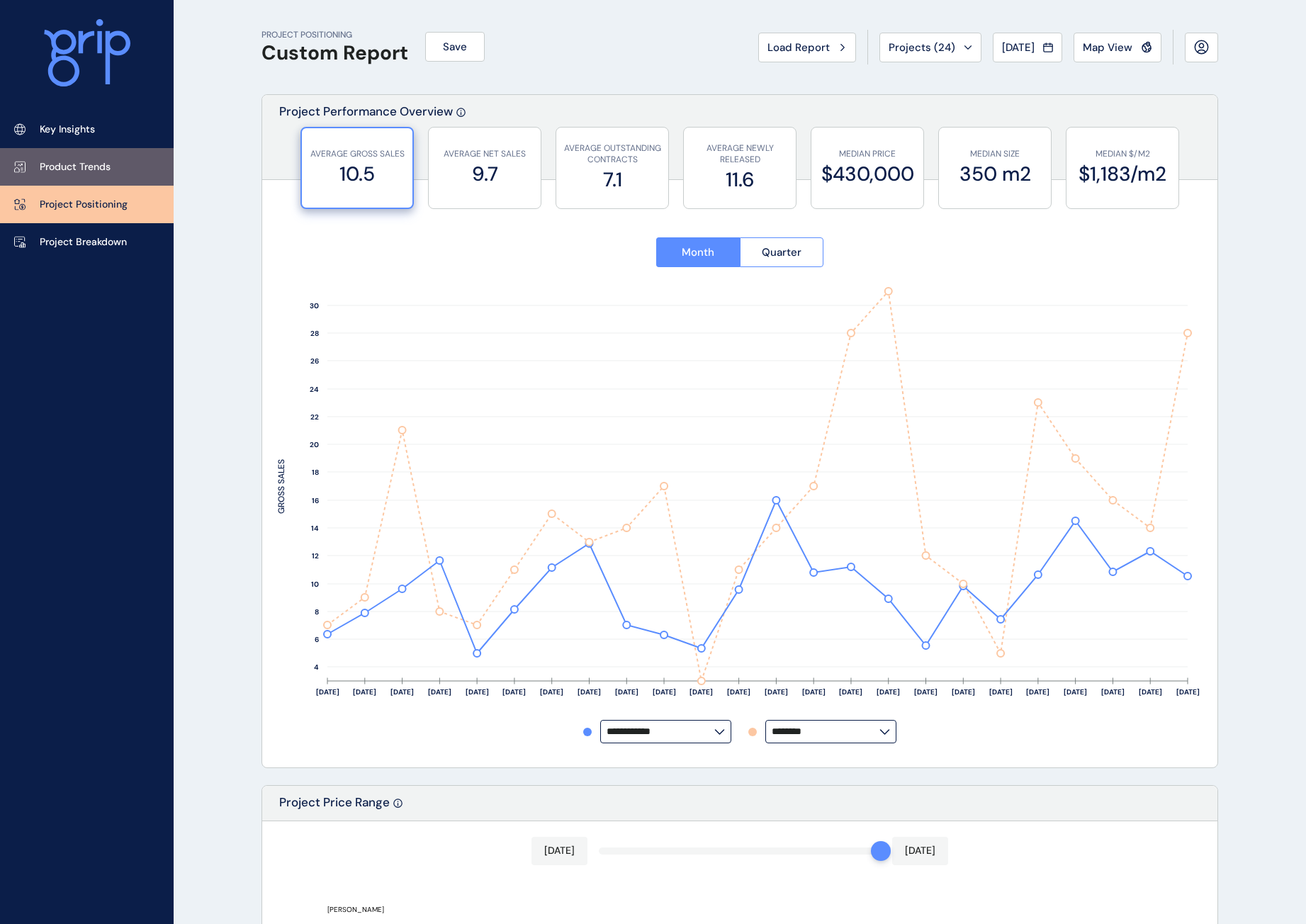
click at [68, 171] on p "Product Trends" at bounding box center [75, 167] width 71 height 14
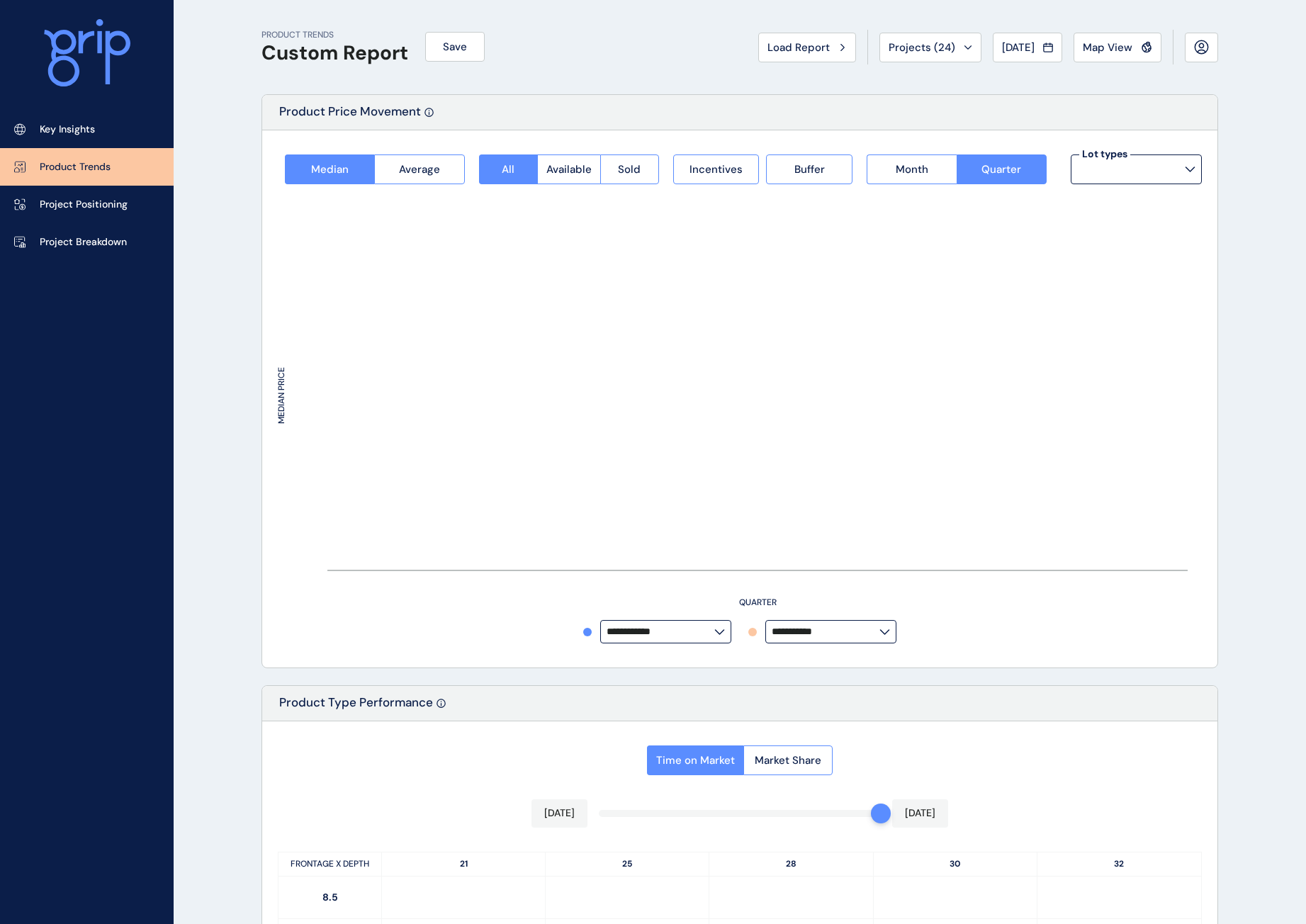
type input "**********"
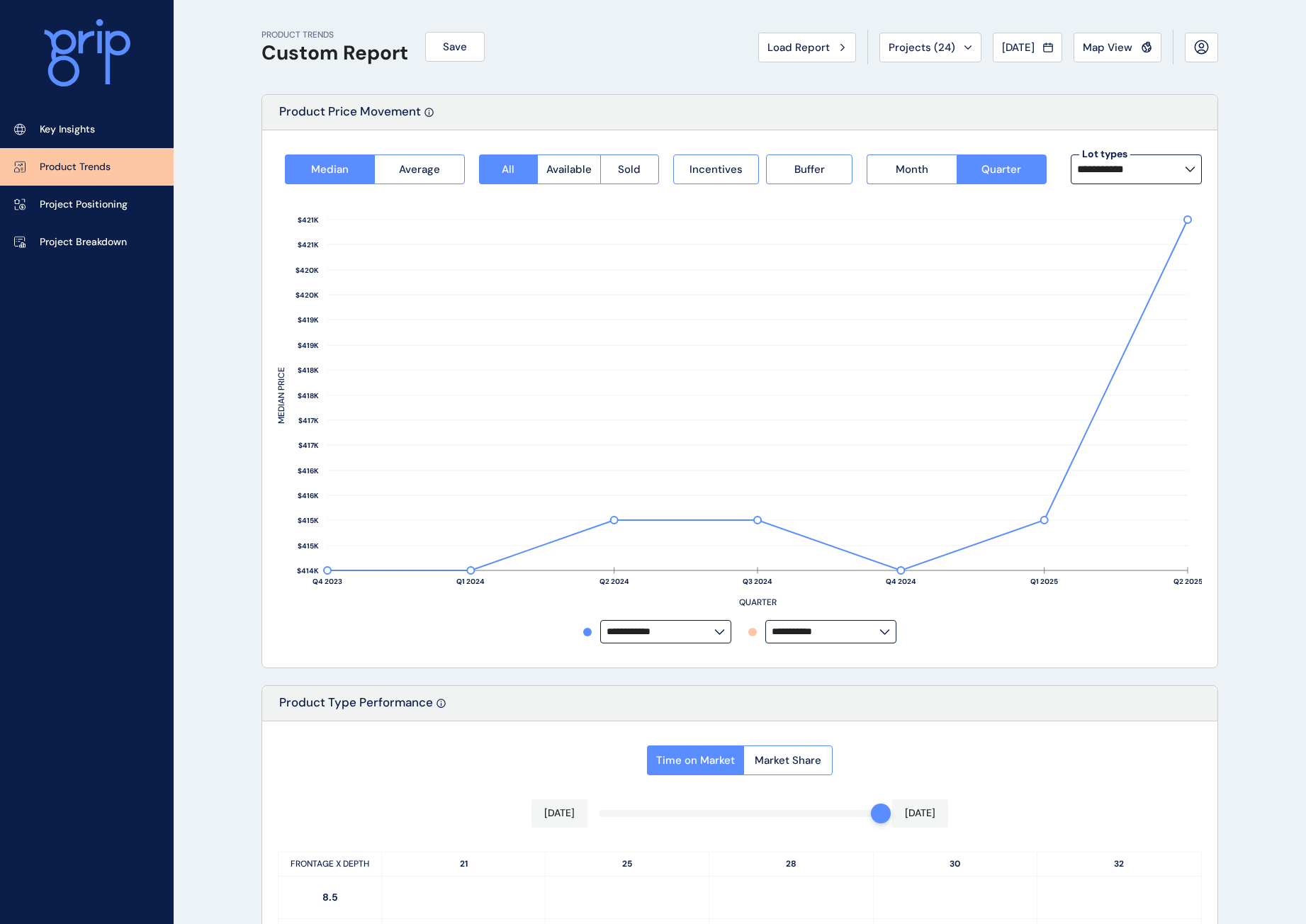
click at [1186, 174] on label "**********" at bounding box center [1136, 169] width 131 height 30
click at [821, 635] on input "**********" at bounding box center [826, 631] width 108 height 11
click at [842, 512] on div "[GEOGRAPHIC_DATA]" at bounding box center [830, 503] width 128 height 27
type input "**********"
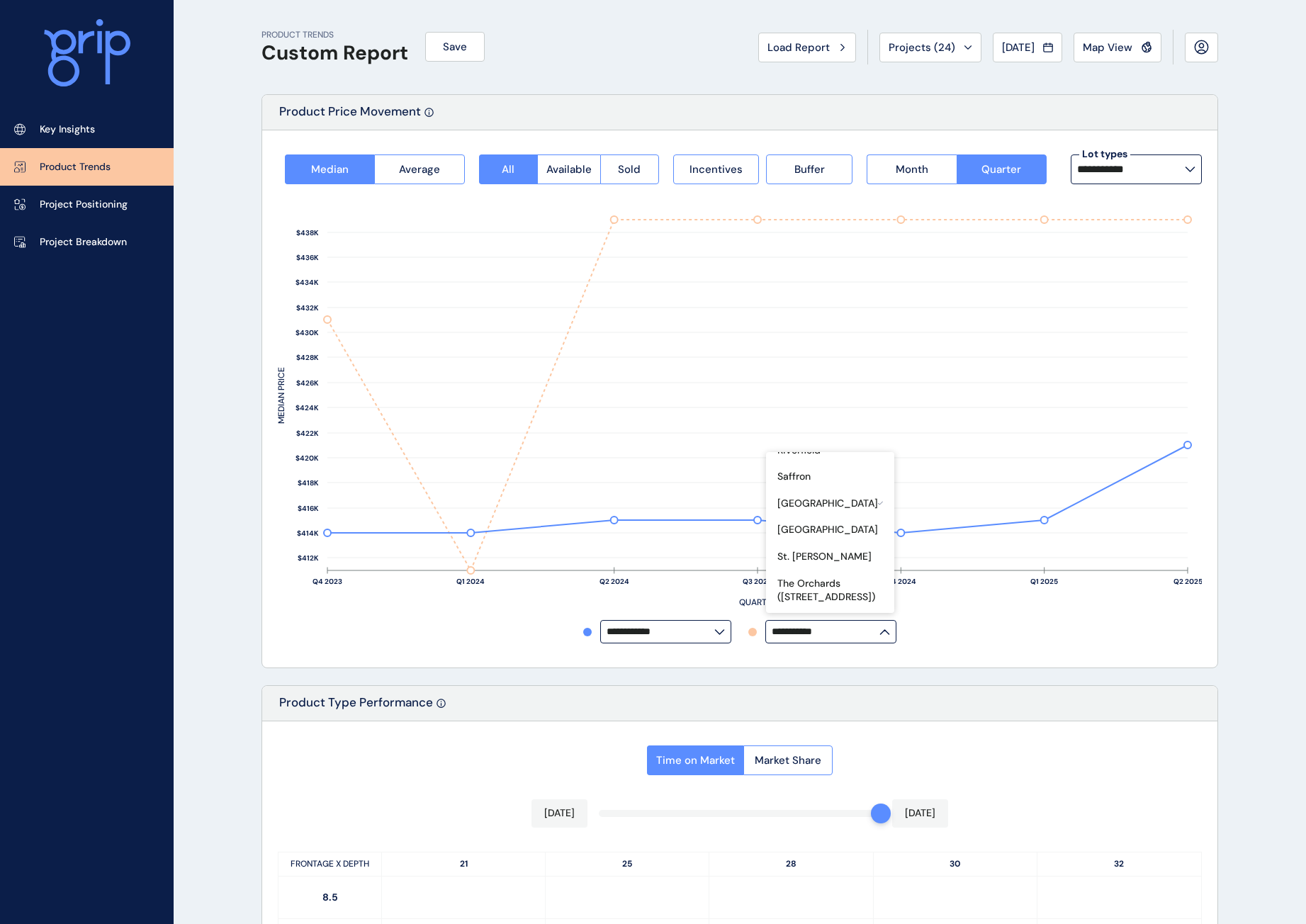
click at [720, 635] on label "**********" at bounding box center [665, 631] width 131 height 23
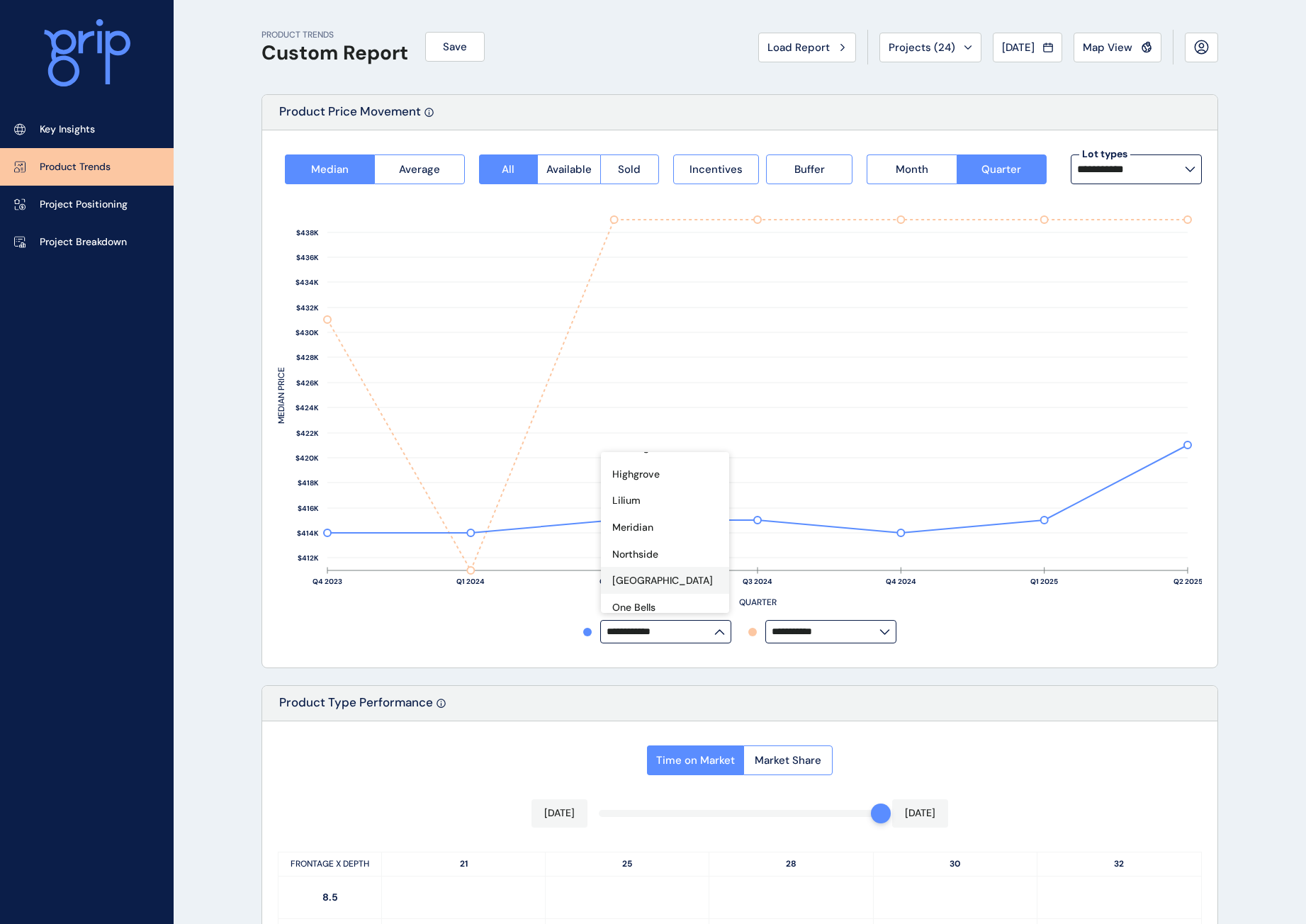
scroll to position [213, 0]
click at [680, 519] on div "Meridian" at bounding box center [665, 520] width 128 height 27
type input "********"
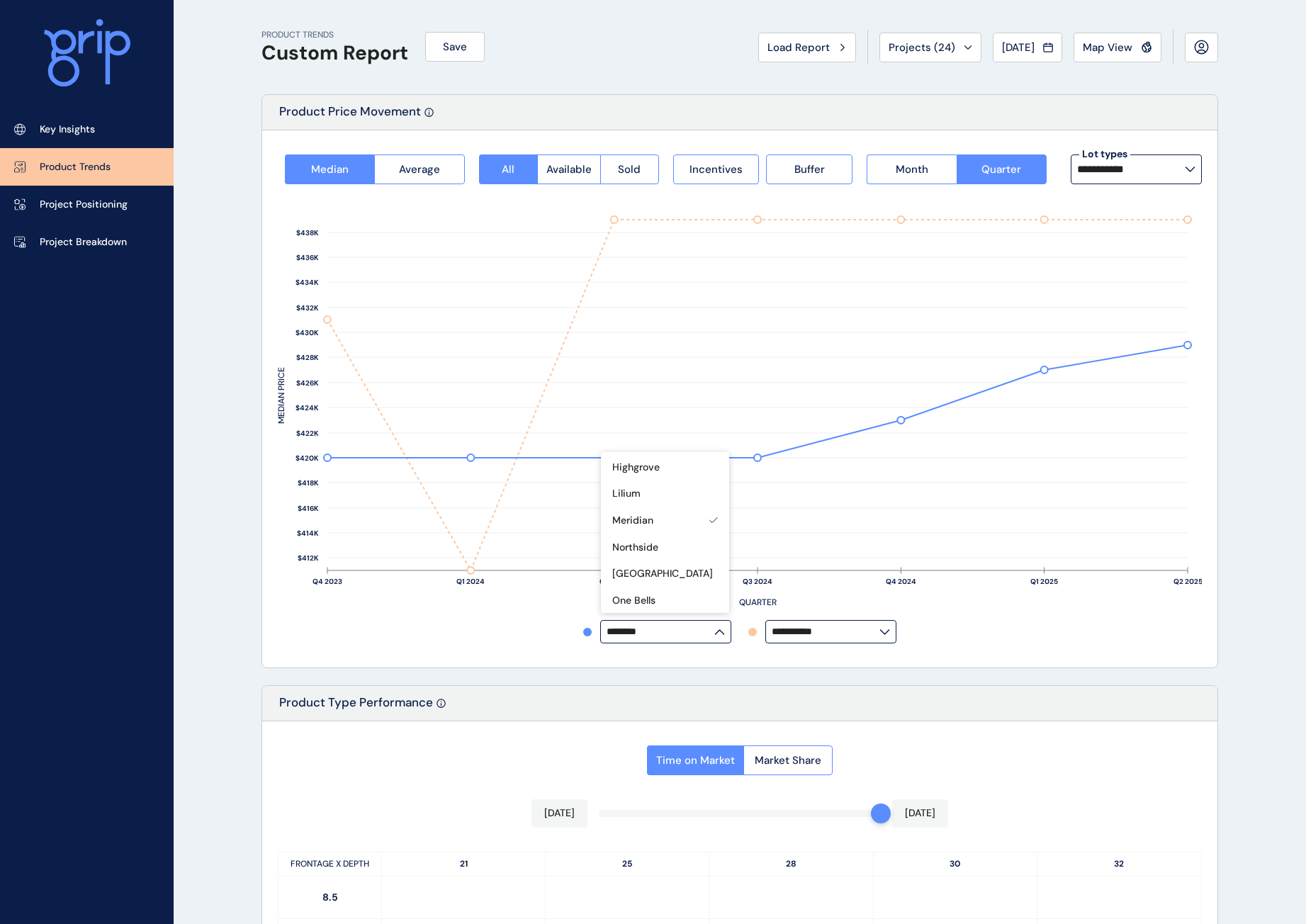
click at [1107, 634] on div "**********" at bounding box center [740, 631] width 924 height 23
click at [118, 225] on link "Project Breakdown" at bounding box center [87, 242] width 174 height 38
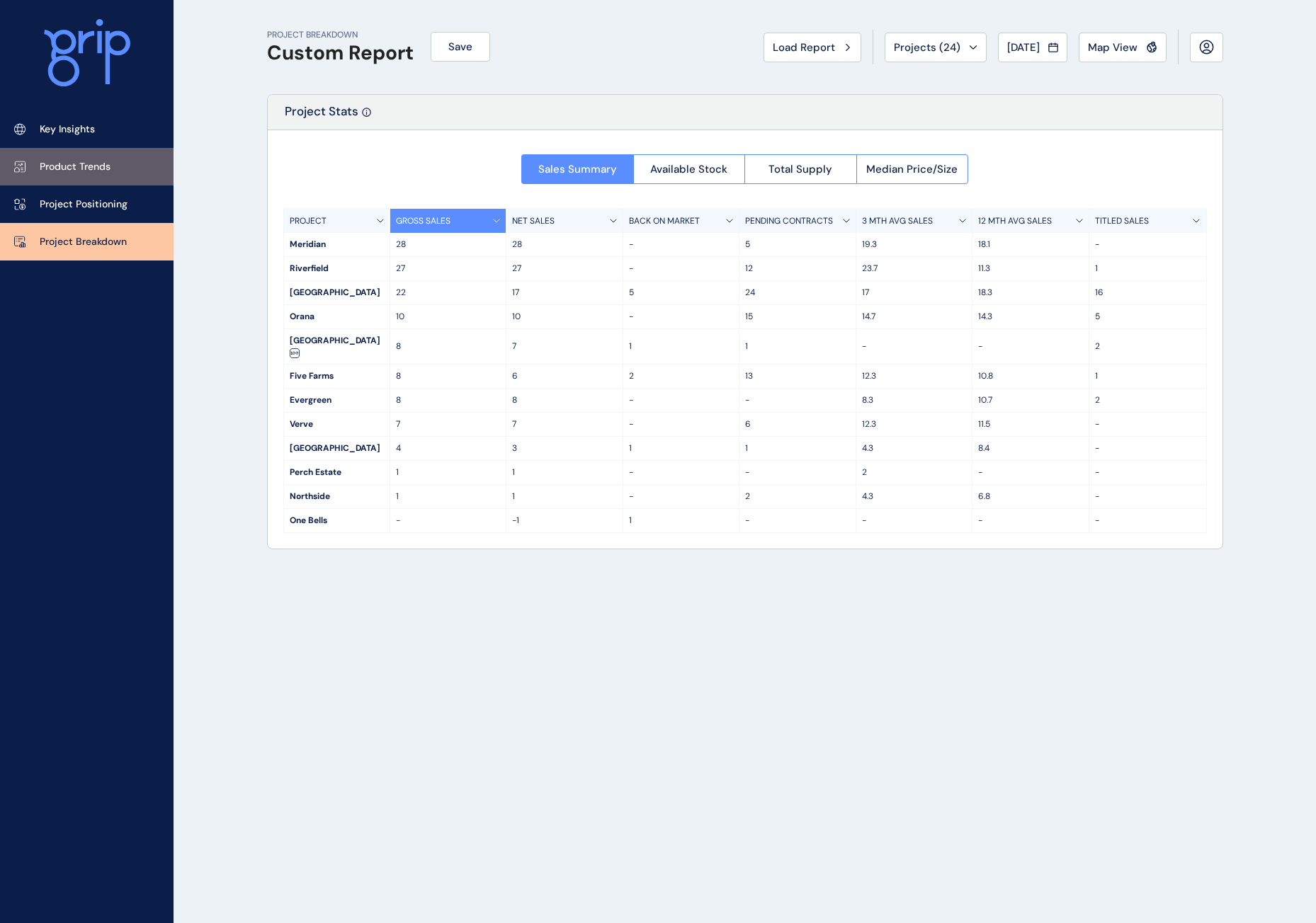
click at [117, 174] on link "Product Trends" at bounding box center [87, 167] width 174 height 38
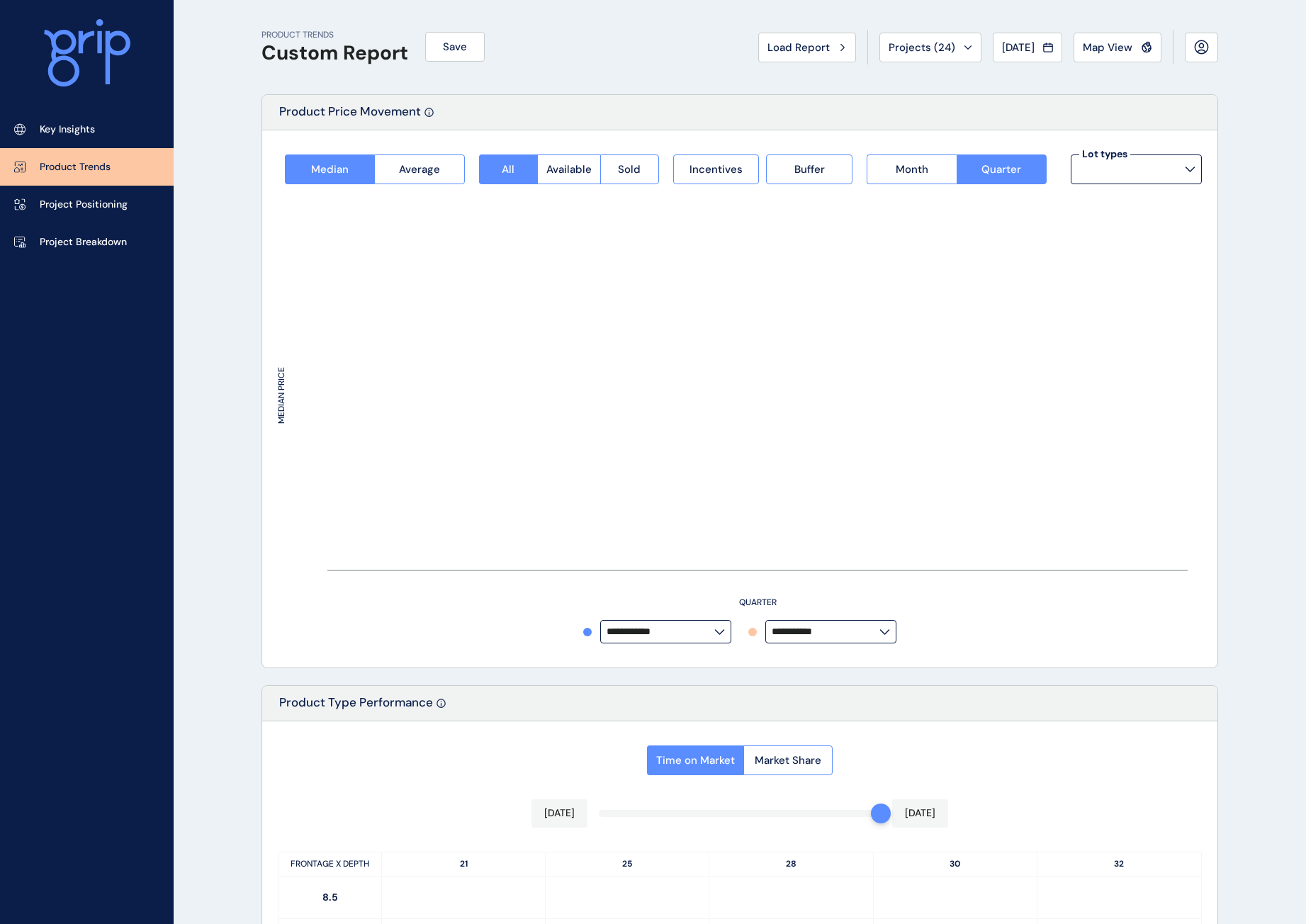
type input "**********"
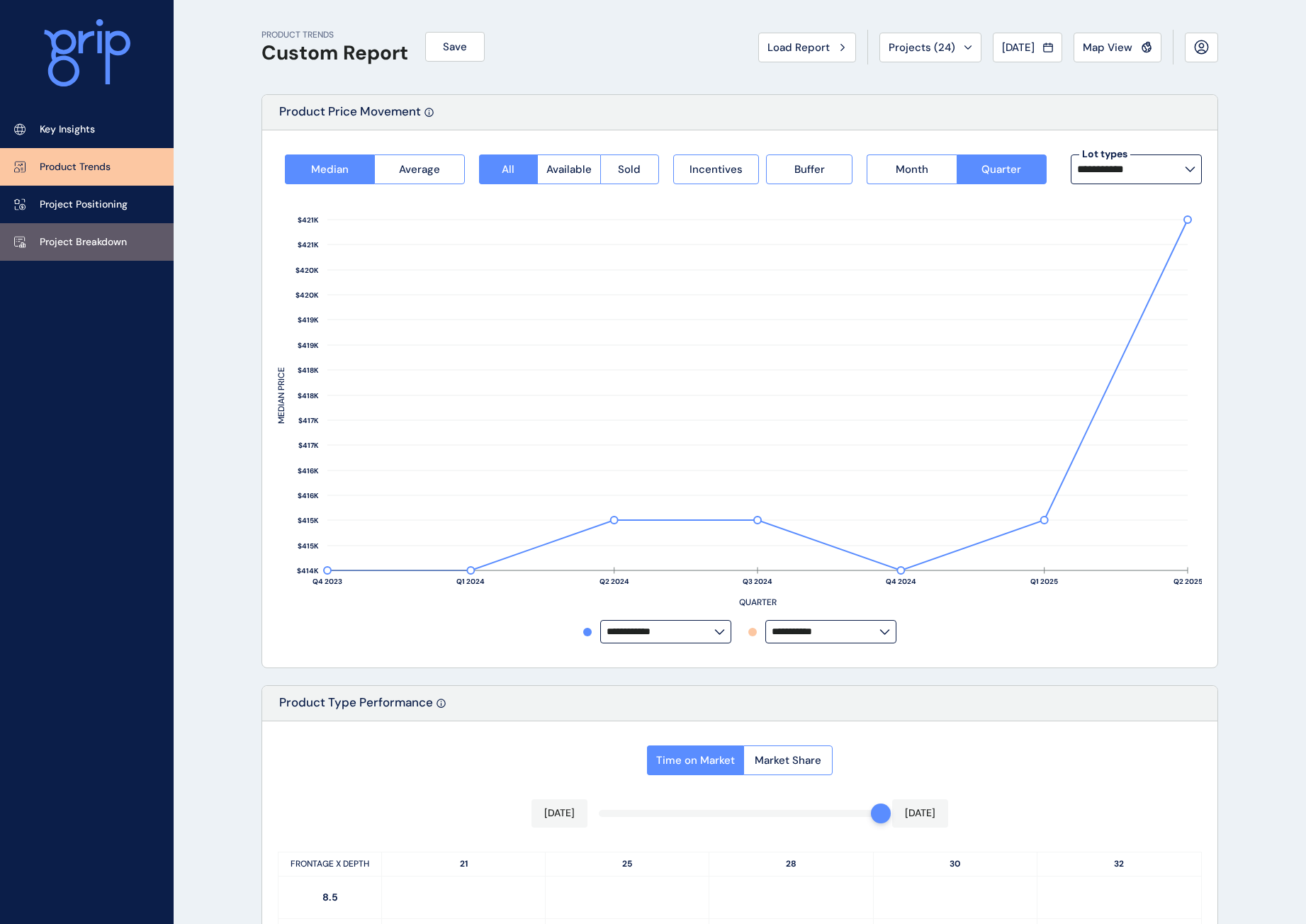
click at [98, 238] on p "Project Breakdown" at bounding box center [83, 242] width 87 height 14
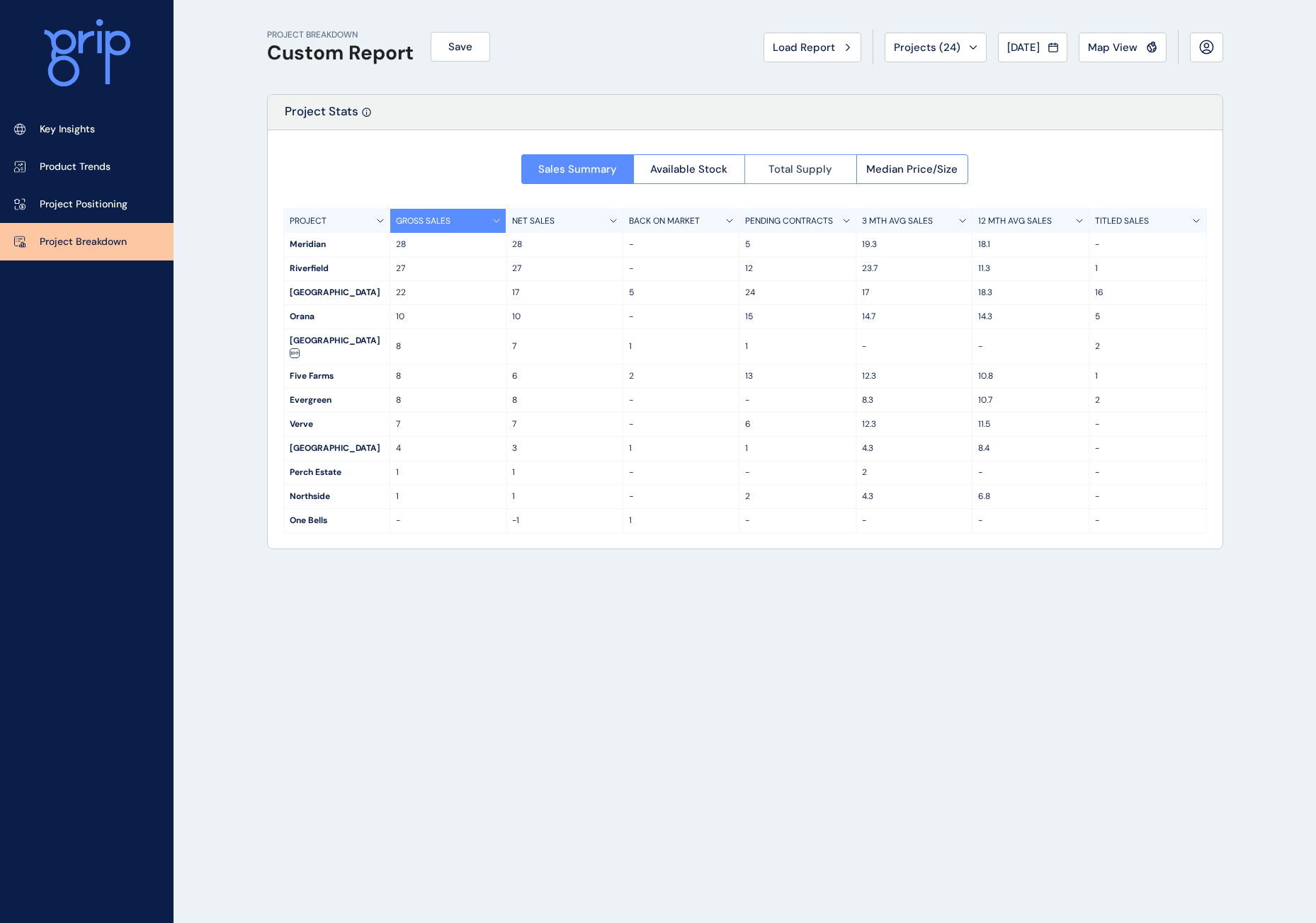
click at [832, 174] on button "Total Supply" at bounding box center [800, 169] width 112 height 30
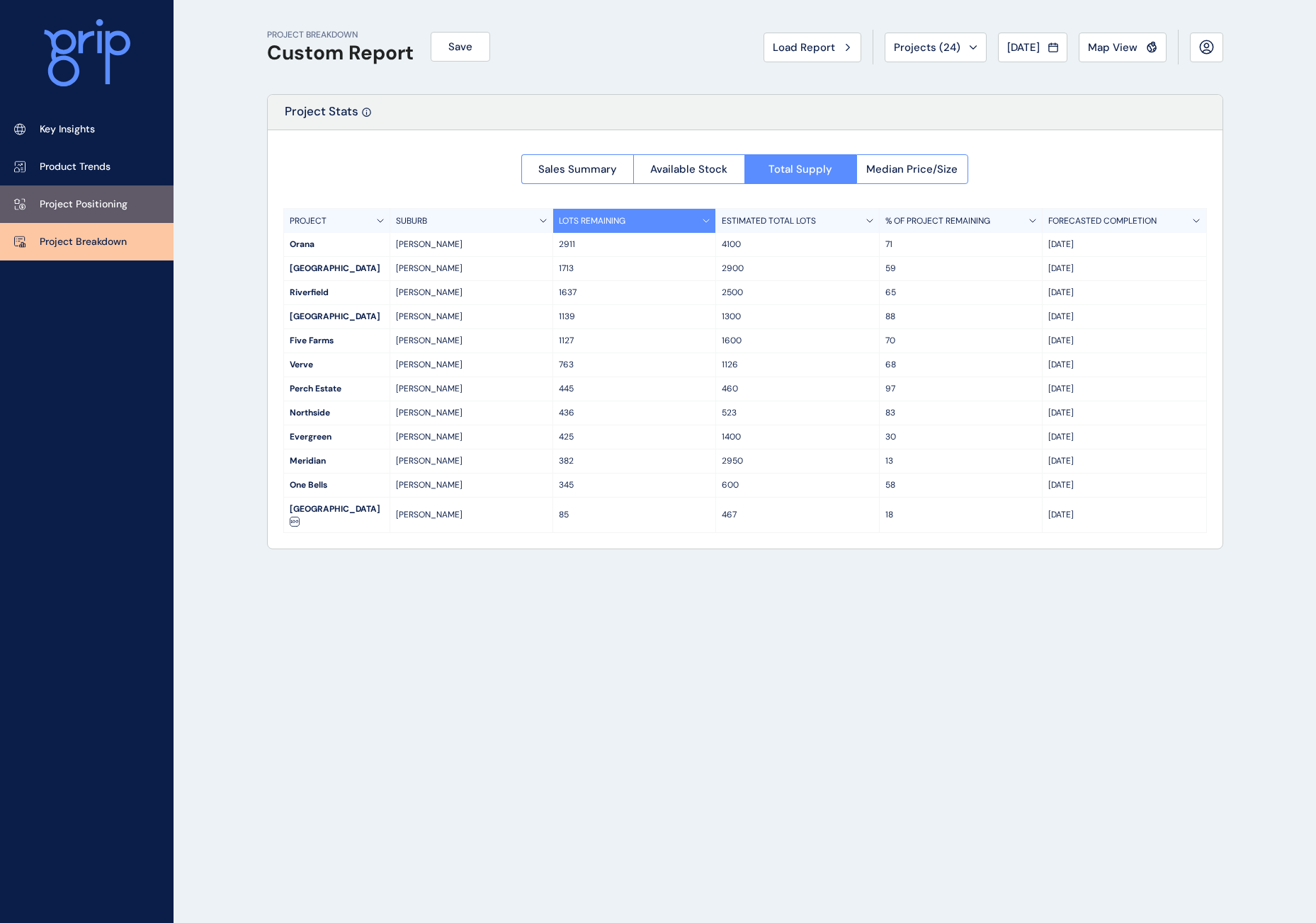
click at [118, 201] on p "Project Positioning" at bounding box center [84, 205] width 88 height 14
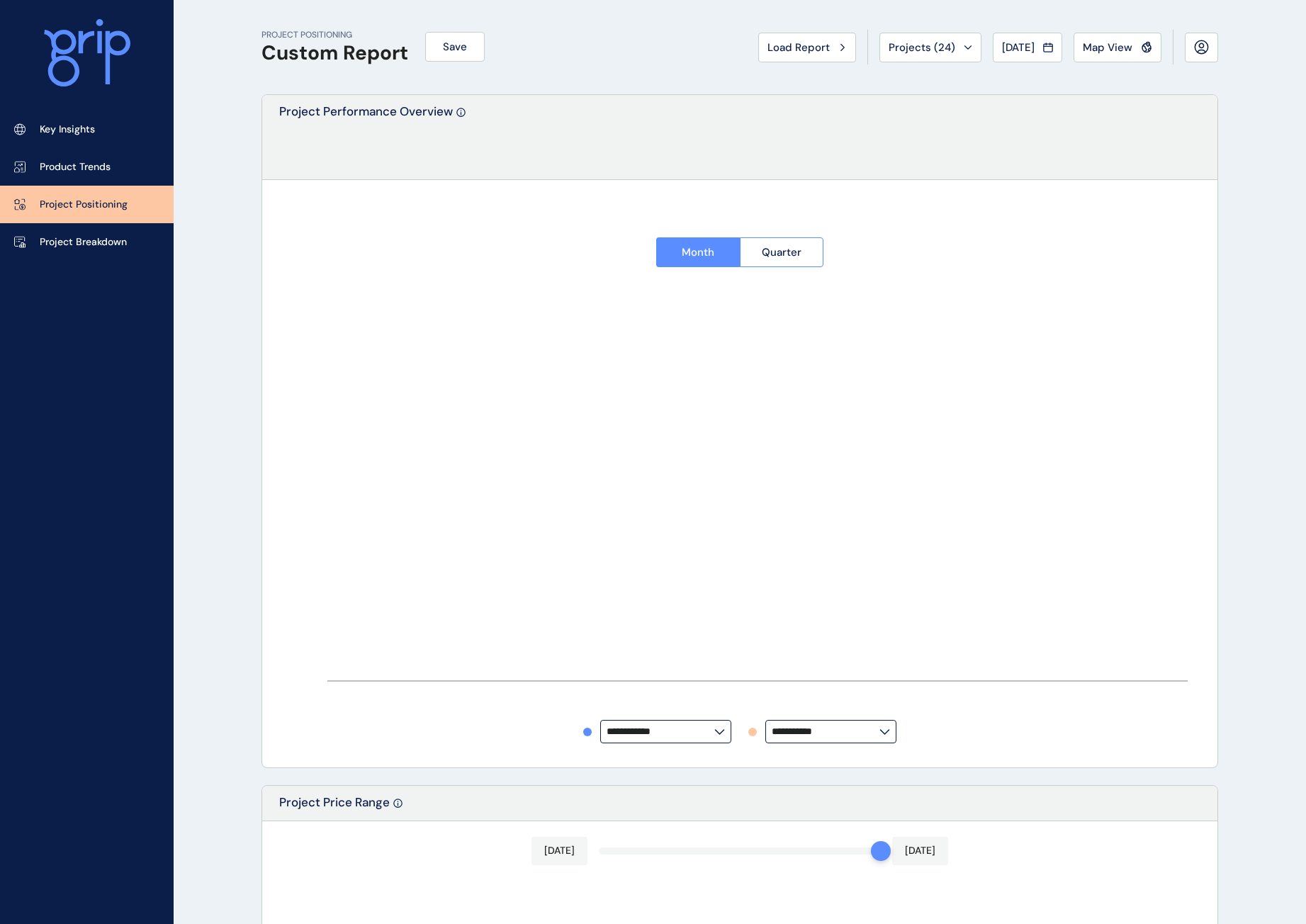
type input "********"
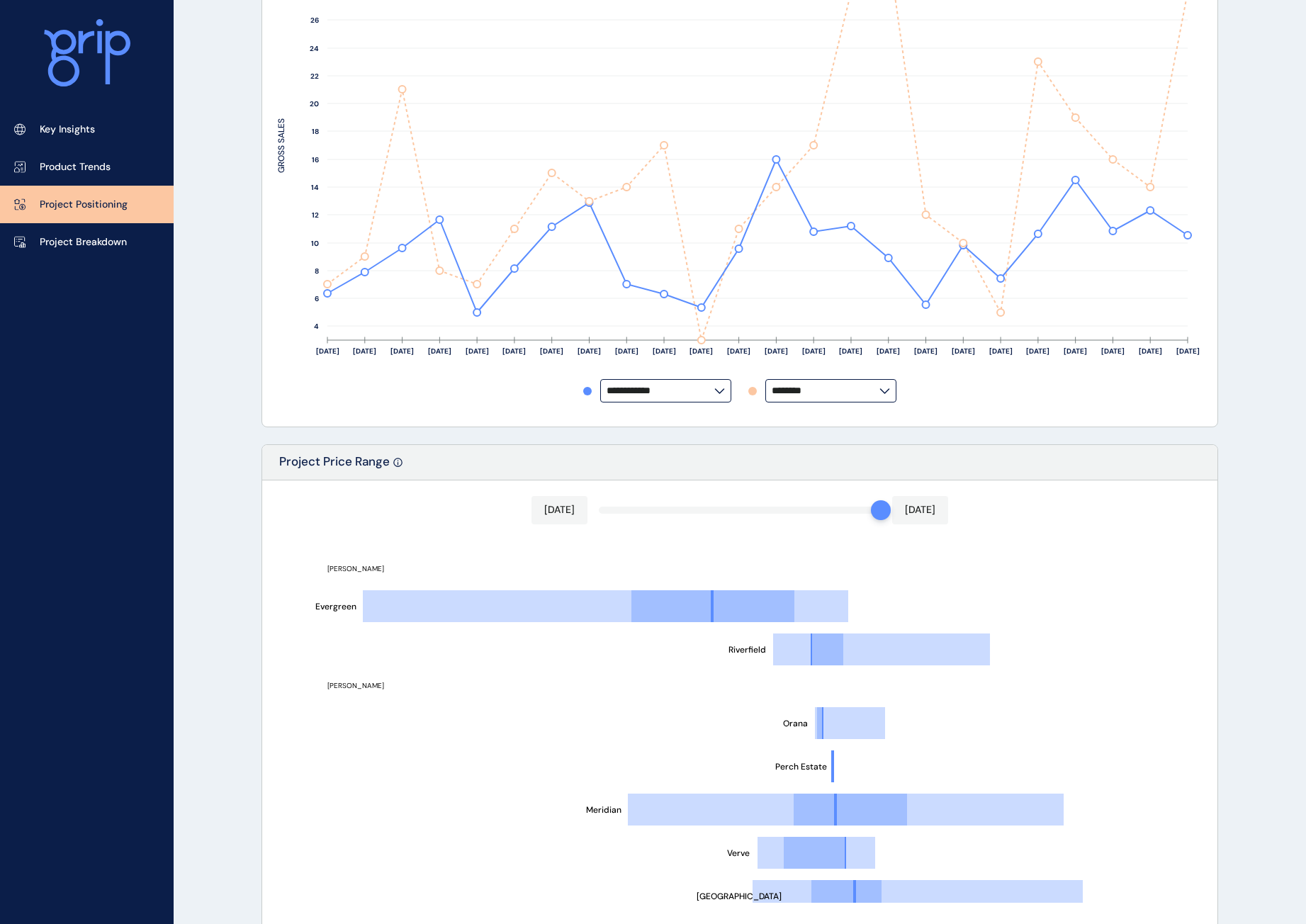
scroll to position [188, 0]
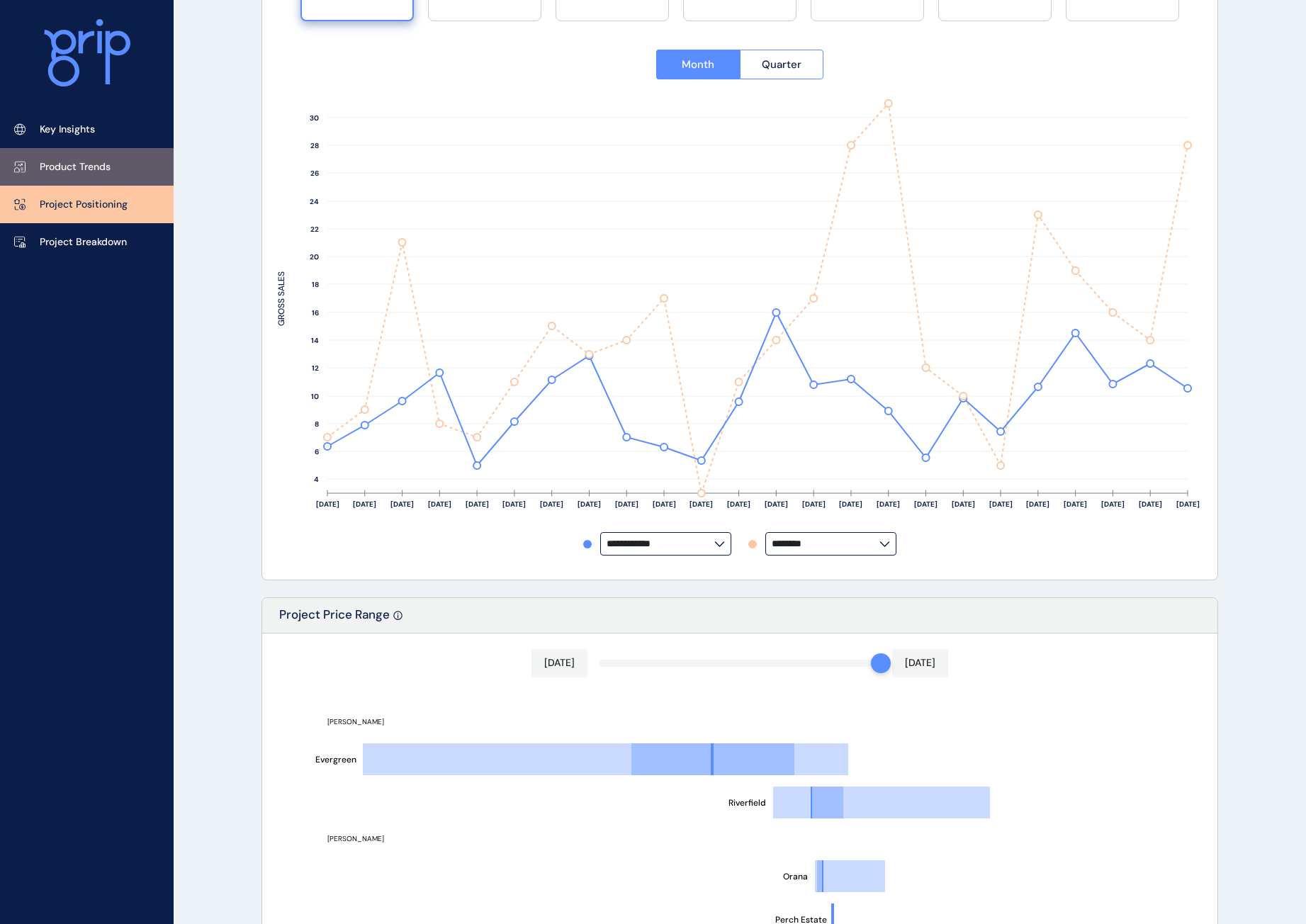
click at [115, 176] on link "Product Trends" at bounding box center [87, 167] width 174 height 38
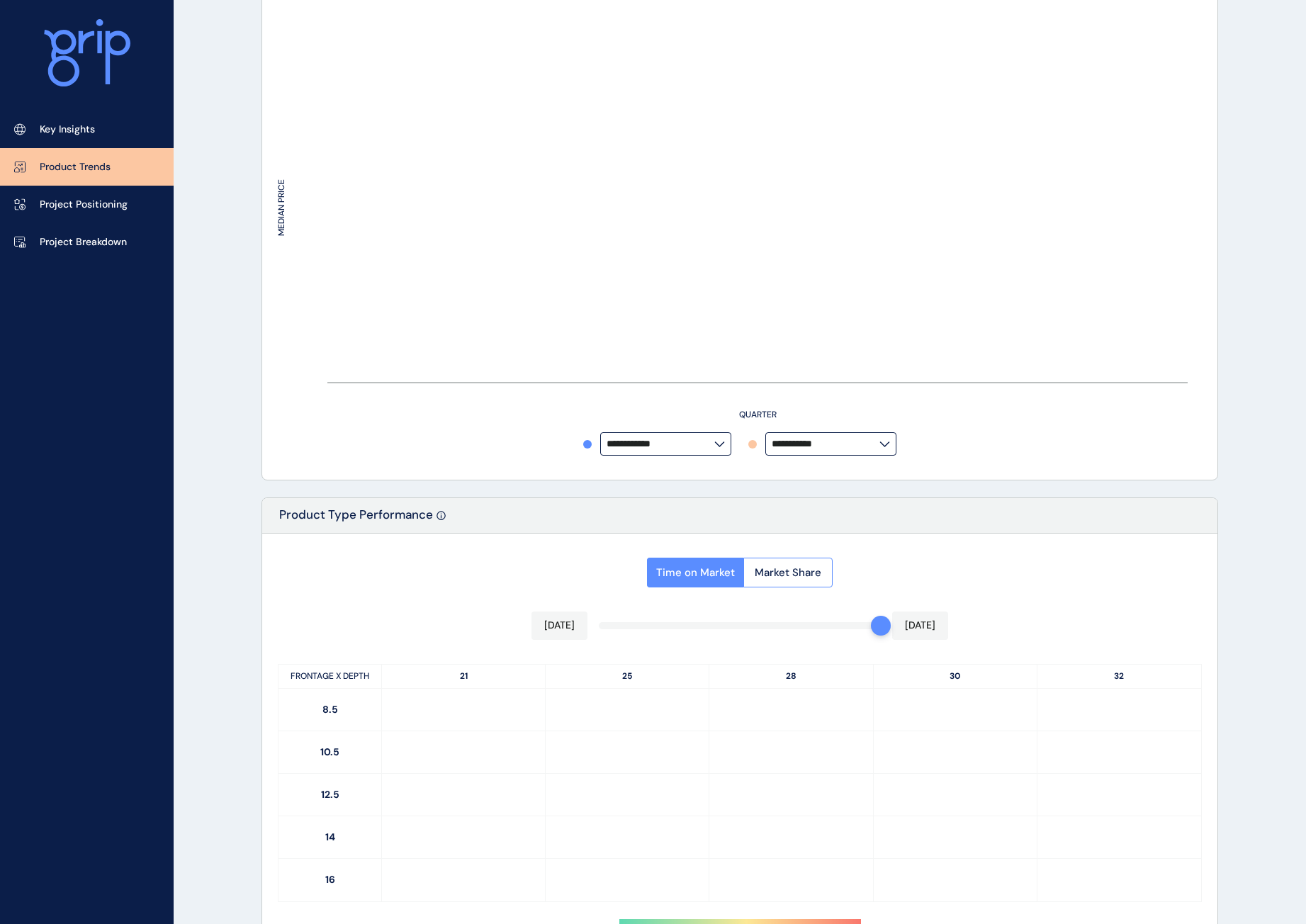
type input "**********"
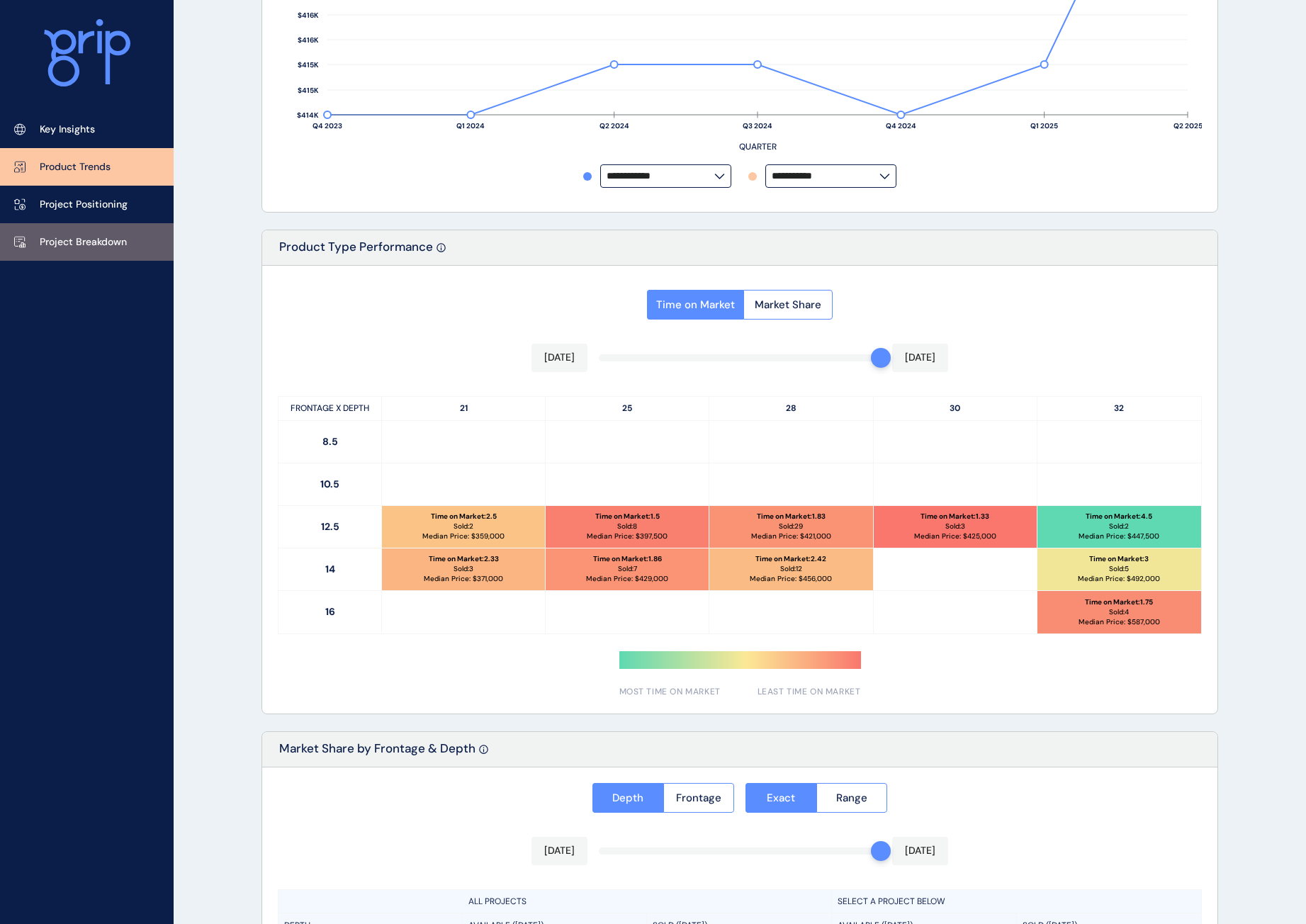
scroll to position [451, 0]
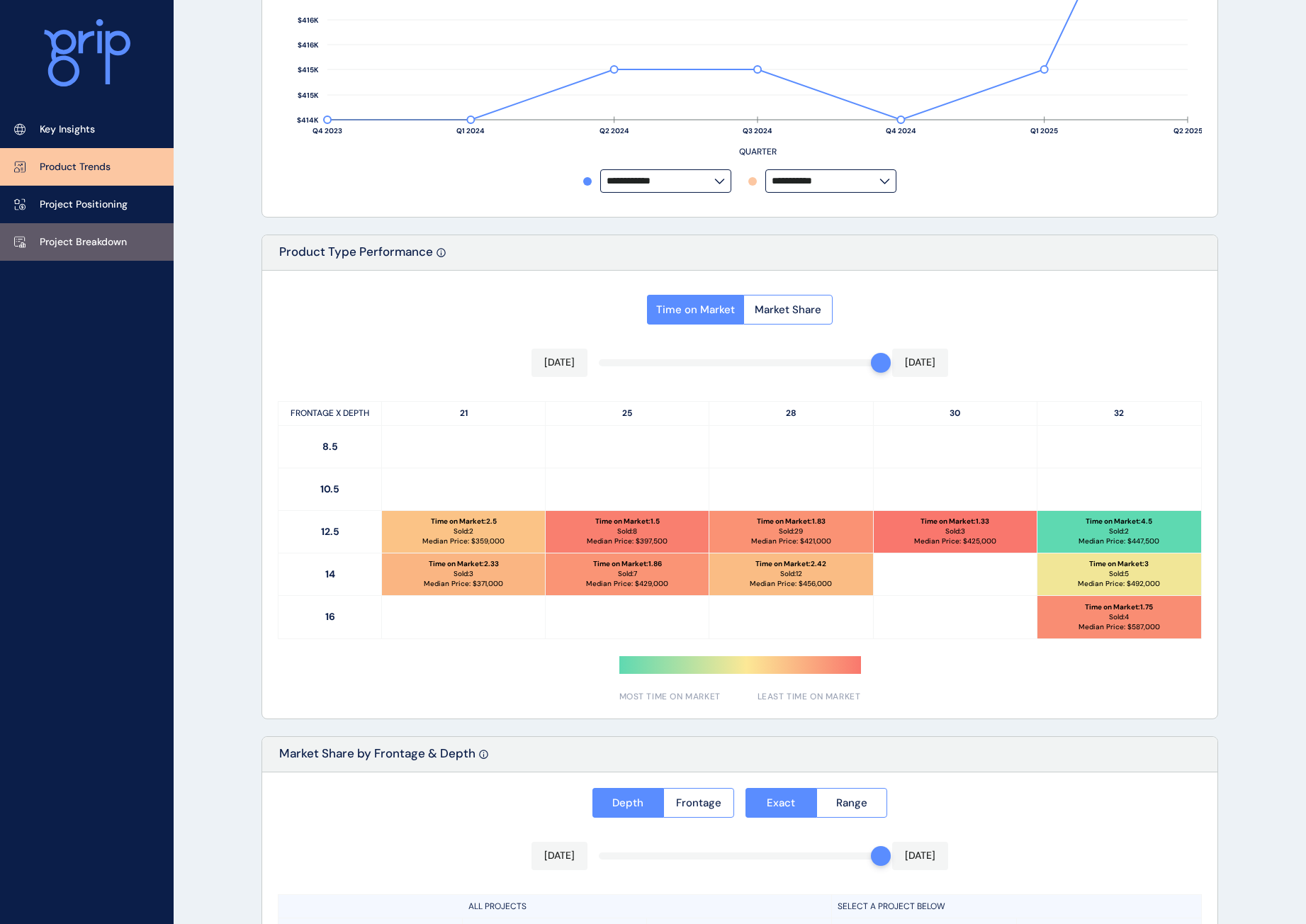
drag, startPoint x: 86, startPoint y: 242, endPoint x: 103, endPoint y: 242, distance: 17.0
click at [86, 240] on p "Project Breakdown" at bounding box center [83, 242] width 87 height 14
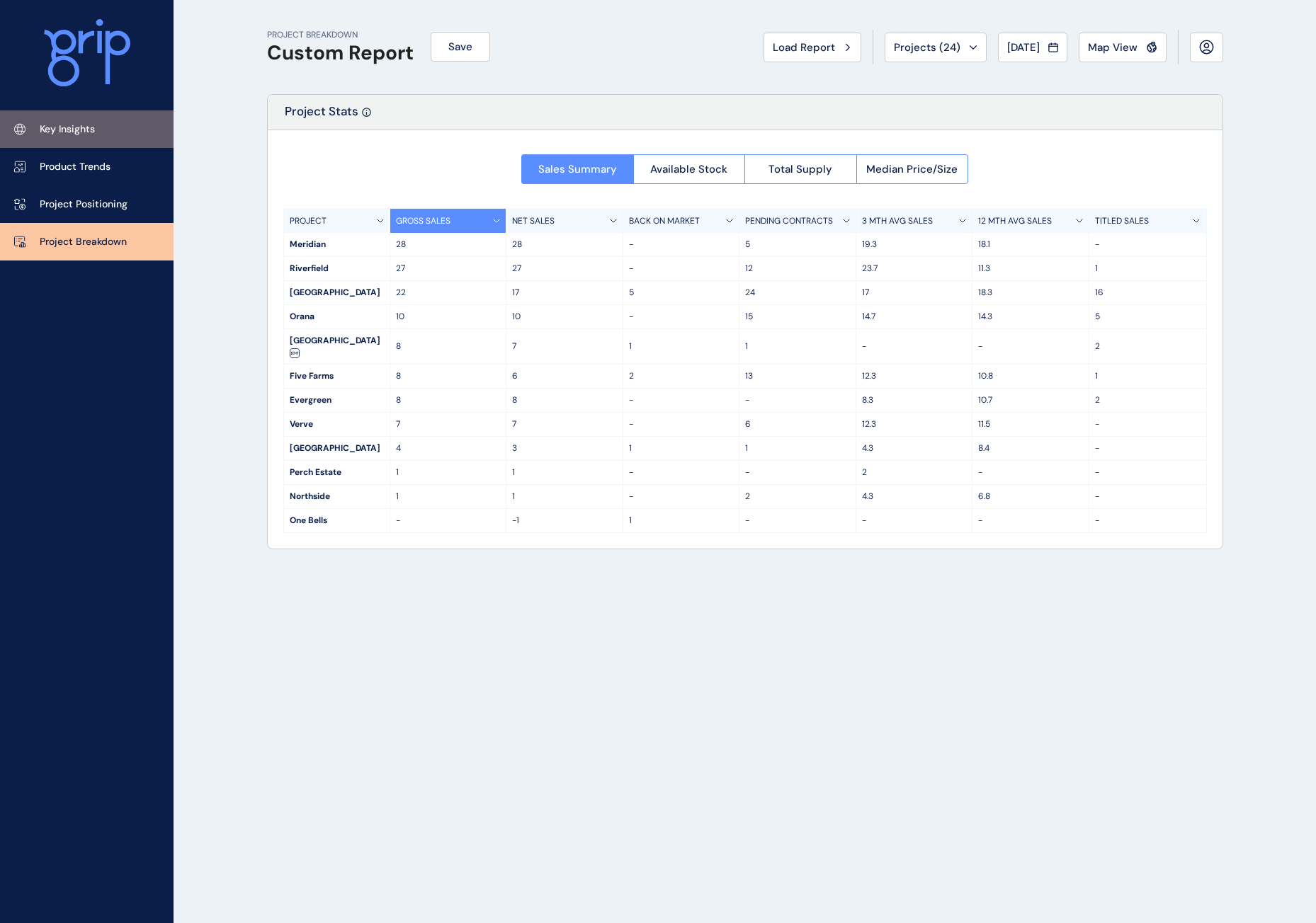
click at [83, 131] on p "Key Insights" at bounding box center [67, 130] width 55 height 14
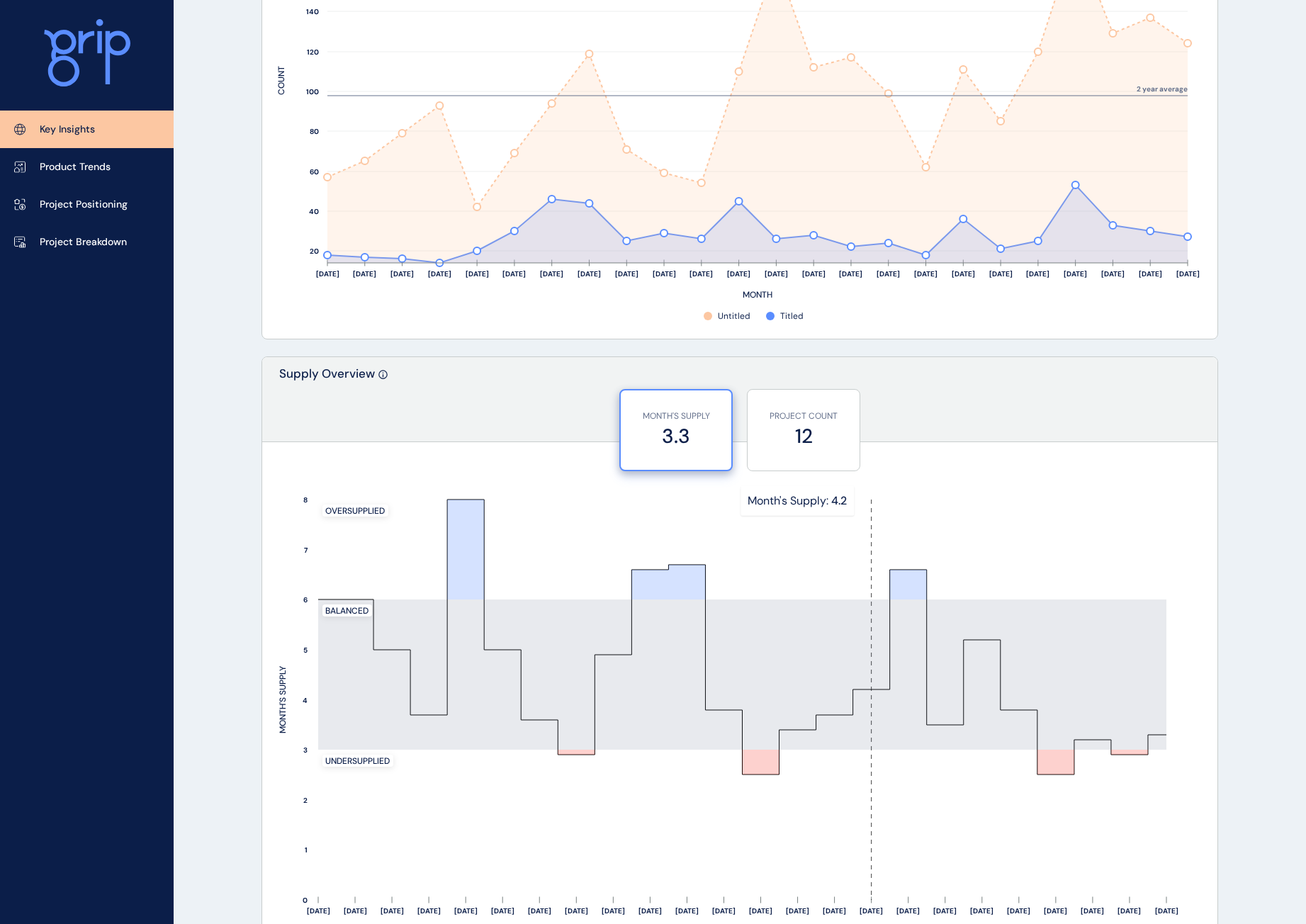
scroll to position [992, 0]
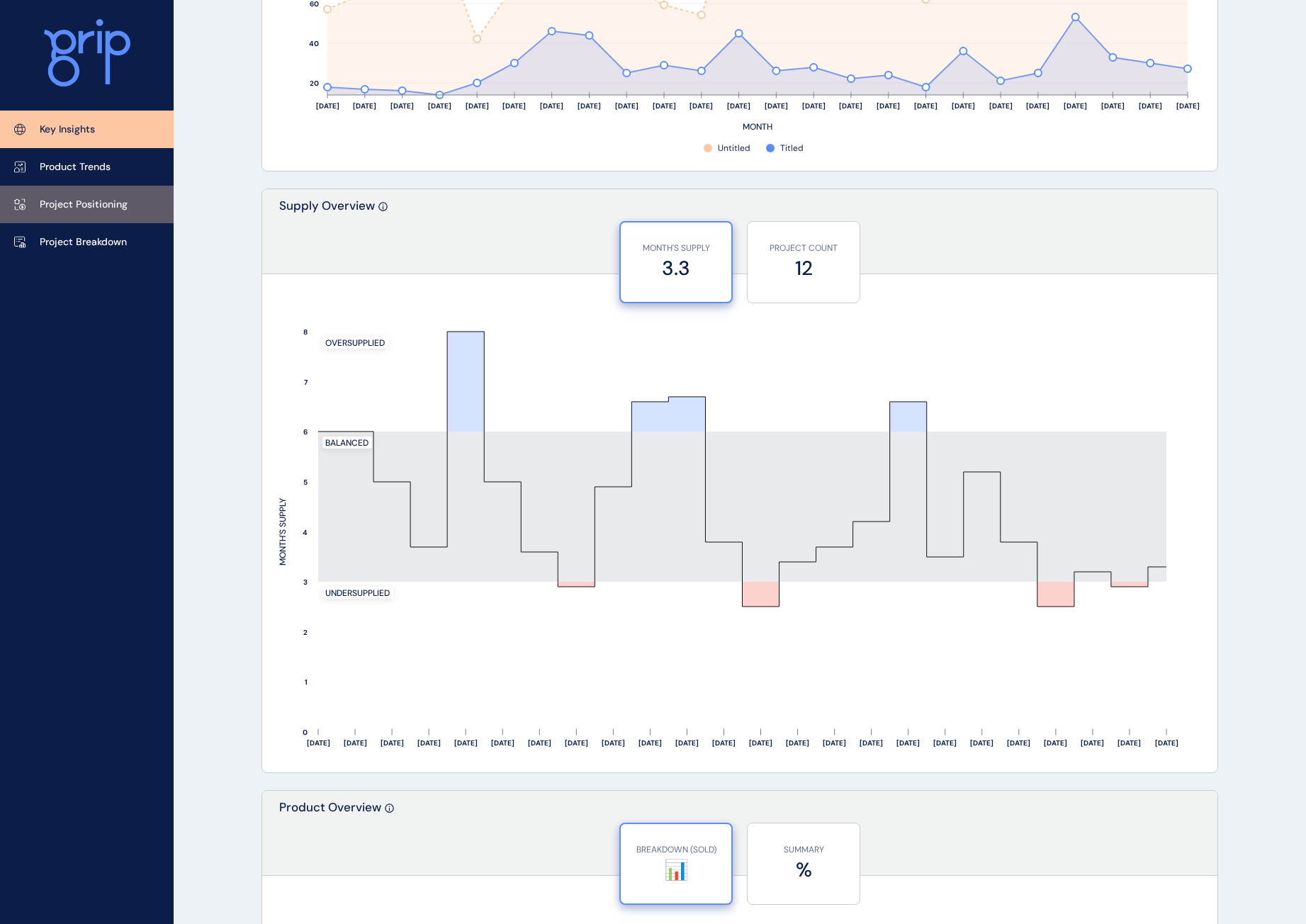
click at [123, 194] on link "Project Positioning" at bounding box center [87, 205] width 174 height 38
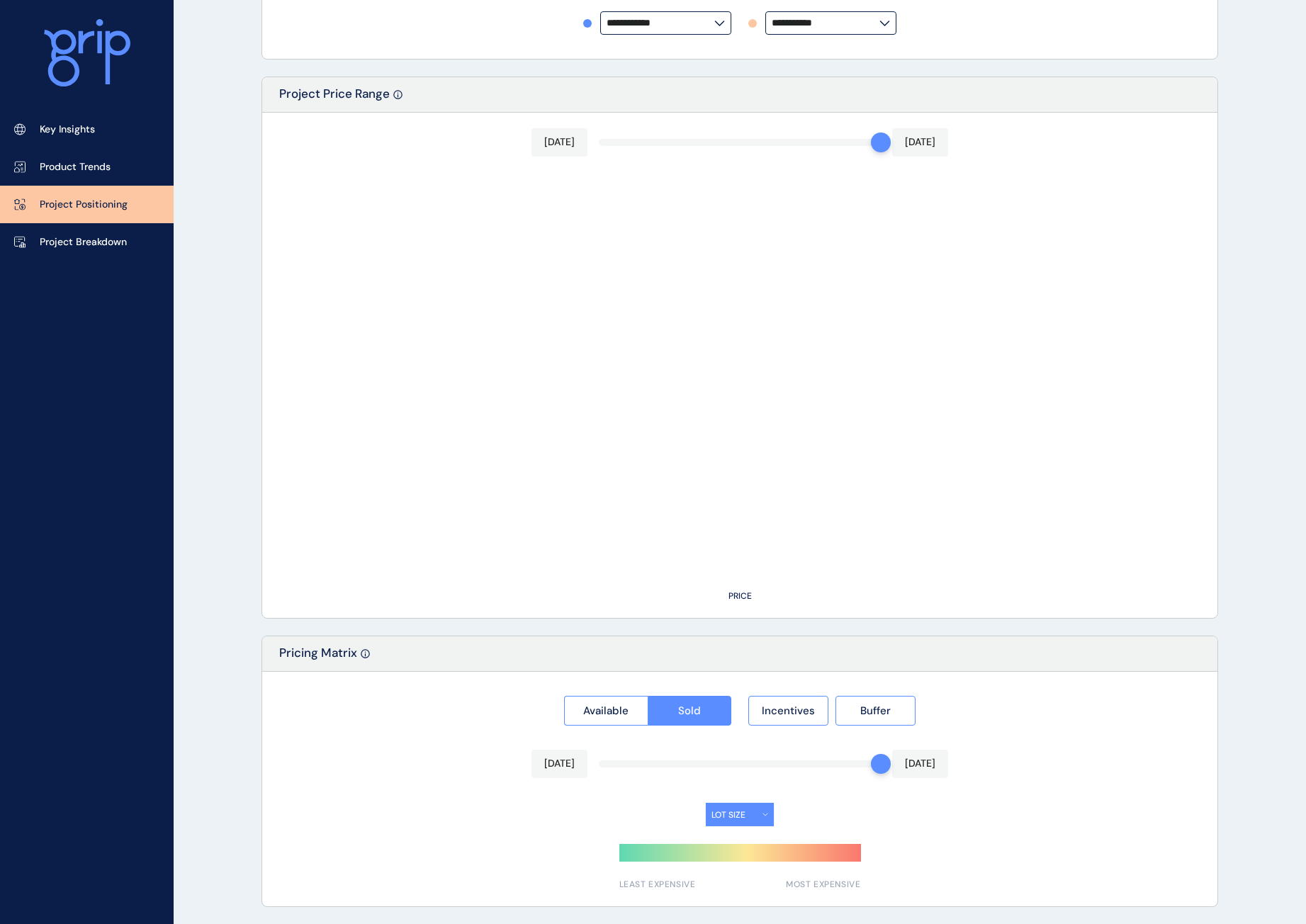
type input "********"
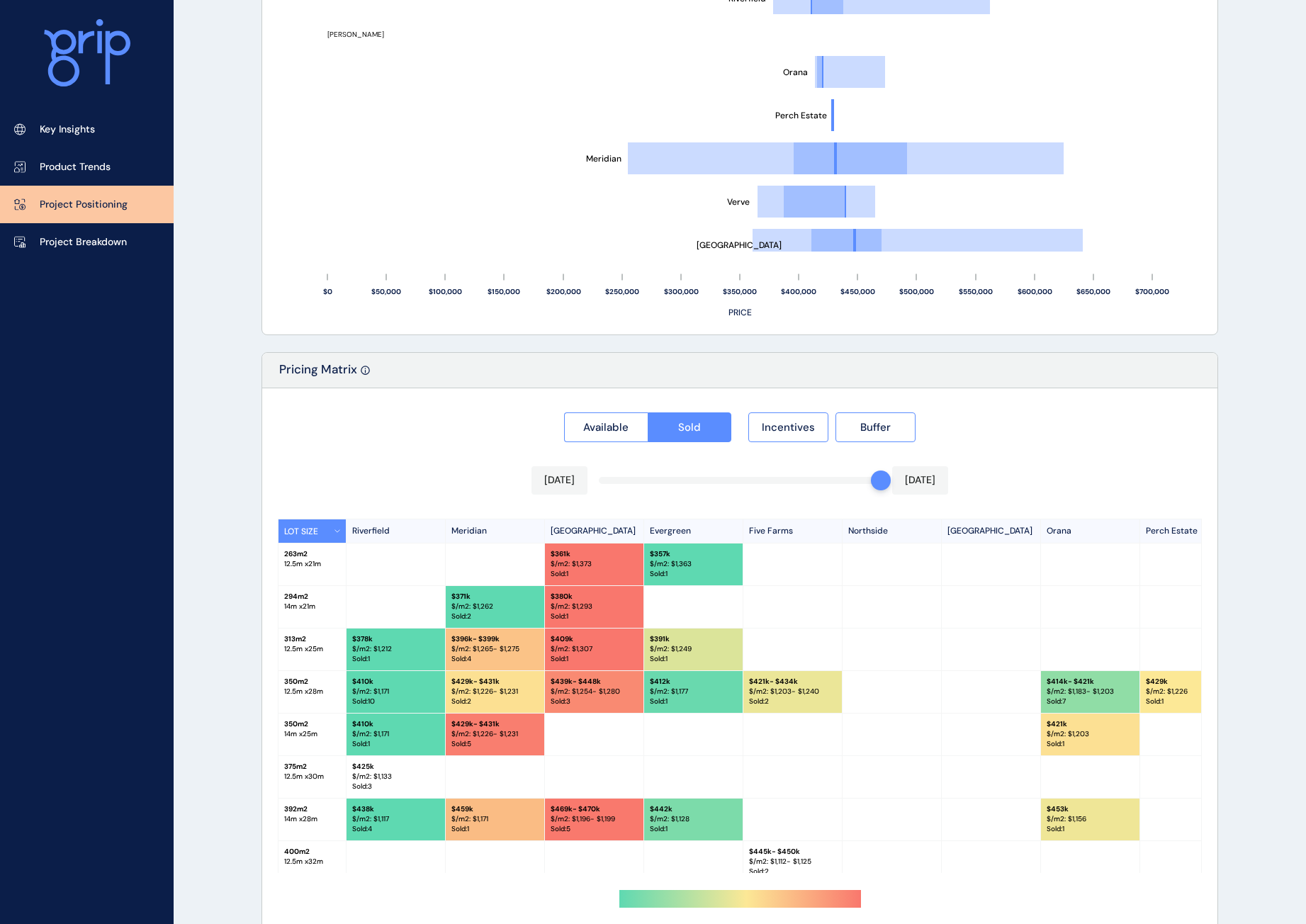
scroll to position [1038, 0]
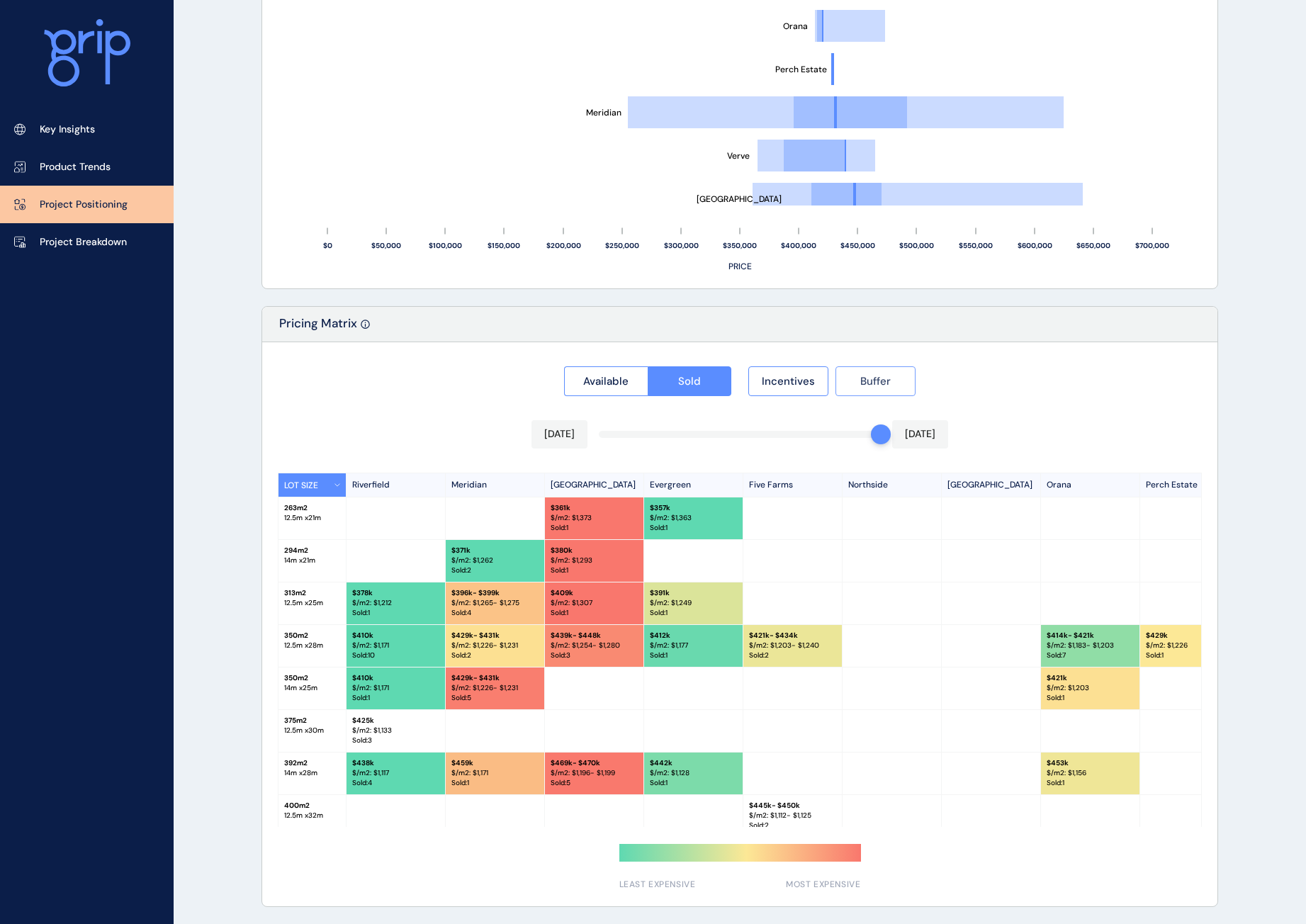
click at [869, 390] on button "Buffer" at bounding box center [875, 381] width 80 height 30
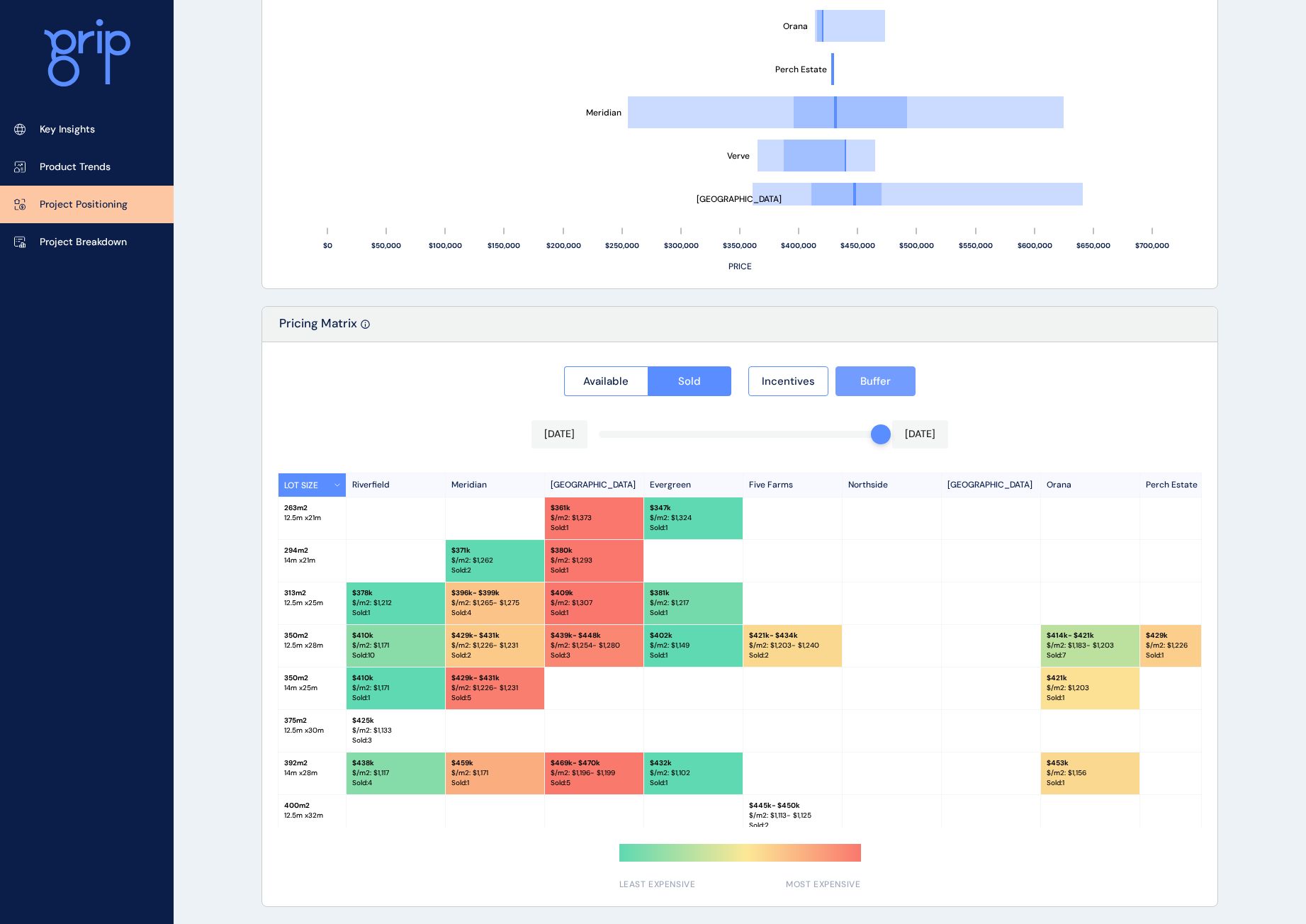
click at [869, 392] on button "Buffer" at bounding box center [875, 381] width 80 height 30
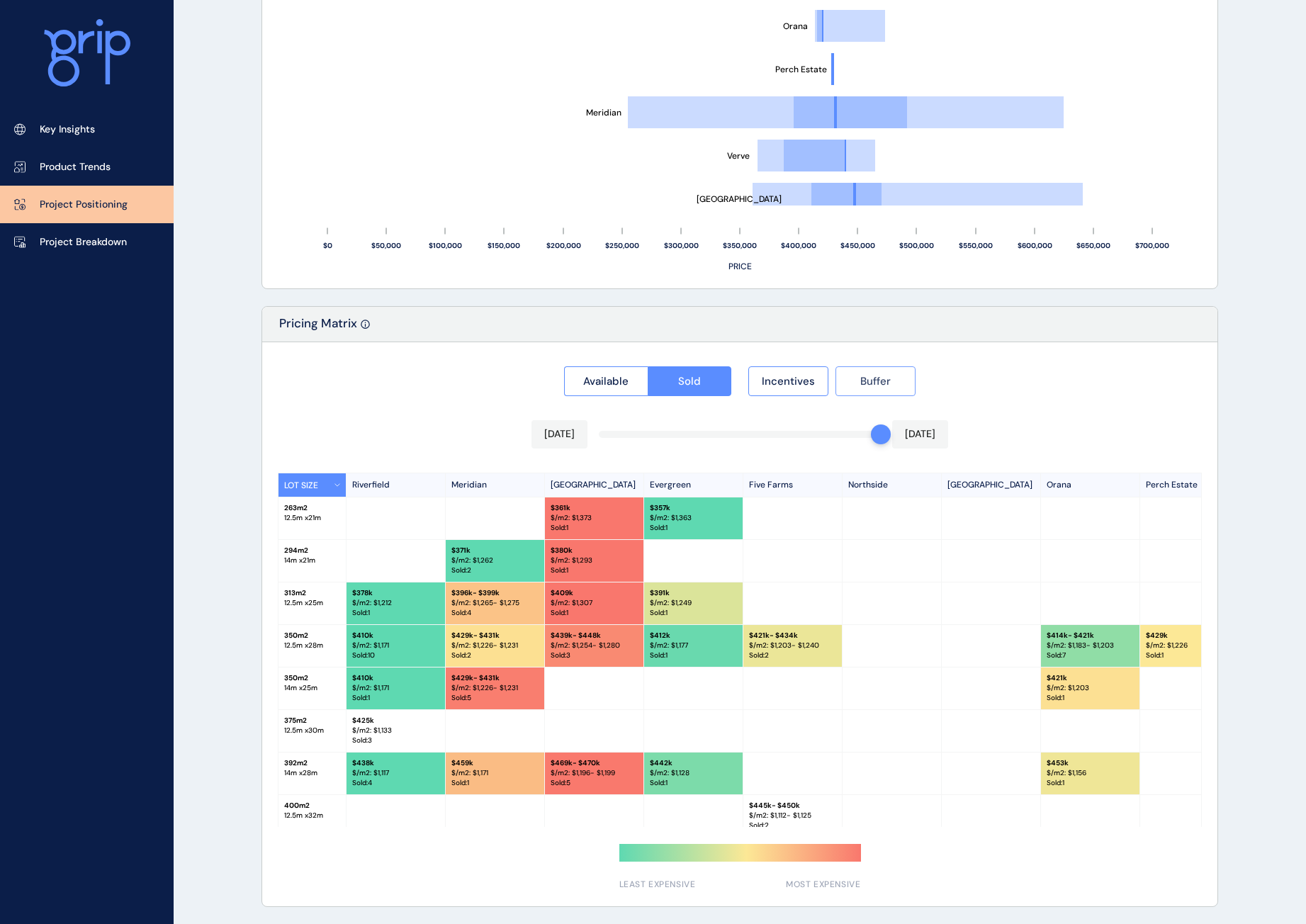
click at [867, 393] on button "Buffer" at bounding box center [875, 381] width 80 height 30
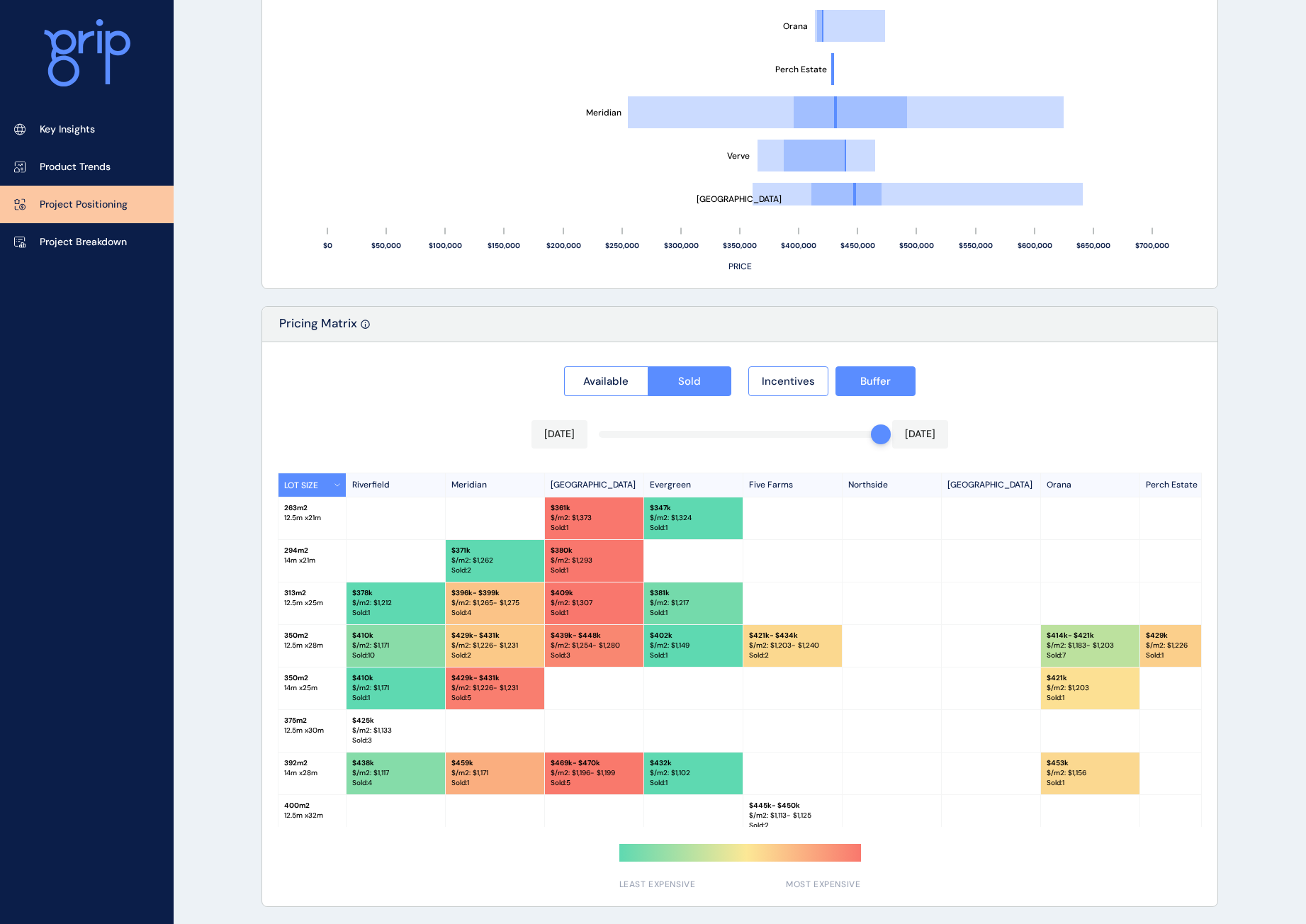
click at [865, 397] on div "Available Sold Incentives Buffer [DATE] [DATE] LOT SIZE [GEOGRAPHIC_DATA] [GEOG…" at bounding box center [739, 624] width 955 height 564
drag, startPoint x: 862, startPoint y: 383, endPoint x: 835, endPoint y: 370, distance: 29.8
click at [862, 382] on span "Buffer" at bounding box center [875, 381] width 30 height 14
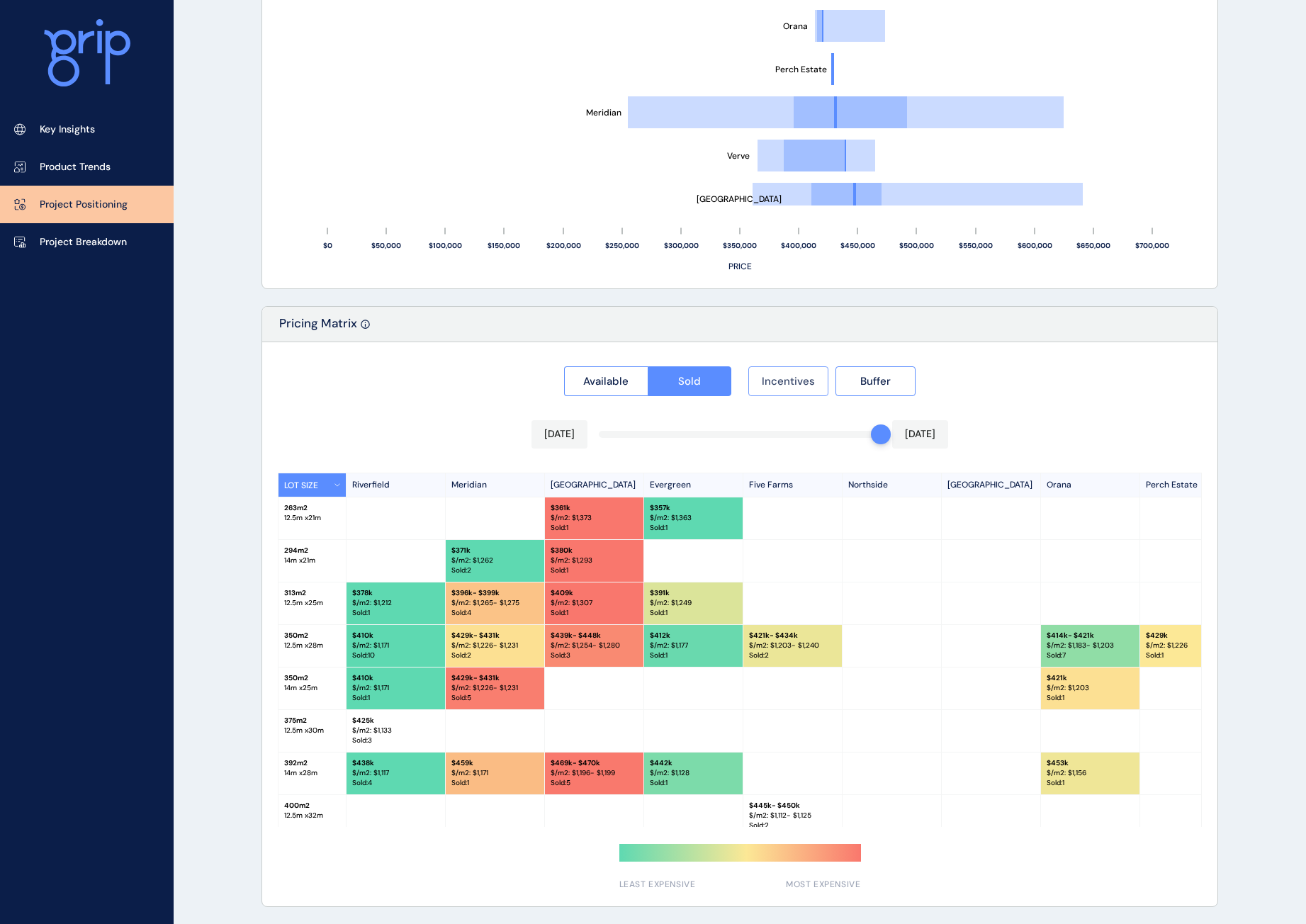
drag, startPoint x: 814, startPoint y: 381, endPoint x: 822, endPoint y: 377, distance: 9.2
click at [814, 379] on span "Incentives" at bounding box center [788, 381] width 53 height 14
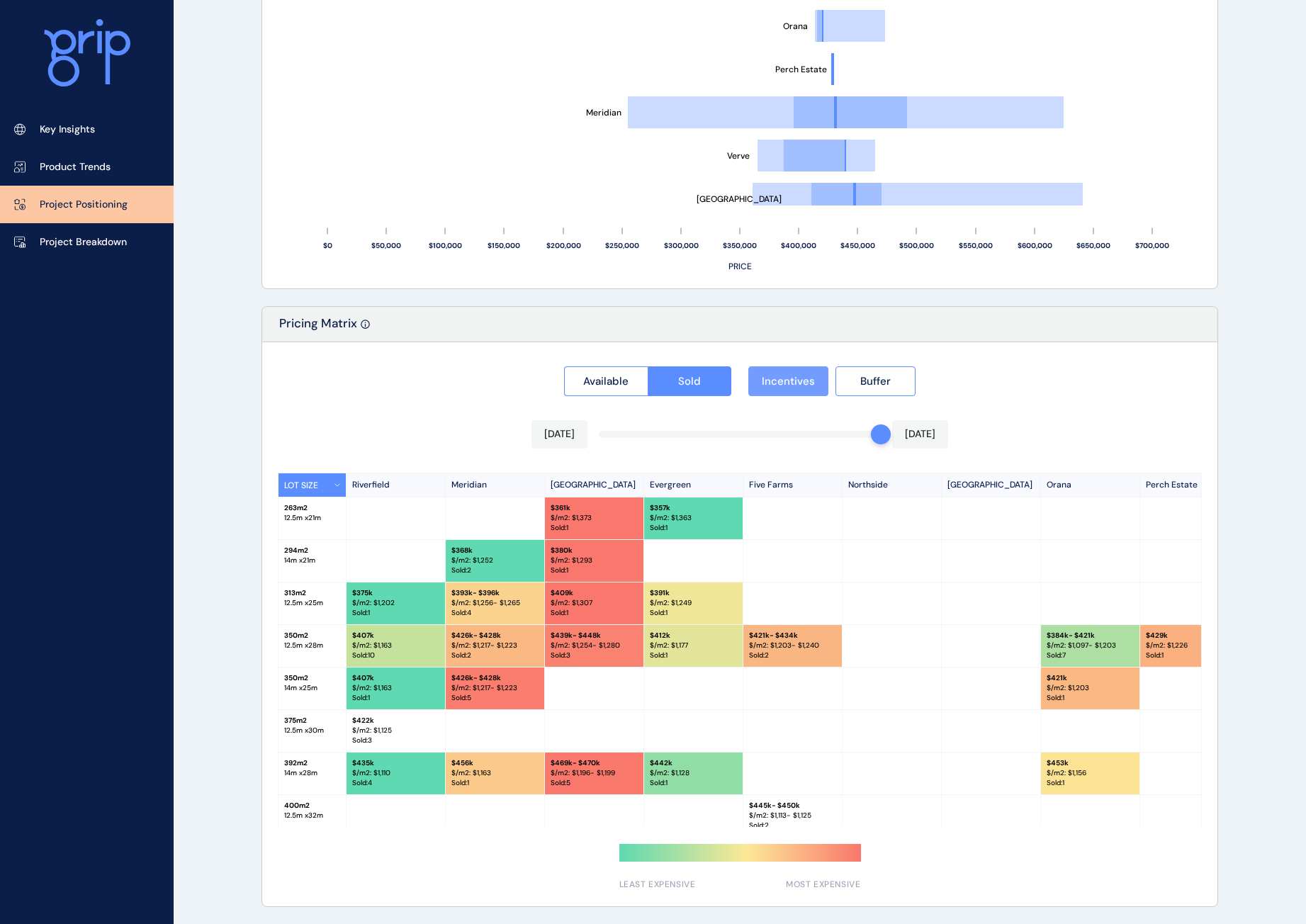
click at [816, 379] on button "Incentives" at bounding box center [788, 381] width 80 height 30
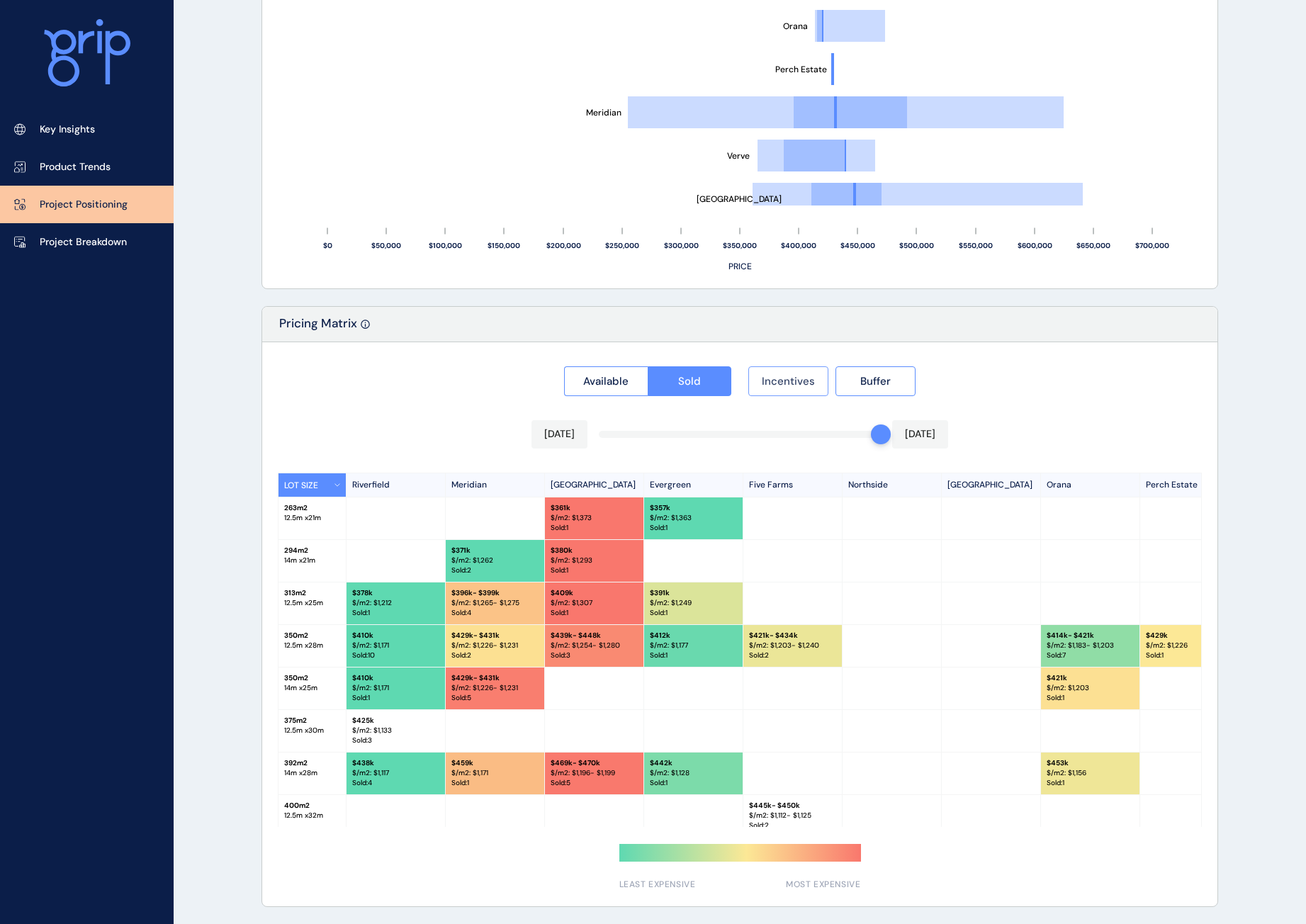
click at [816, 379] on button "Incentives" at bounding box center [788, 381] width 80 height 30
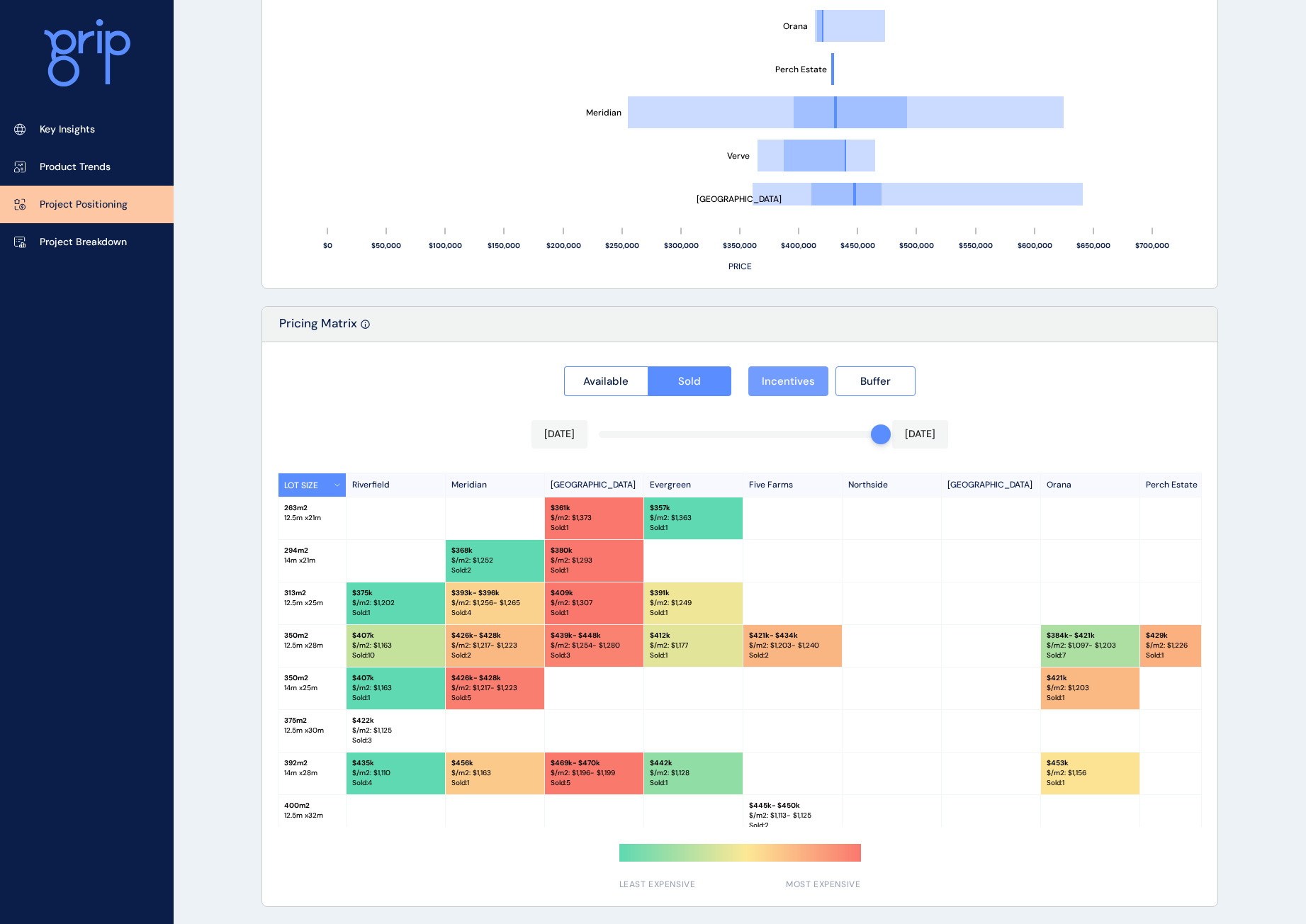
click at [816, 379] on button "Incentives" at bounding box center [788, 381] width 80 height 30
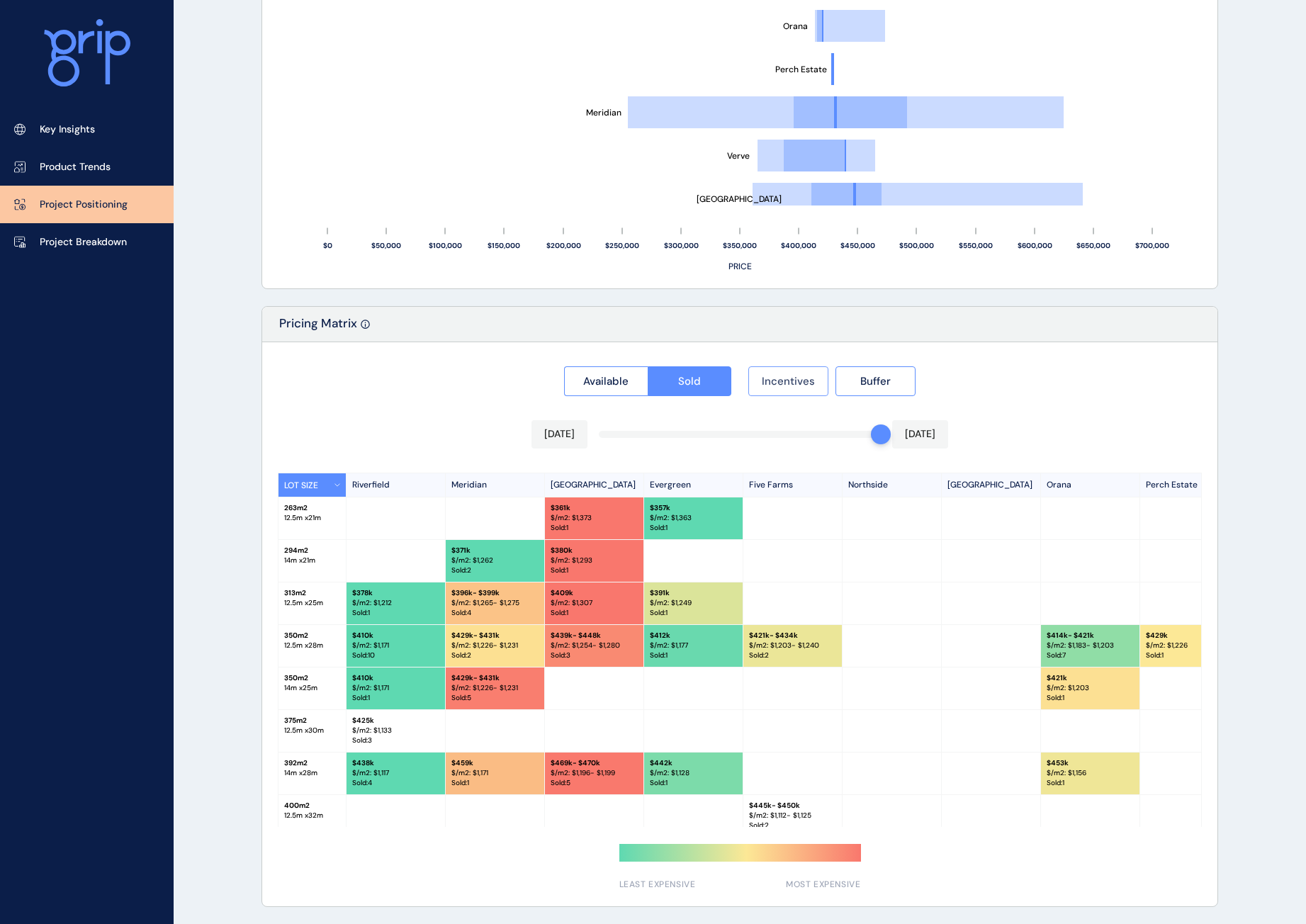
click at [816, 379] on button "Incentives" at bounding box center [788, 381] width 80 height 30
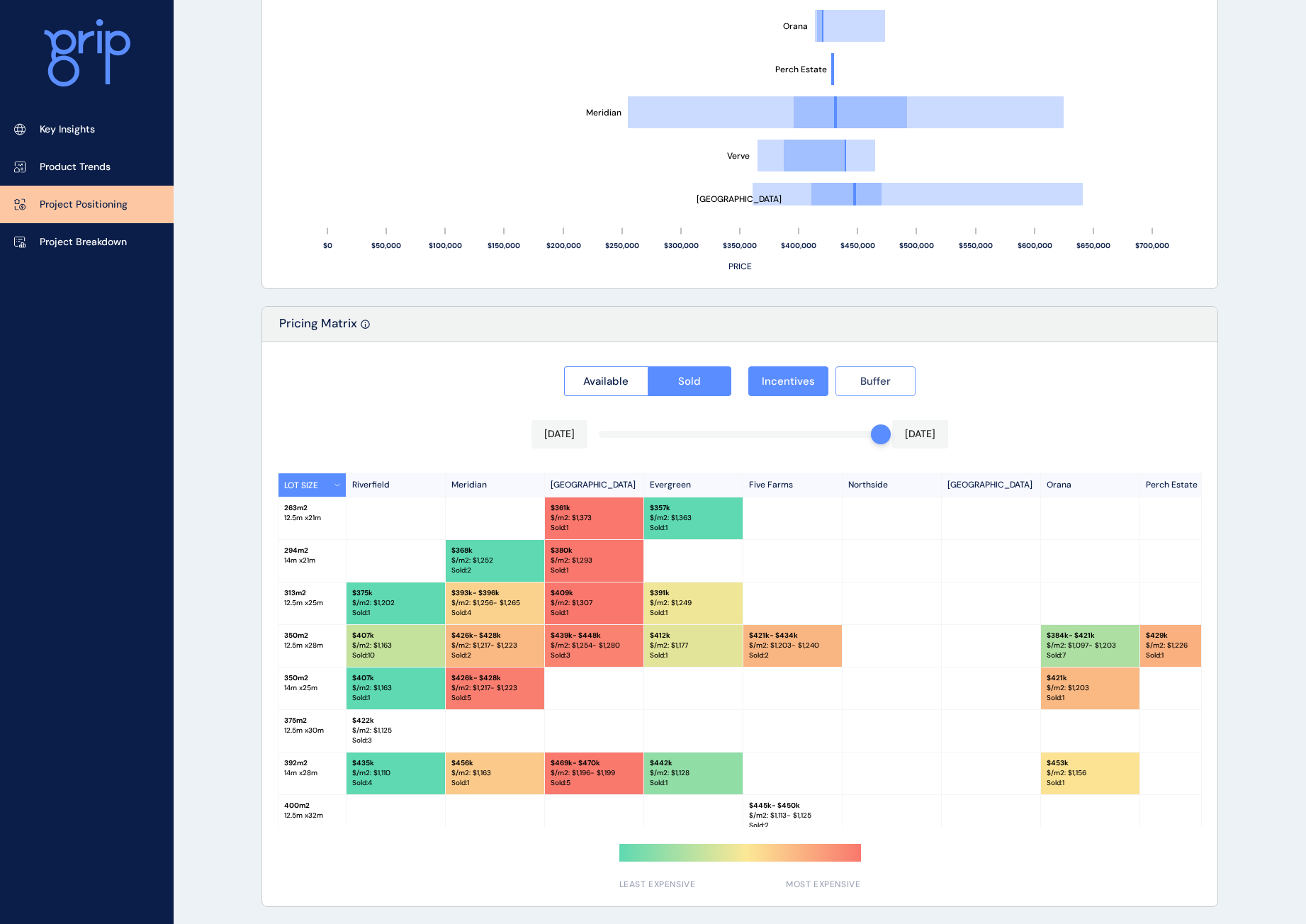
click at [862, 382] on span "Buffer" at bounding box center [875, 381] width 30 height 14
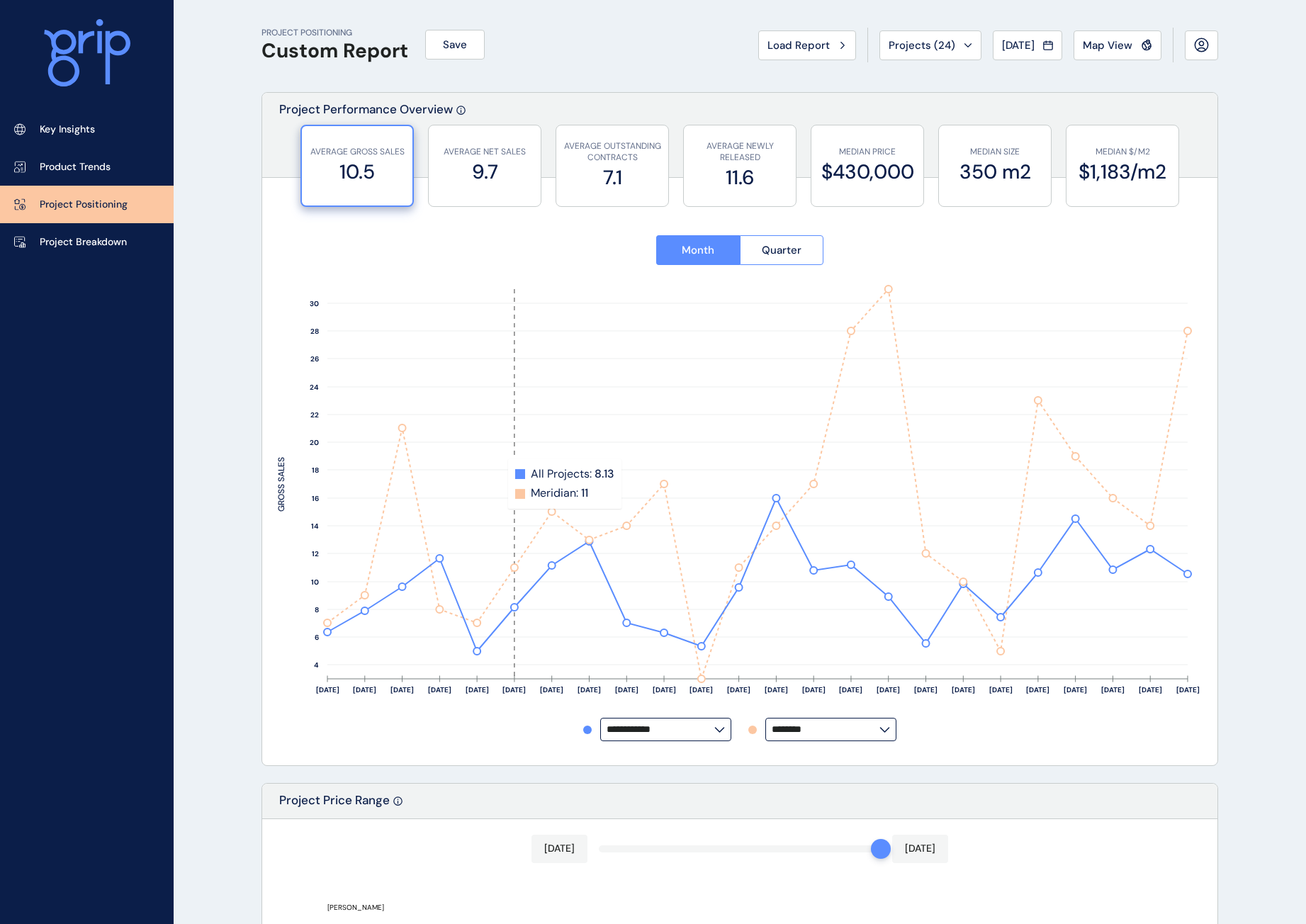
scroll to position [0, 0]
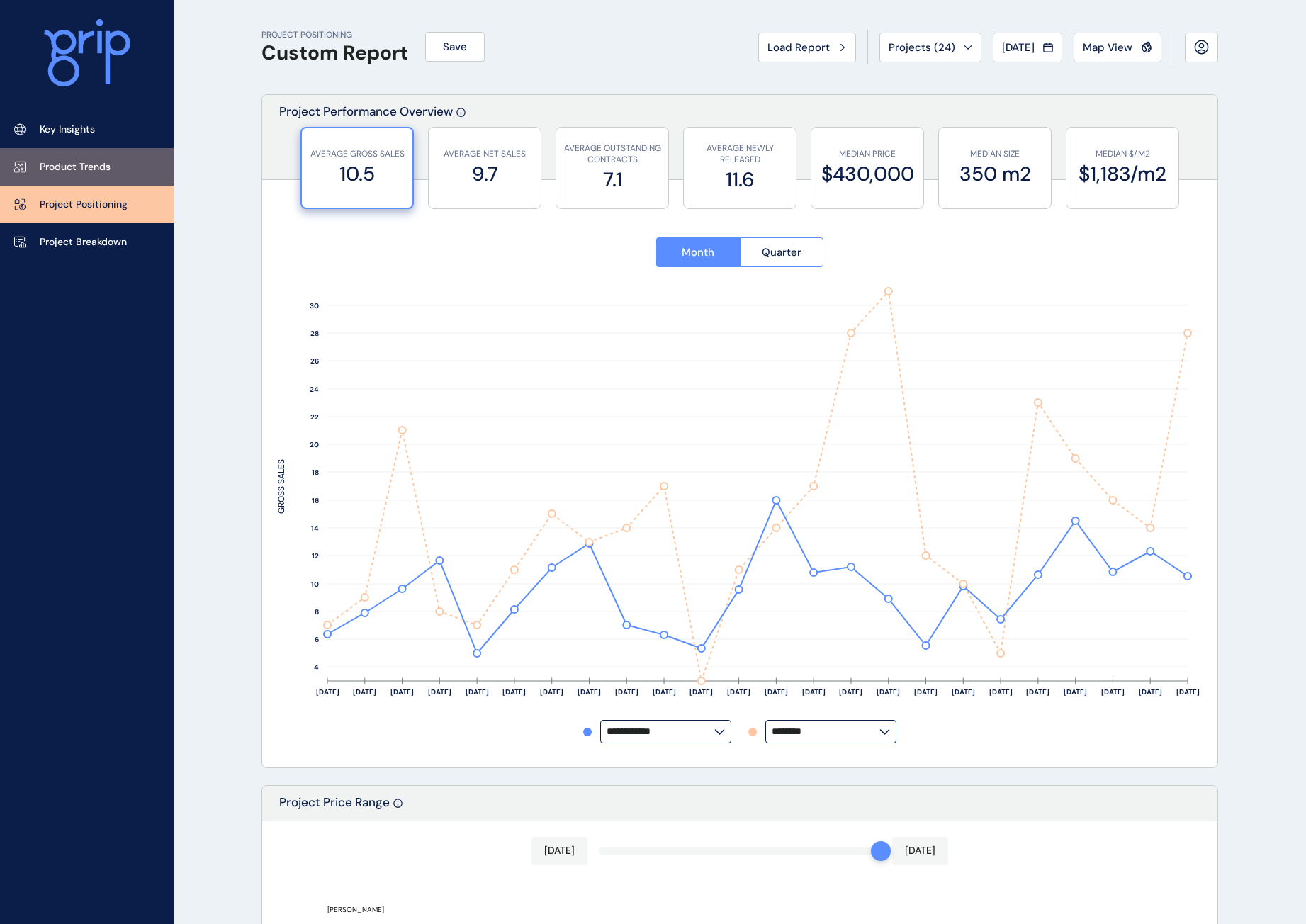
click at [106, 161] on p "Product Trends" at bounding box center [75, 167] width 71 height 14
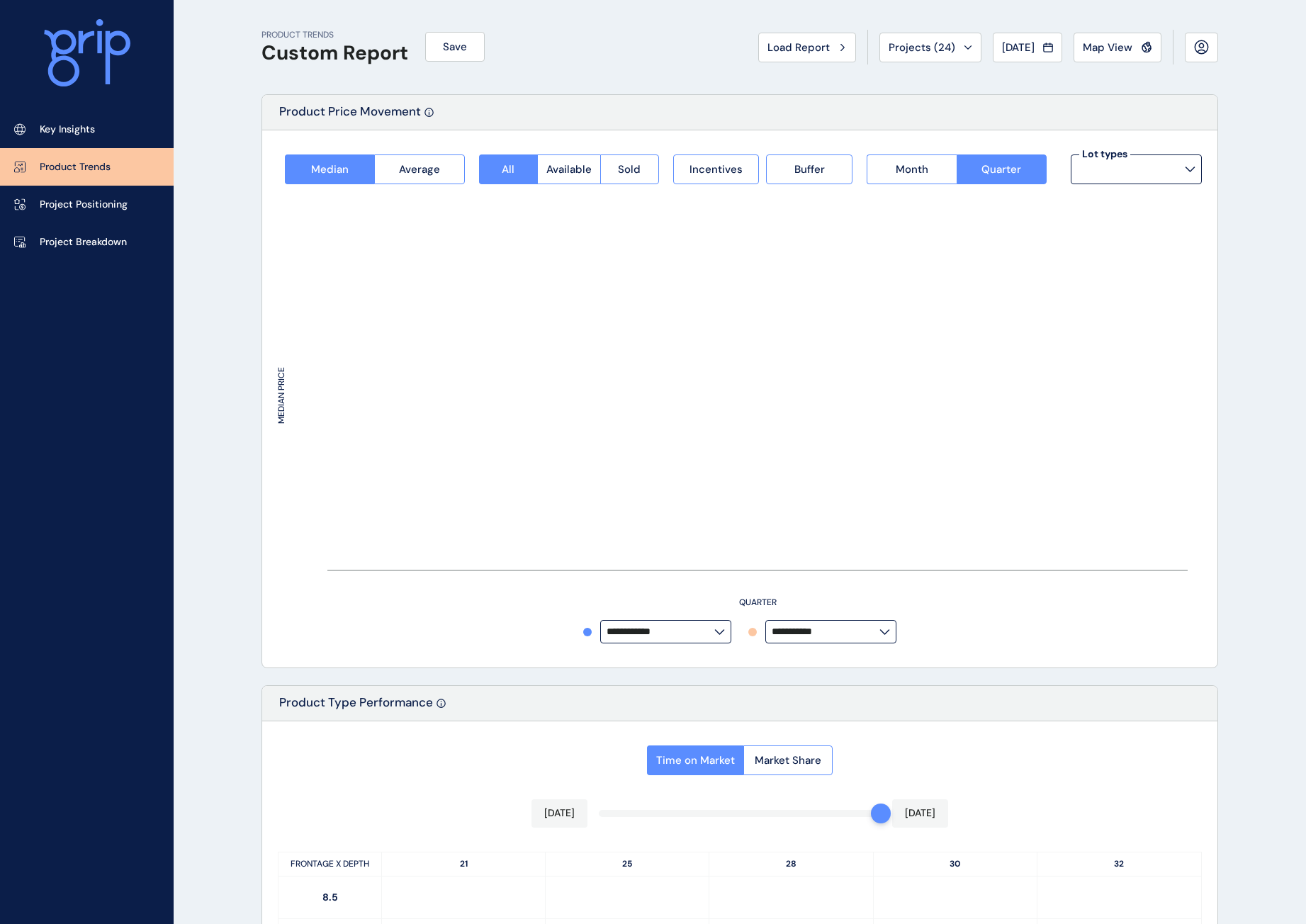
type input "**********"
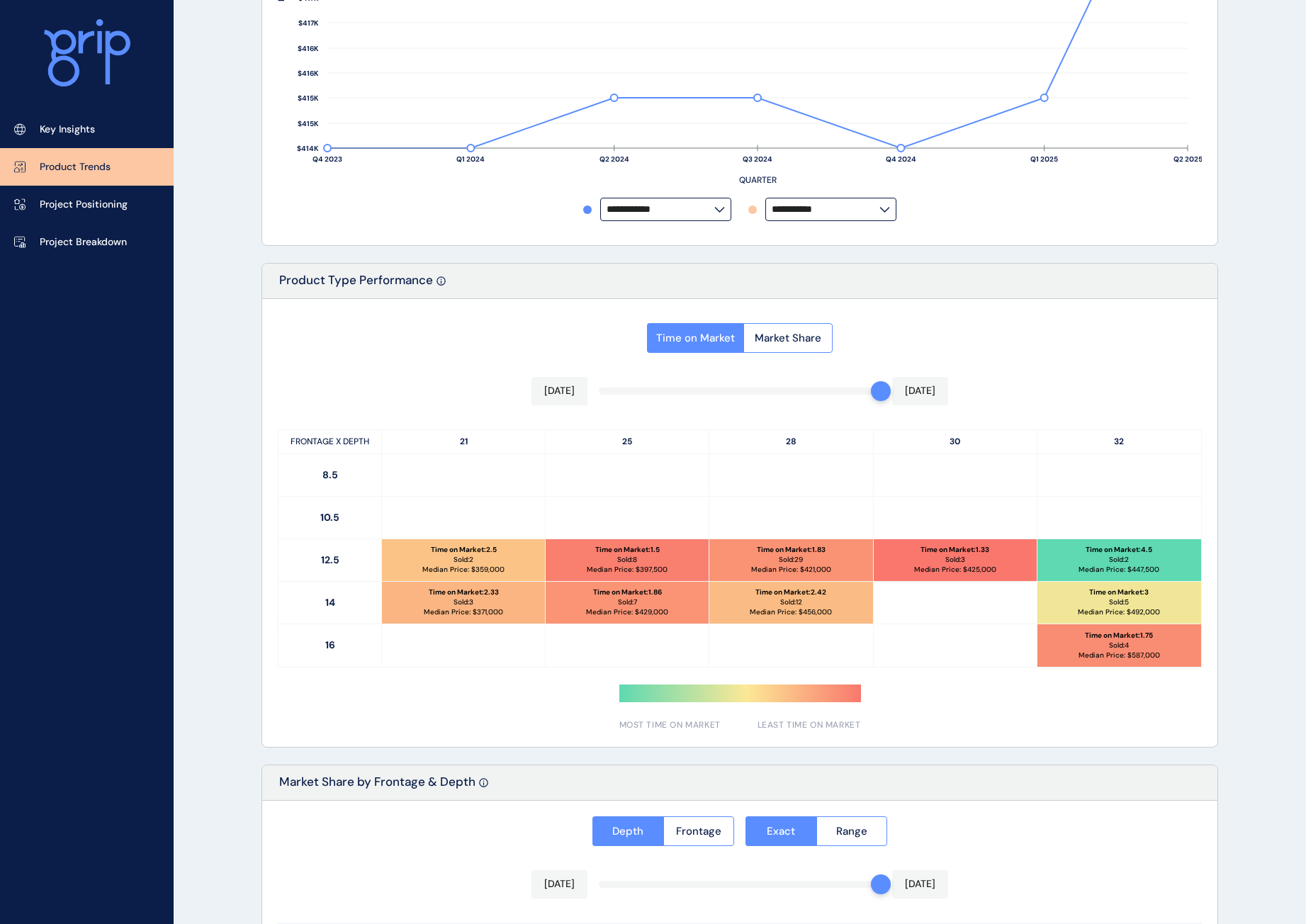
scroll to position [425, 0]
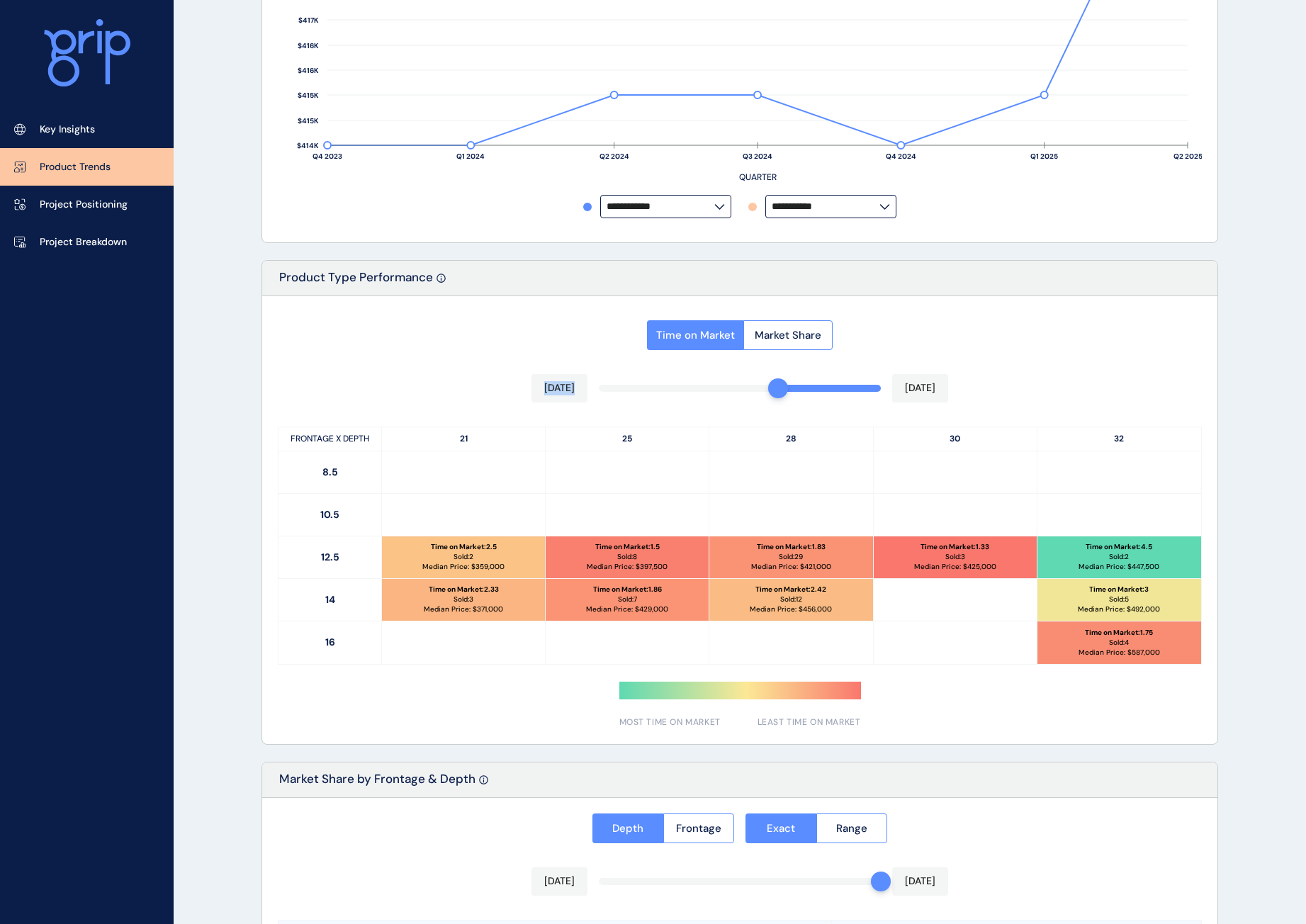
drag, startPoint x: 877, startPoint y: 388, endPoint x: 779, endPoint y: 380, distance: 98.8
click at [779, 380] on div "Time on Market Market Share [DATE] [DATE] FRONTAGE X DEPTH 21 25 28 30 32 8.5 1…" at bounding box center [739, 520] width 955 height 448
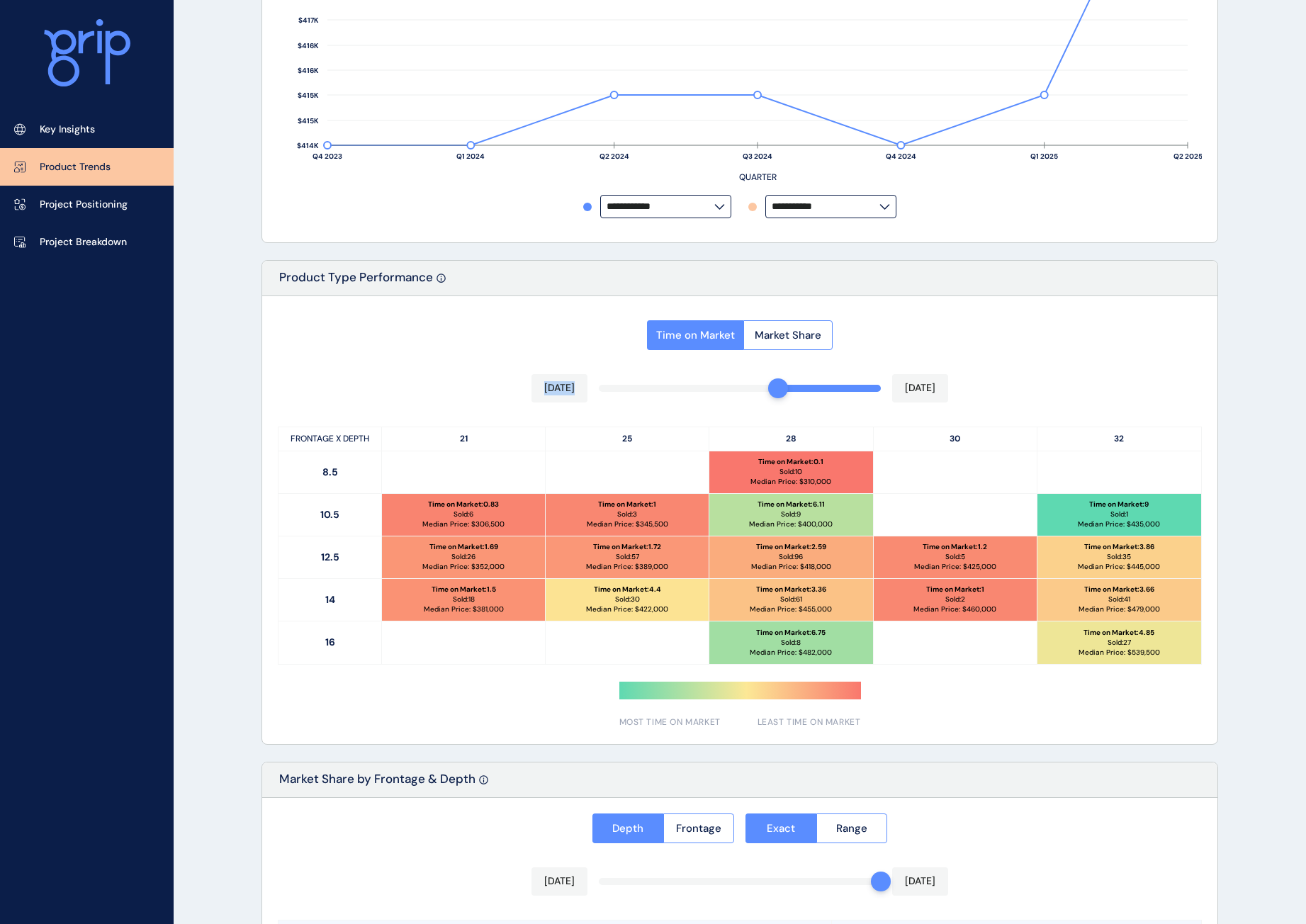
click at [694, 380] on div "[DATE] [DATE]" at bounding box center [739, 388] width 417 height 28
click at [677, 388] on div "Time on Market Market Share [DATE] [DATE] FRONTAGE X DEPTH 21 25 28 30 32 8.5 T…" at bounding box center [739, 520] width 955 height 448
click at [623, 388] on div at bounding box center [739, 520] width 955 height 448
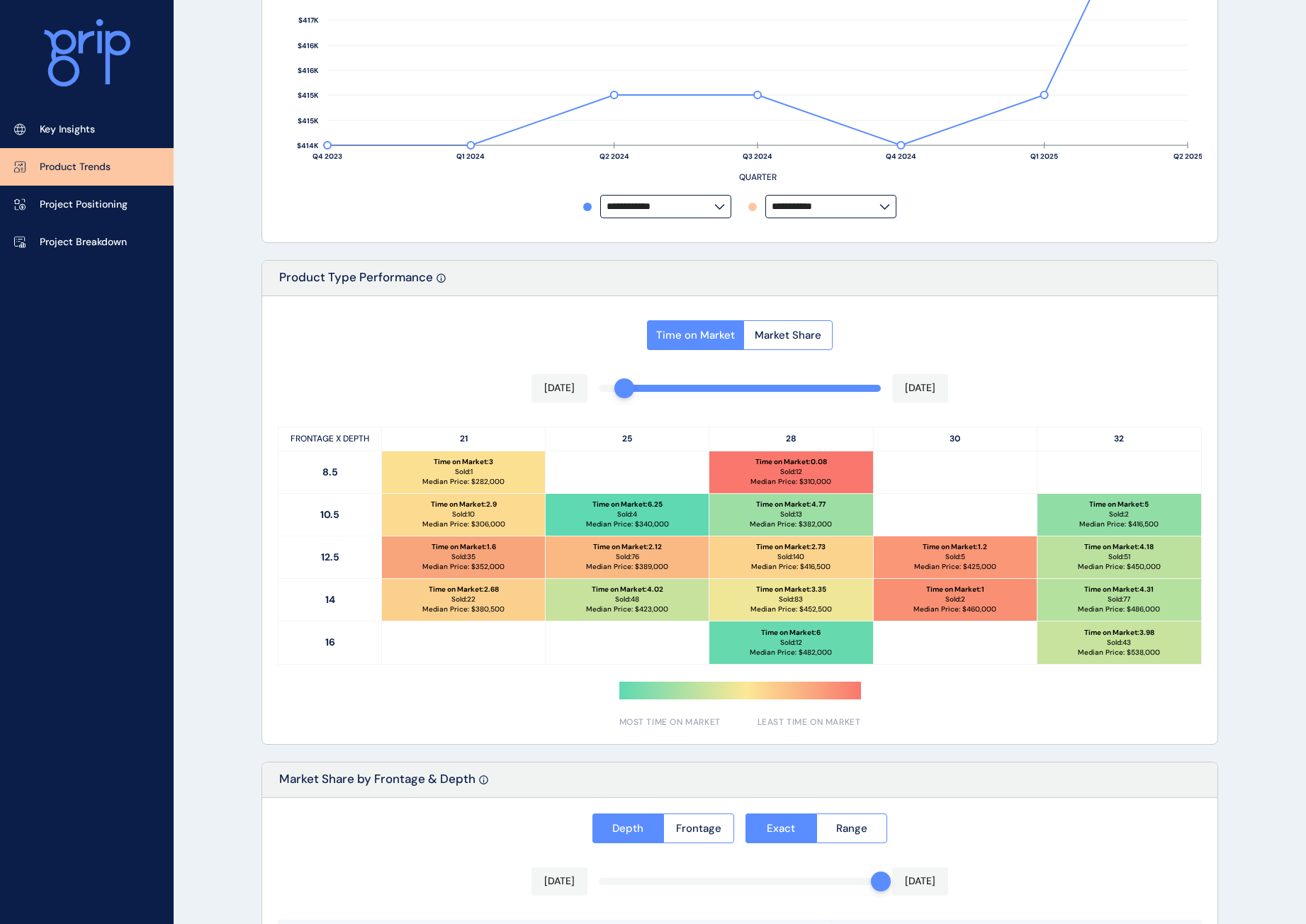
click at [631, 385] on div "Time on Market Market Share [DATE] [DATE] FRONTAGE X DEPTH 21 25 28 30 32 8.5 T…" at bounding box center [739, 520] width 955 height 448
click at [616, 388] on div at bounding box center [739, 520] width 955 height 448
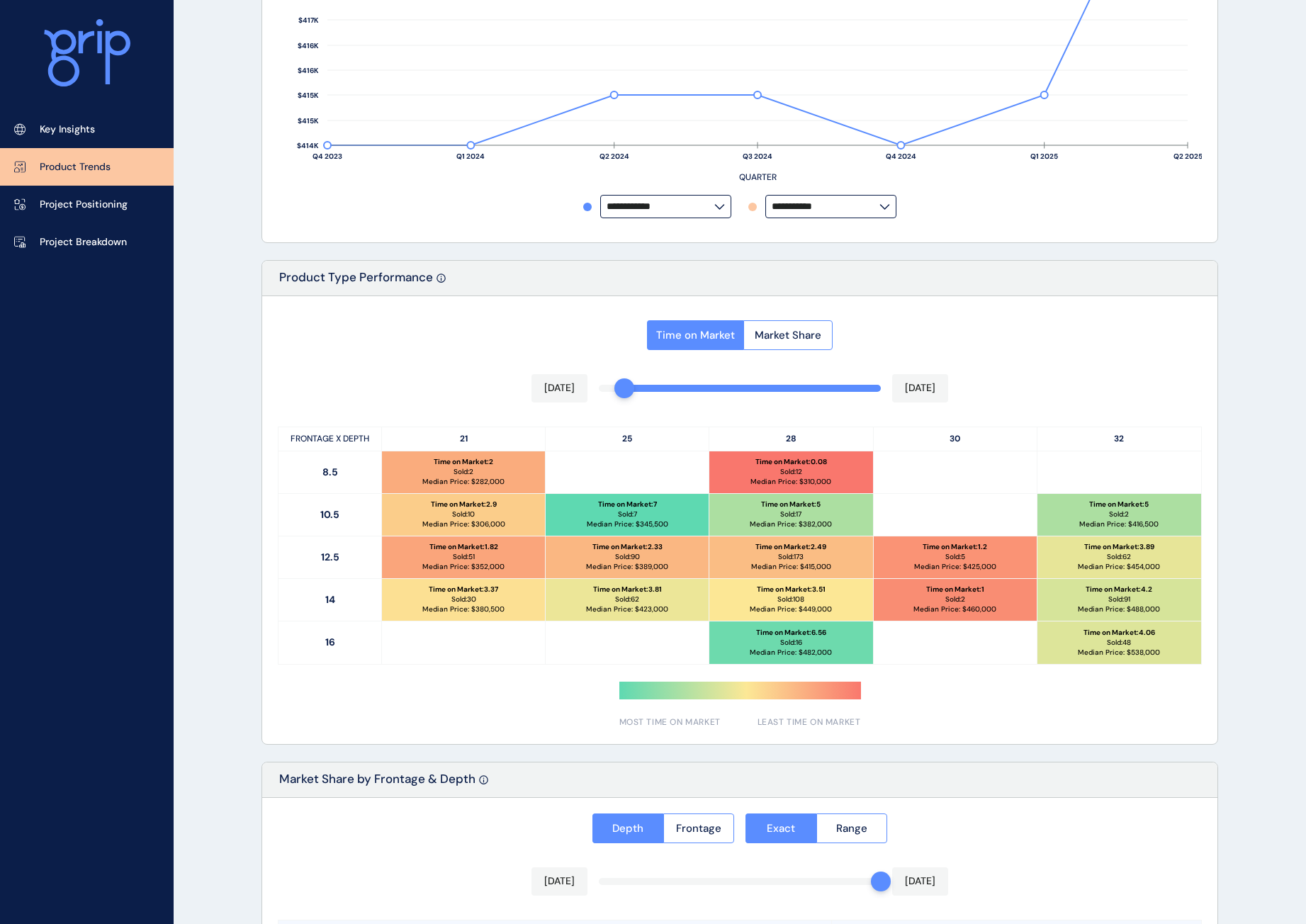
click at [971, 551] on p "Time on Market : 1.2" at bounding box center [955, 547] width 64 height 10
drag, startPoint x: 945, startPoint y: 624, endPoint x: 923, endPoint y: 617, distance: 23.1
click at [945, 624] on div at bounding box center [956, 642] width 164 height 43
drag, startPoint x: 194, startPoint y: 459, endPoint x: 197, endPoint y: 439, distance: 20.0
click at [194, 459] on div "PRODUCT TRENDS Custom Report Save Load Report Projects ( 24 ) [DATE] 2025 < > J…" at bounding box center [653, 404] width 1306 height 1658
